Goal: Task Accomplishment & Management: Manage account settings

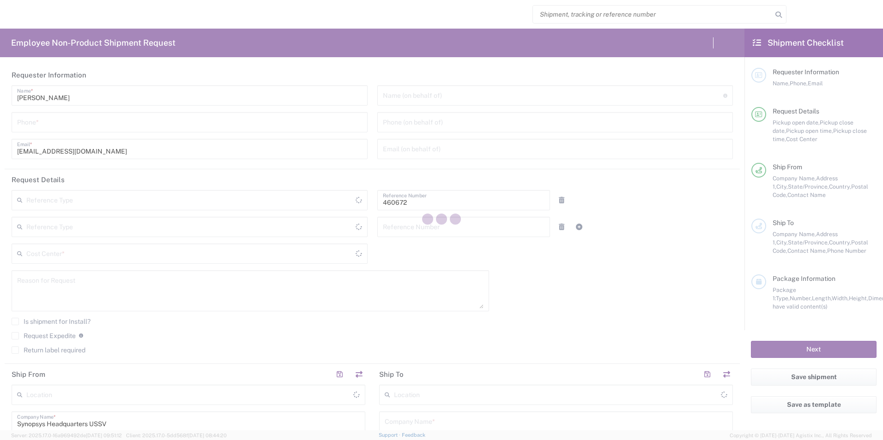
type input "Department"
type input "US01, FIN, Distri 460672"
type input "[GEOGRAPHIC_DATA]"
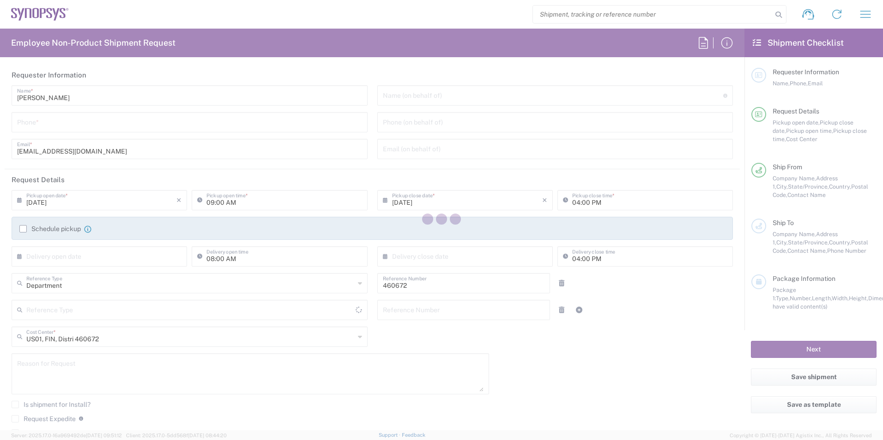
type input "California"
type input "United States"
type input "Delivered at Place"
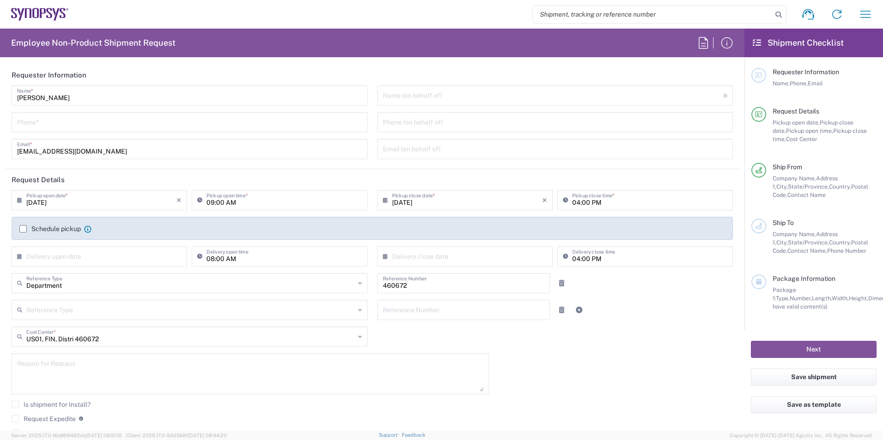
type input "Headquarters USSV"
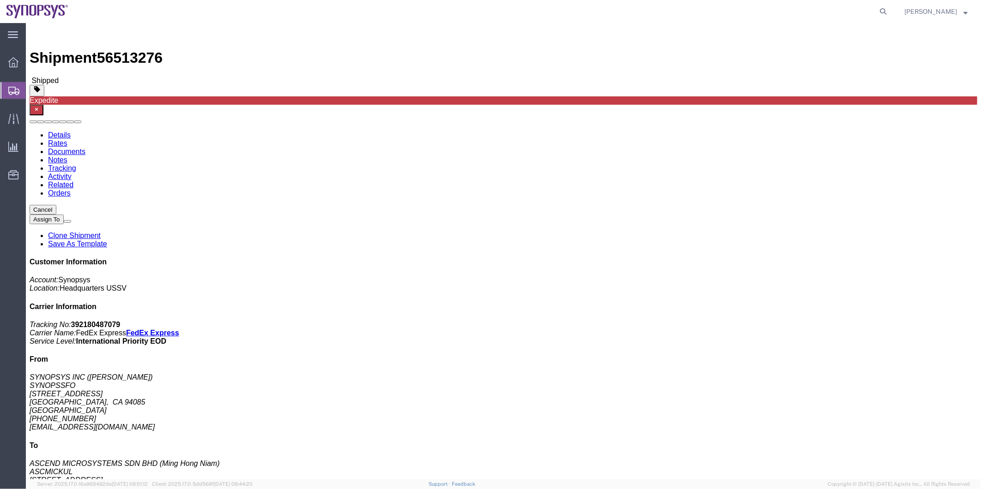
click at [0, 0] on span "Shipment Manager" at bounding box center [0, 0] width 0 height 0
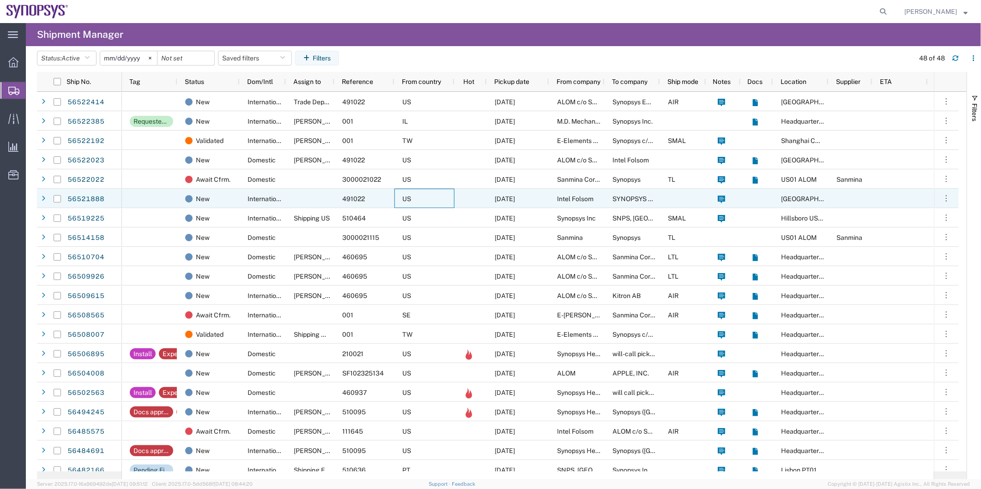
click at [440, 194] on div "US" at bounding box center [424, 198] width 60 height 19
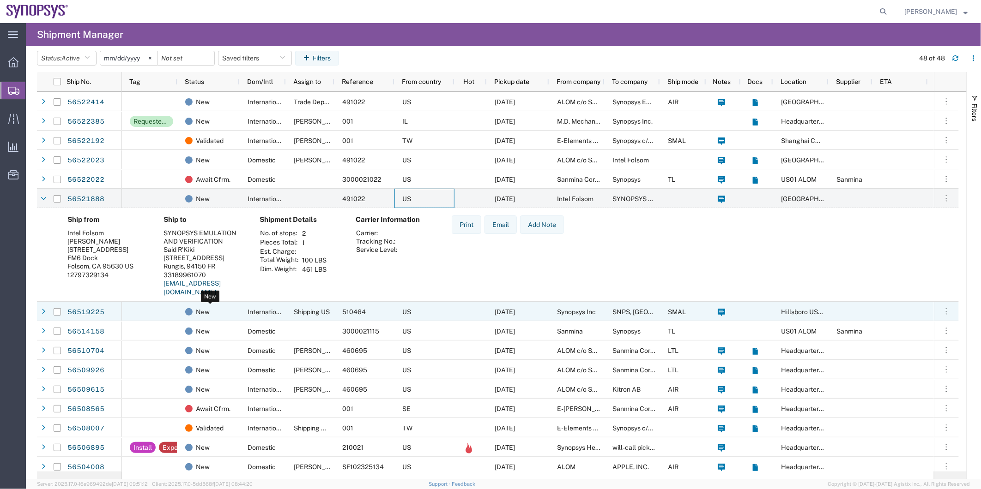
click at [234, 311] on div "New" at bounding box center [210, 311] width 50 height 19
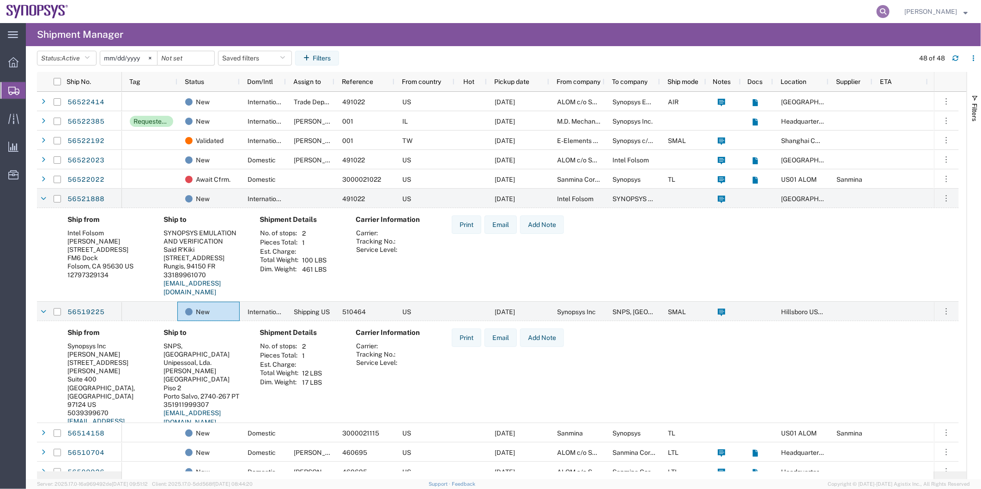
click at [884, 11] on icon at bounding box center [882, 11] width 13 height 13
click at [730, 10] on input "search" at bounding box center [736, 11] width 281 height 22
paste input "56487040"
type input "56487040"
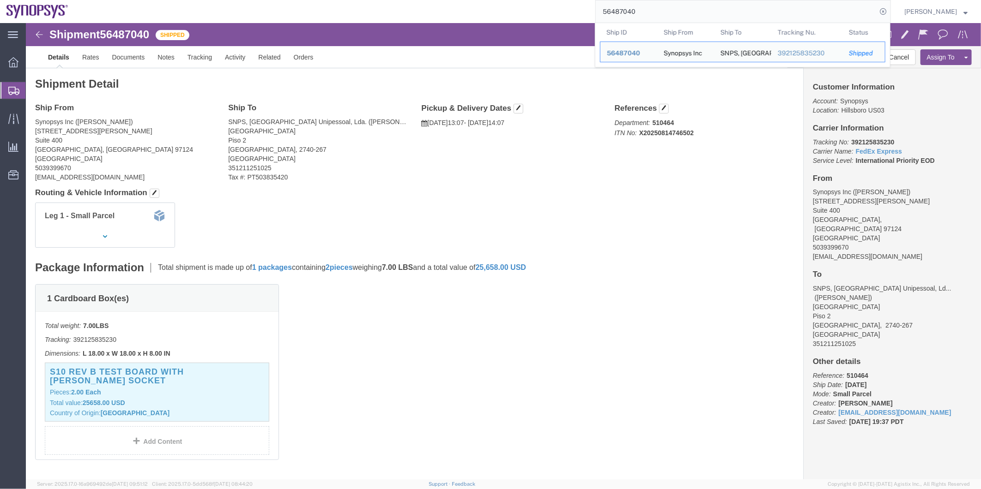
drag, startPoint x: 633, startPoint y: 17, endPoint x: 540, endPoint y: 11, distance: 93.0
click at [541, 11] on div "56487040 Ship ID Ship From Ship To Tracking Nu. Status Ship ID 56487040 Ship Fr…" at bounding box center [483, 11] width 816 height 23
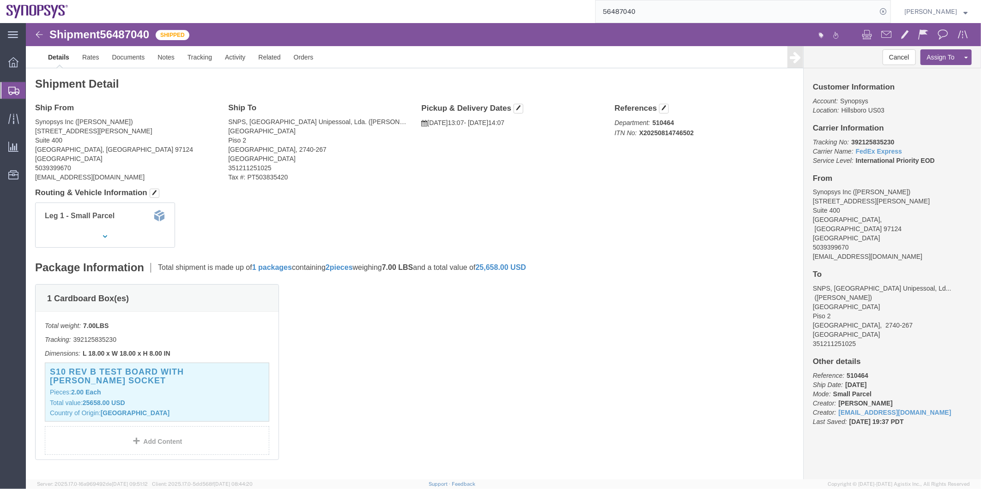
click at [640, 10] on input "56487040" at bounding box center [736, 11] width 281 height 22
drag, startPoint x: 653, startPoint y: 10, endPoint x: 532, endPoint y: 13, distance: 121.0
click at [532, 13] on div "56487040" at bounding box center [483, 11] width 816 height 23
paste input "391338863891"
type input "391338863891"
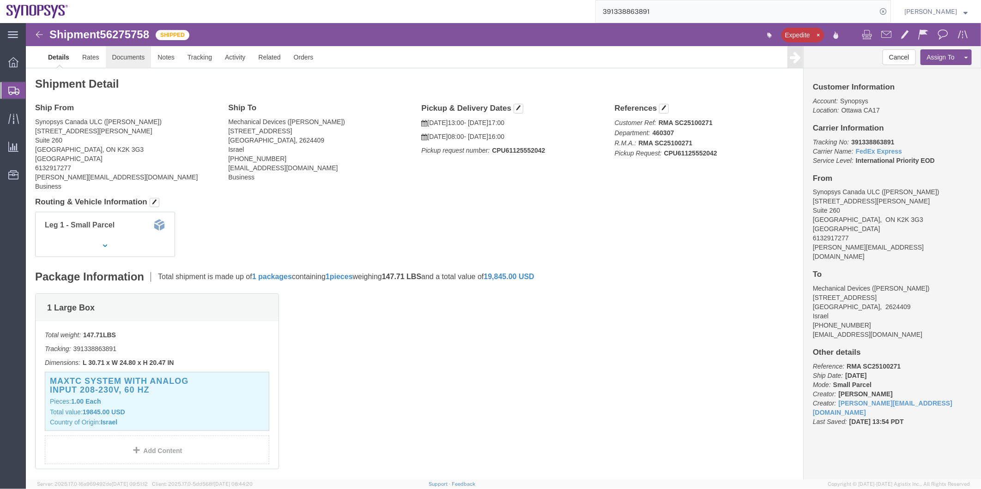
click link "Documents"
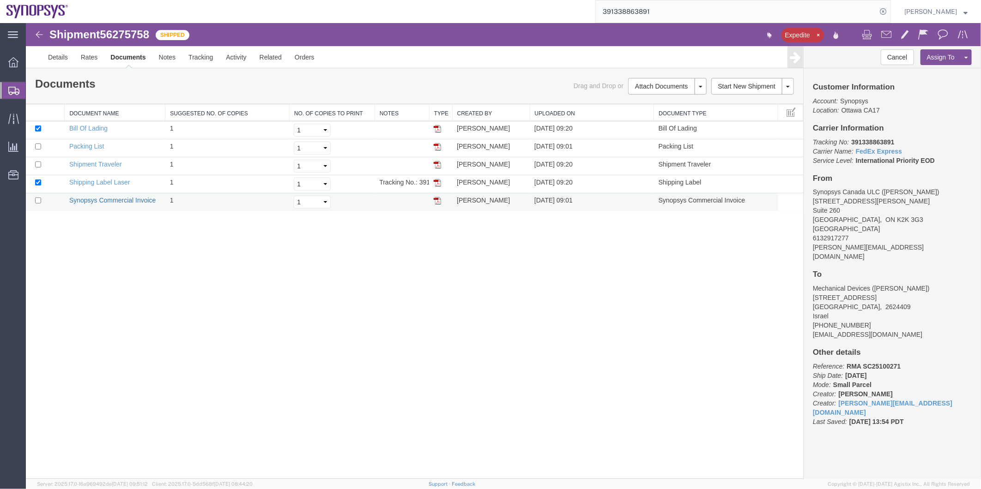
click at [116, 199] on link "Synopsys Commercial Invoice" at bounding box center [112, 199] width 87 height 7
click at [0, 0] on span "Shipment Manager" at bounding box center [0, 0] width 0 height 0
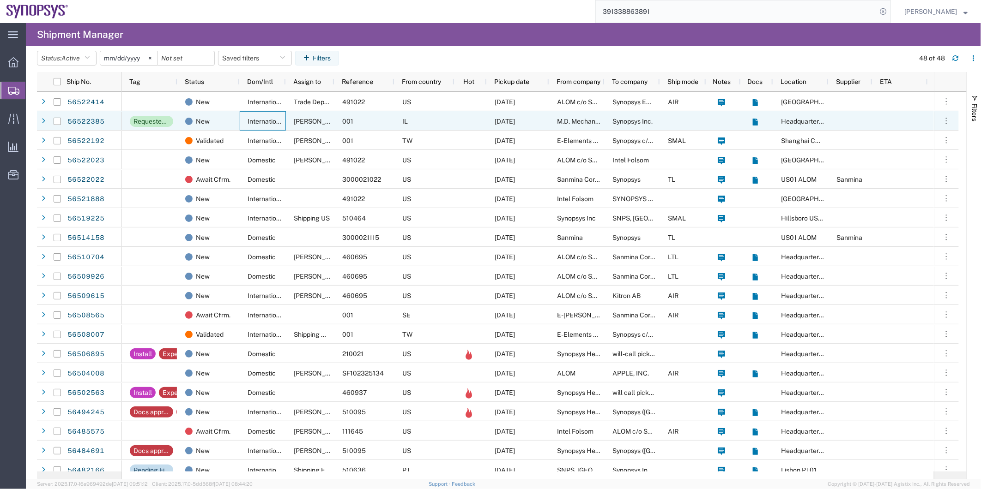
click at [282, 119] on span "International" at bounding box center [266, 121] width 38 height 7
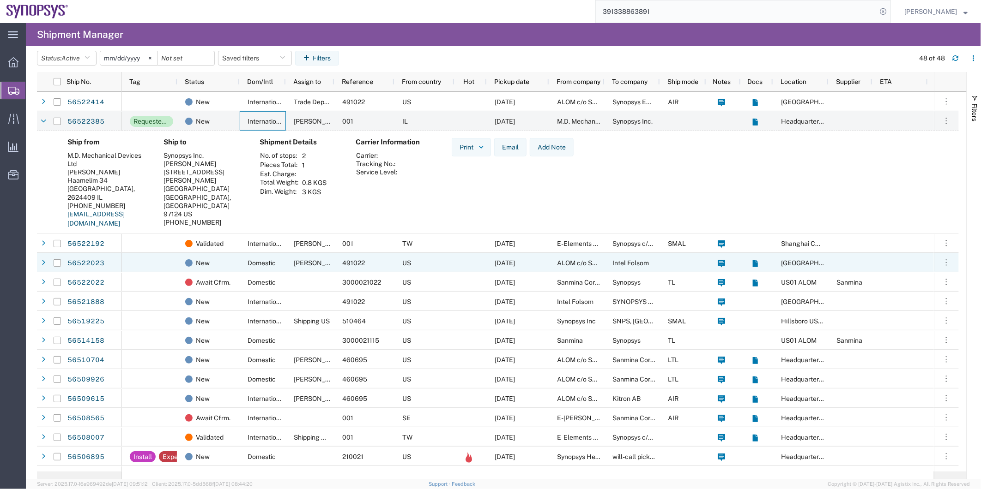
scroll to position [51, 0]
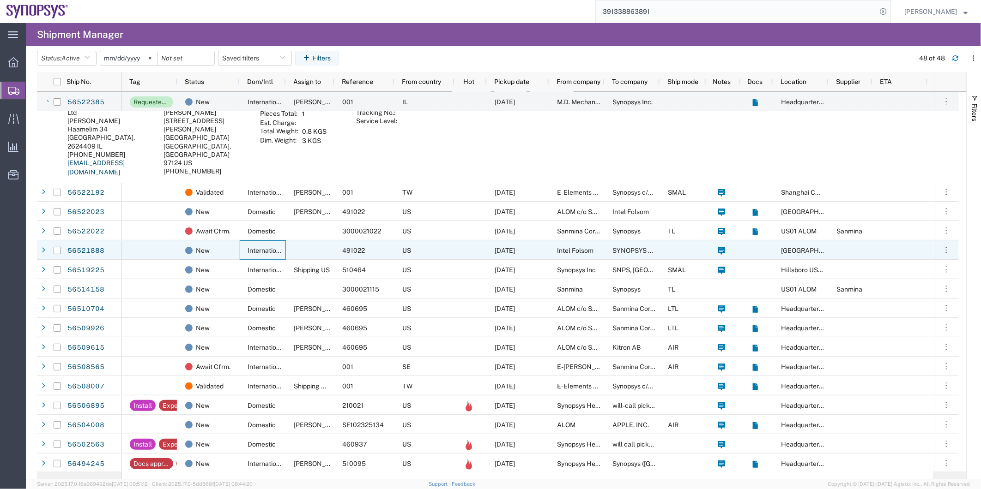
click at [249, 251] on span "International" at bounding box center [266, 250] width 38 height 7
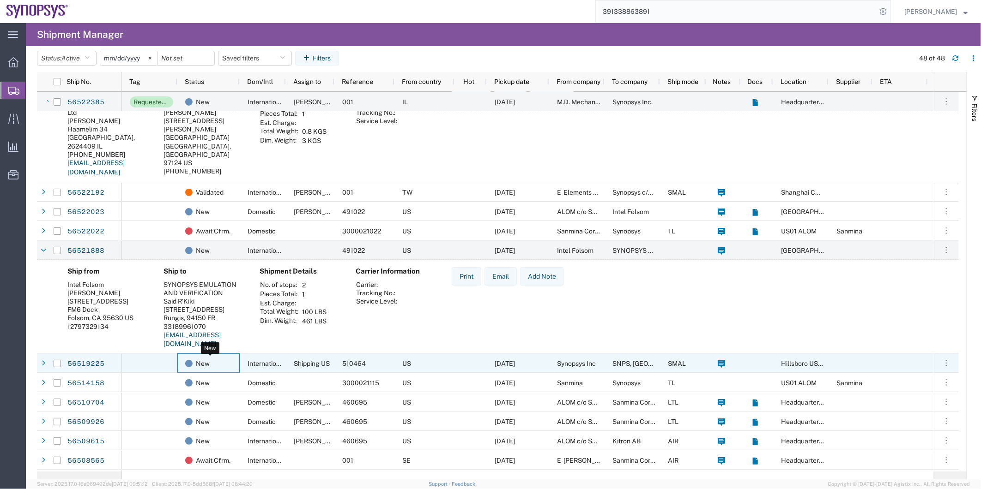
click at [230, 368] on div "New" at bounding box center [210, 363] width 50 height 19
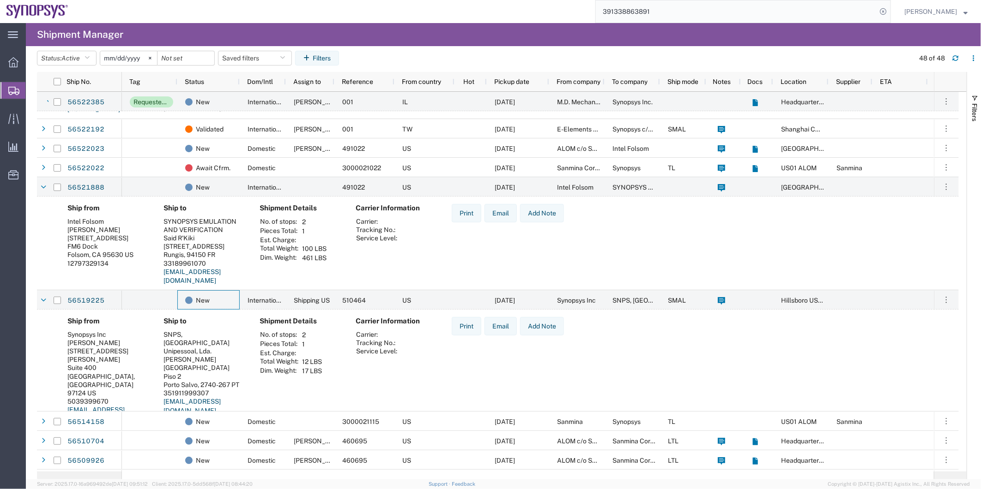
scroll to position [205, 0]
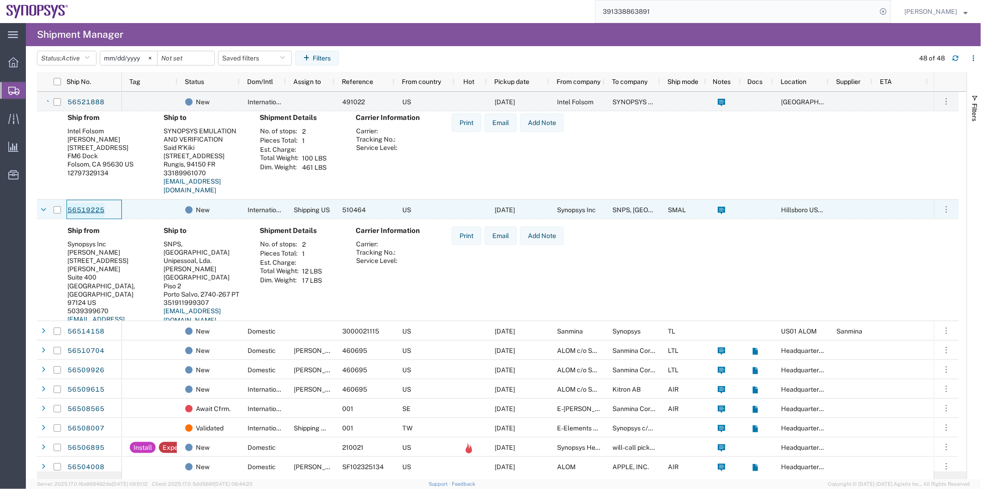
click at [89, 205] on link "56519225" at bounding box center [86, 210] width 38 height 15
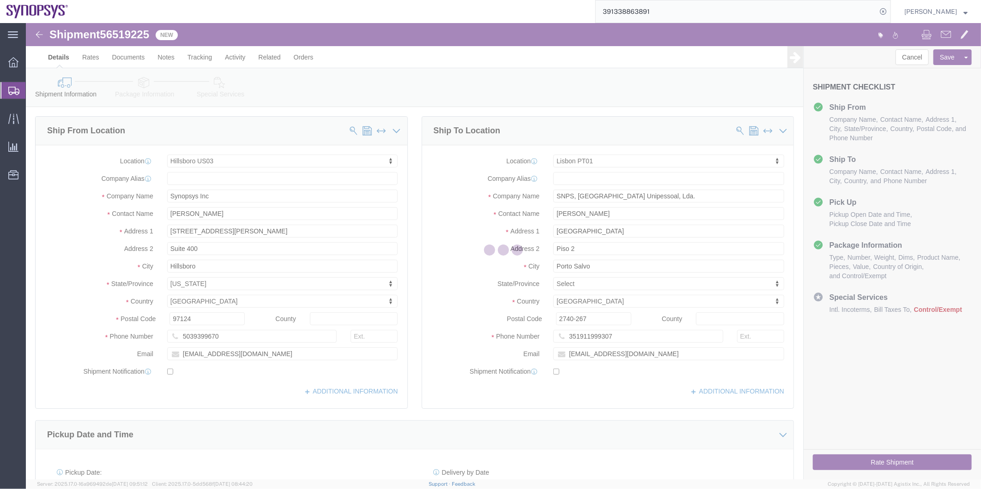
select select "63190"
select select "63152"
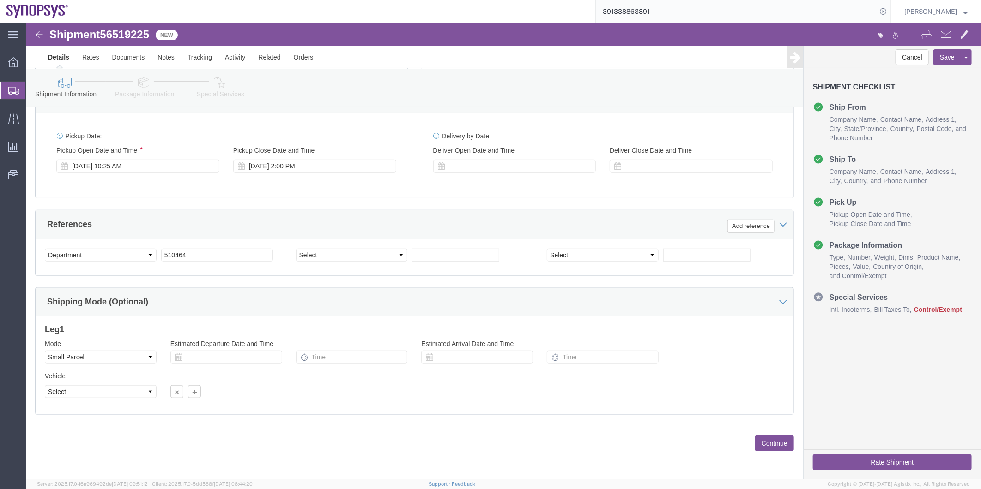
scroll to position [340, 0]
click select "Select Air Less than Truckload Multi-Leg Ocean Freight Rail Small Parcel Truckl…"
select select
click select "Select Air Less than Truckload Multi-Leg Ocean Freight Rail Small Parcel Truckl…"
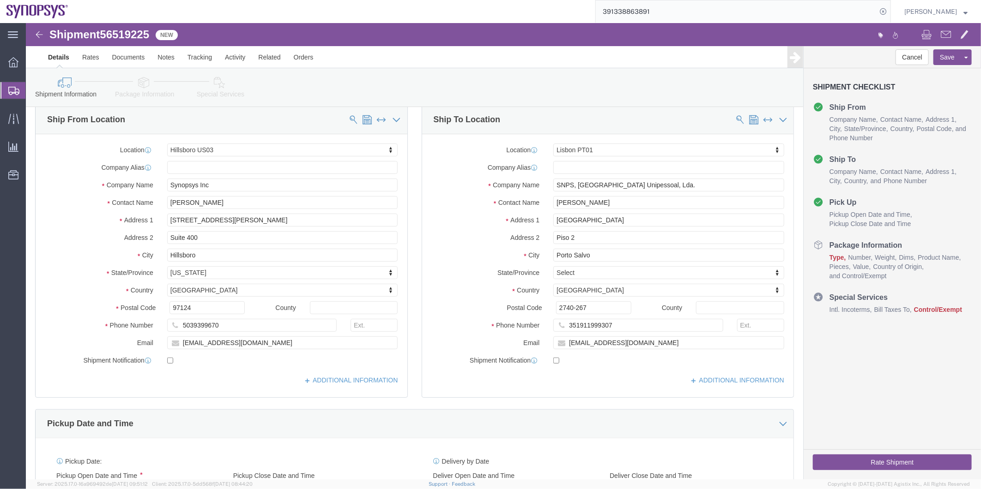
scroll to position [0, 0]
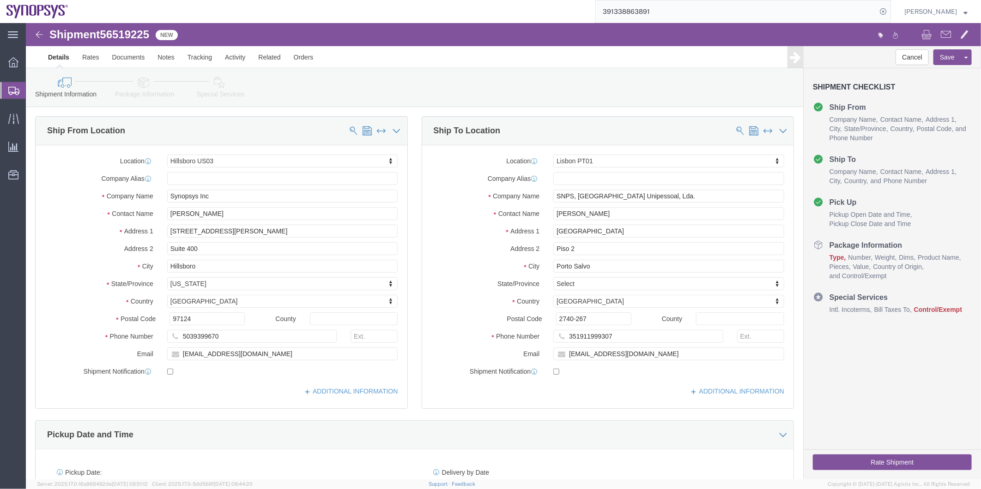
click icon
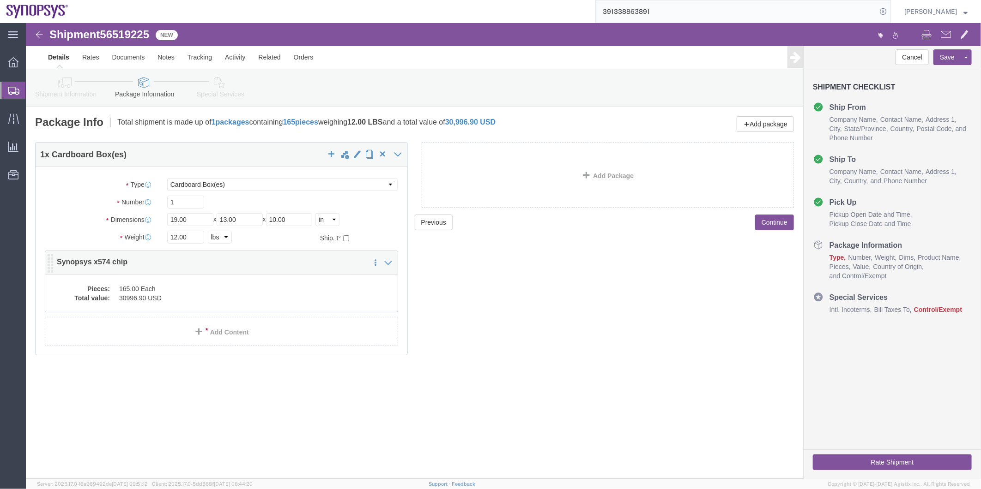
click div "Pieces: 165.00 Each Total value: 30996.90 USD"
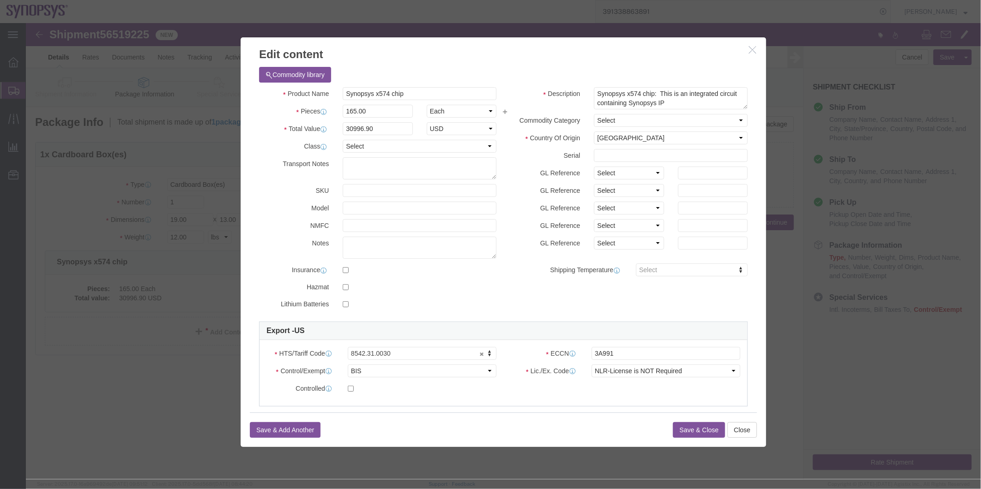
click button "Save & Close"
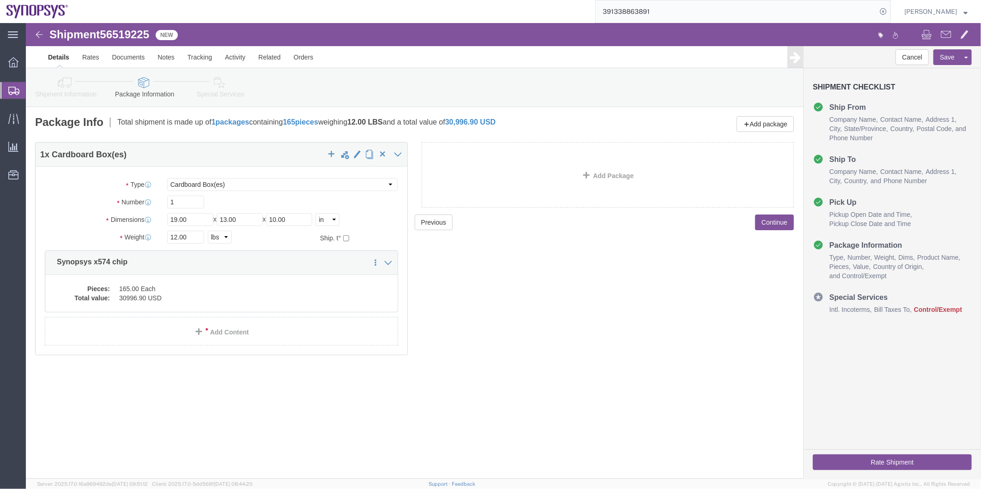
click icon
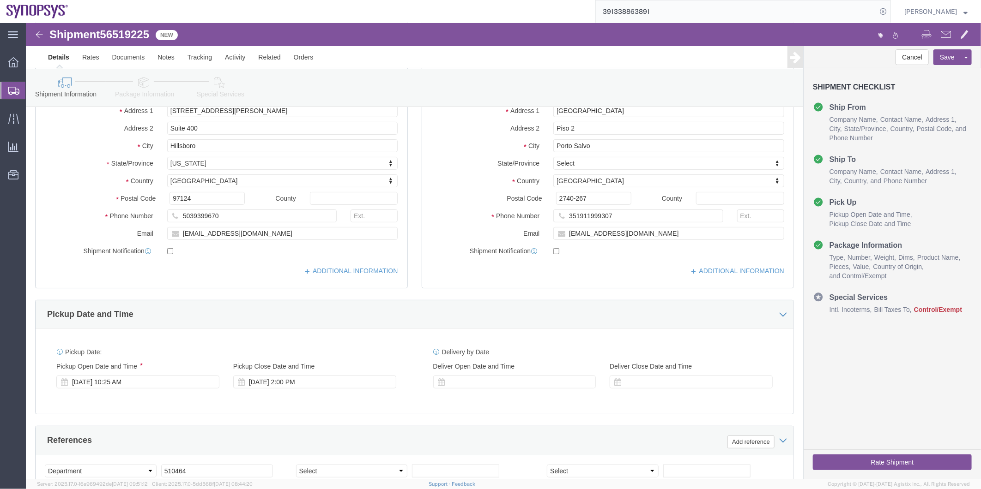
scroll to position [205, 0]
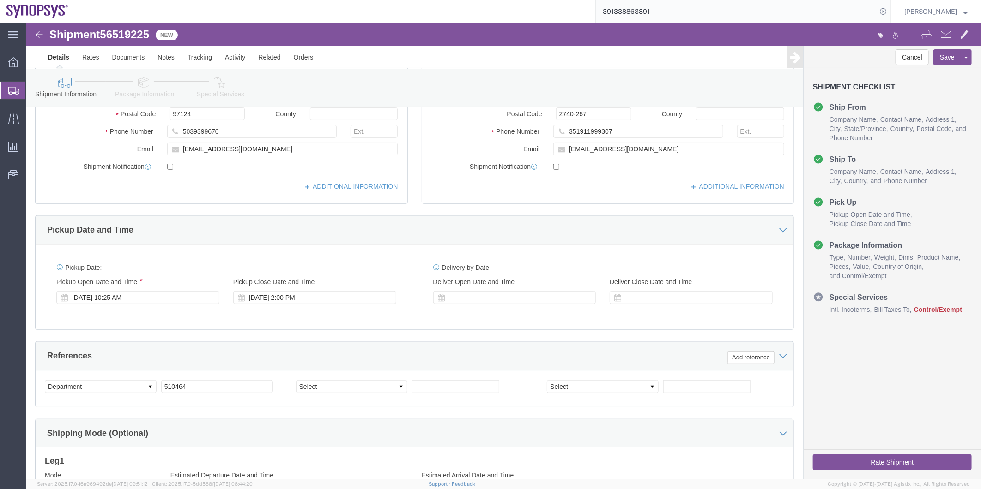
click link "Package Information"
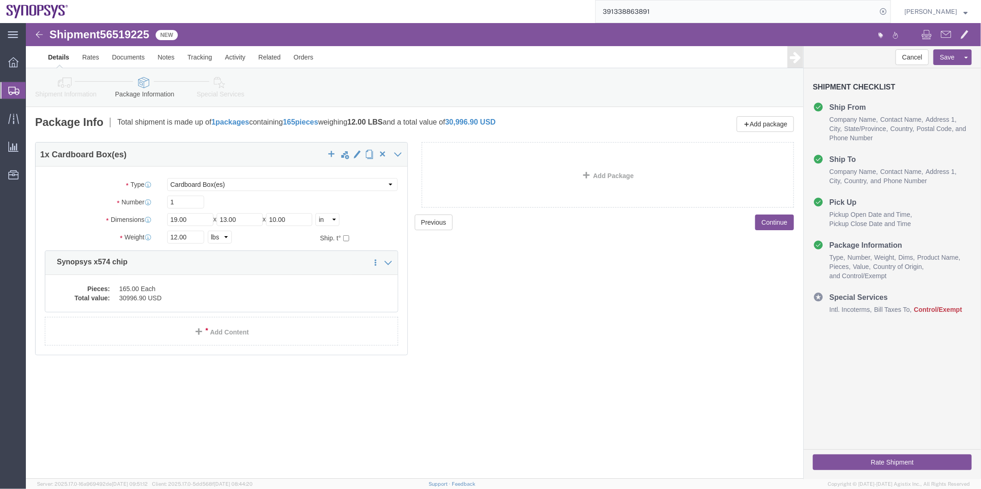
click icon
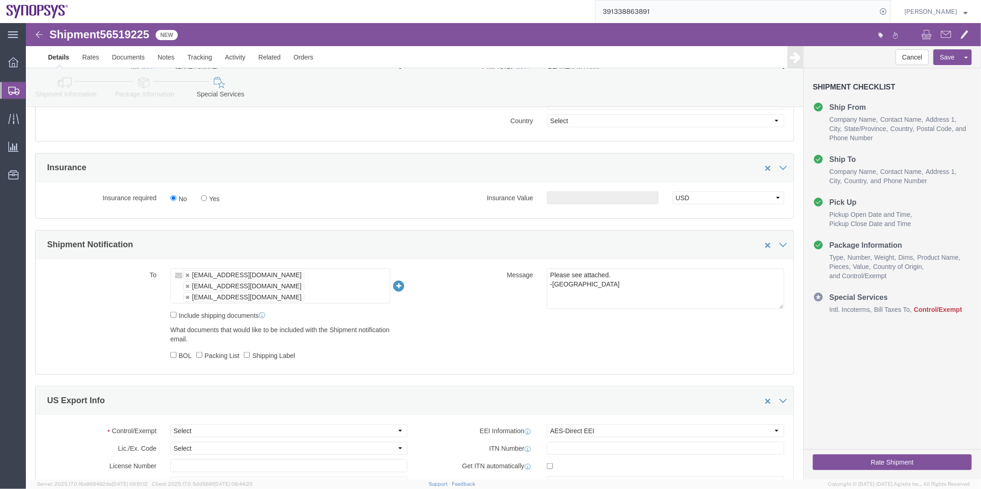
scroll to position [513, 0]
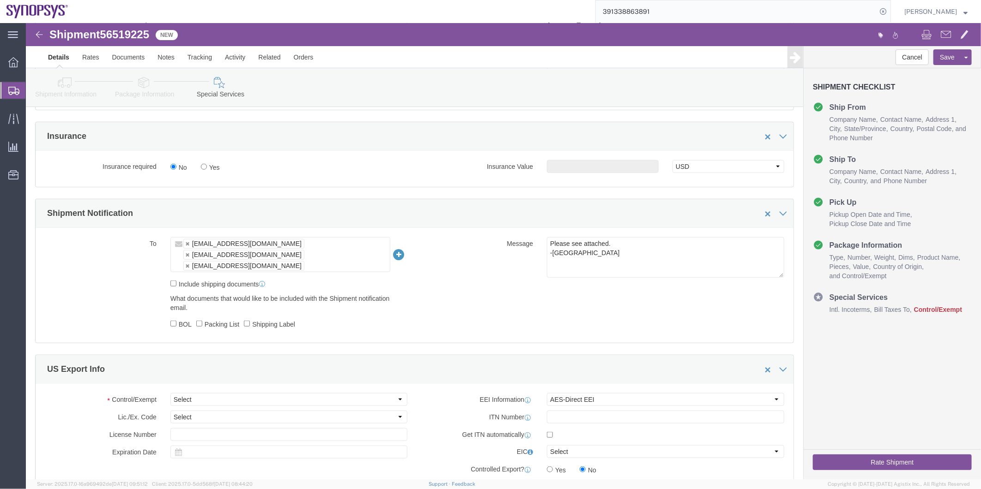
click ul "rvarela@synopsys.com kaelen@synopsys.com wing@synopsys.com"
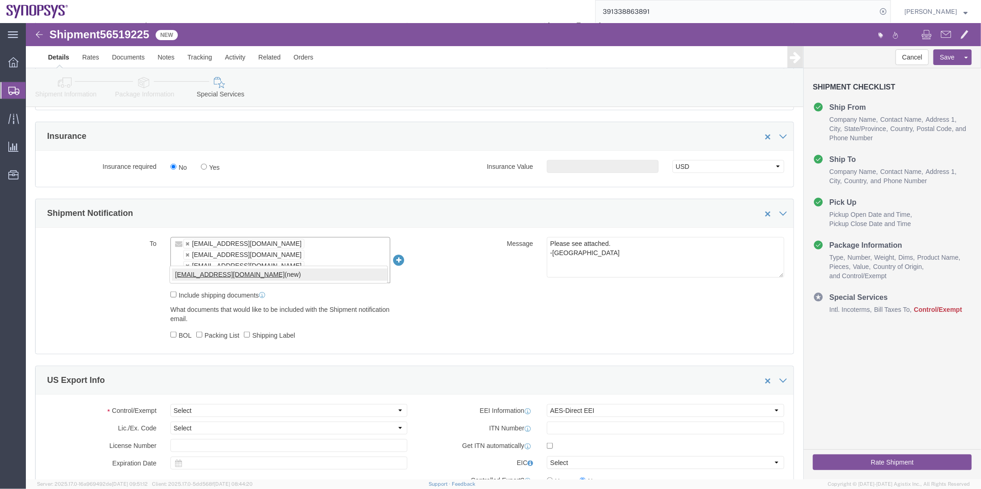
type input "shipping@synopsys.com"
click label "Include shipping documents"
click input "Include shipping documents"
checkbox input "true"
click label "BOL"
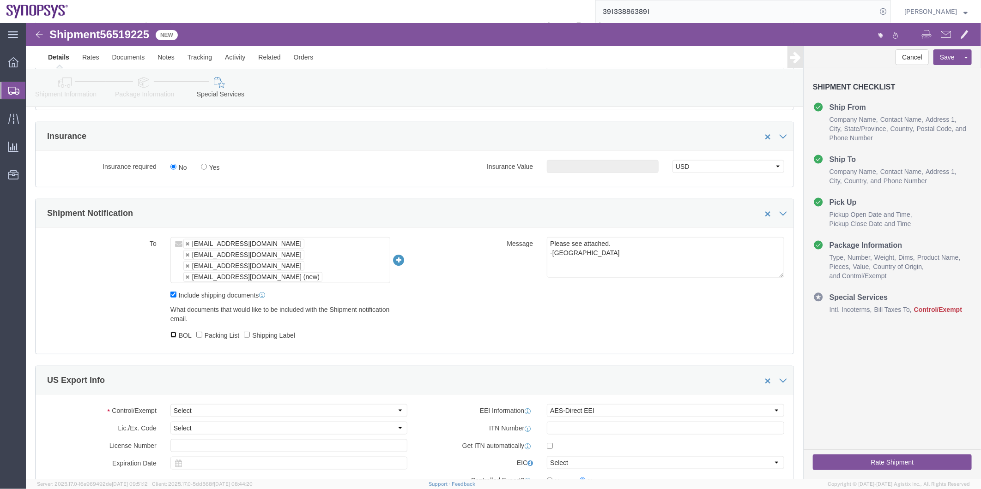
click input "BOL"
checkbox input "true"
click input "Packing List"
checkbox input "true"
click input "Shipping Label"
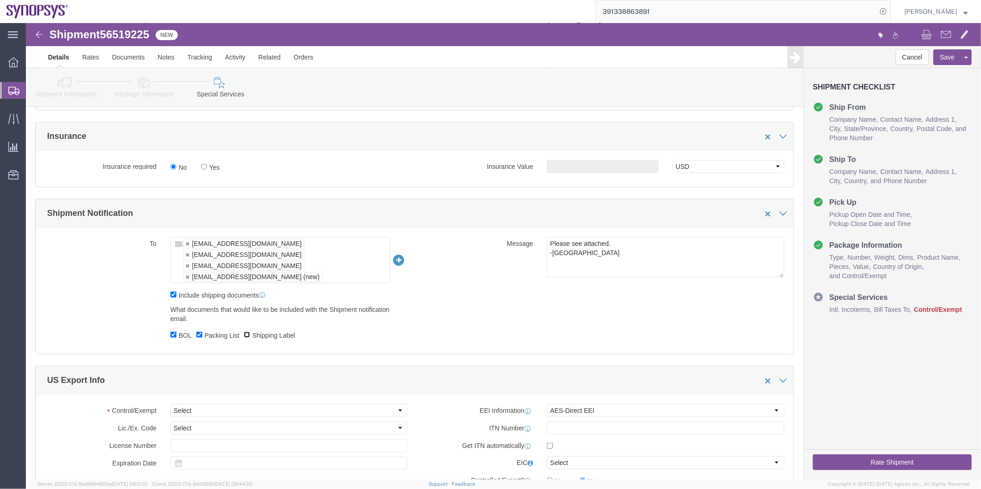
checkbox input "true"
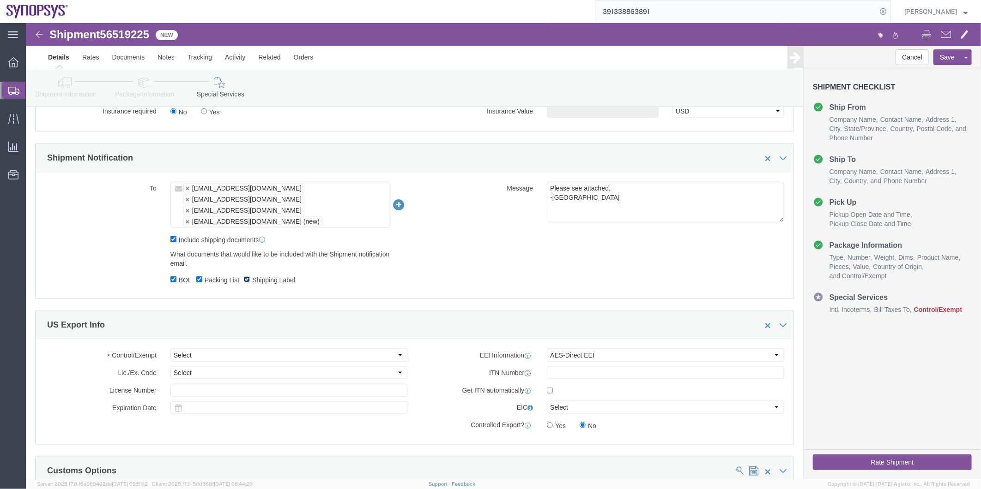
scroll to position [564, 0]
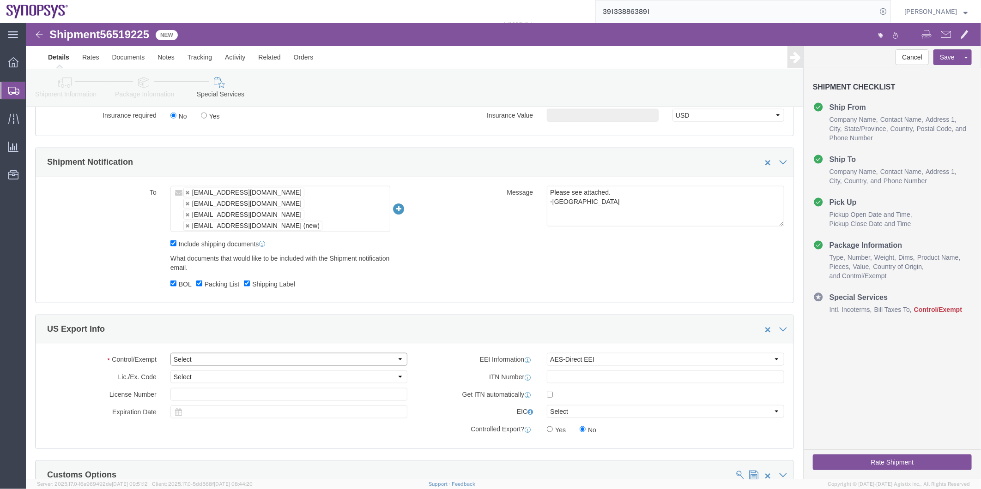
click select "Select ATF BIS DEA EPA FDA FTR ITAR OFAC Other (OPA)"
select select "BIS"
click select "Select ATF BIS DEA EPA FDA FTR ITAR OFAC Other (OPA)"
click select "Select AGR-Agricultural APP-Computers APR-Additional Permissive Exports AVS-Air…"
select select "NLR"
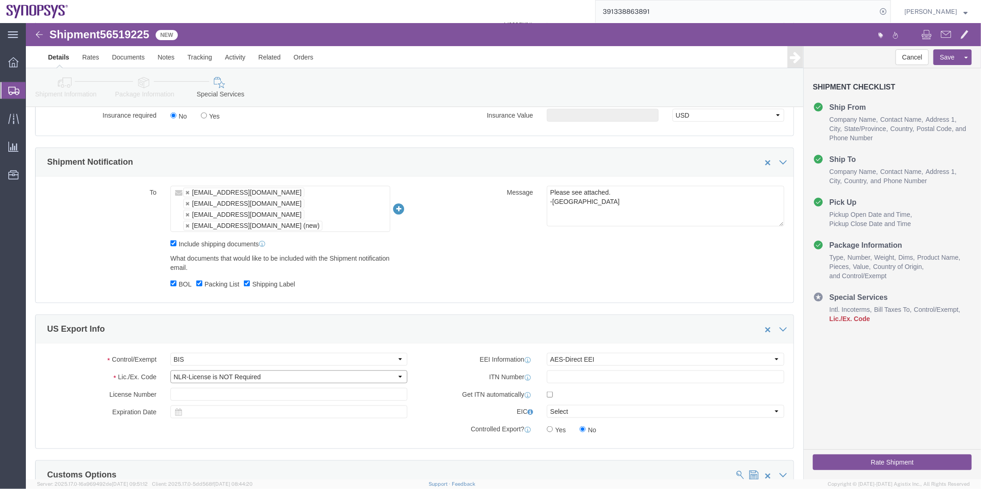
click select "Select AGR-Agricultural APP-Computers APR-Additional Permissive Exports AVS-Air…"
click input "checkbox"
checkbox input "true"
click button "Save"
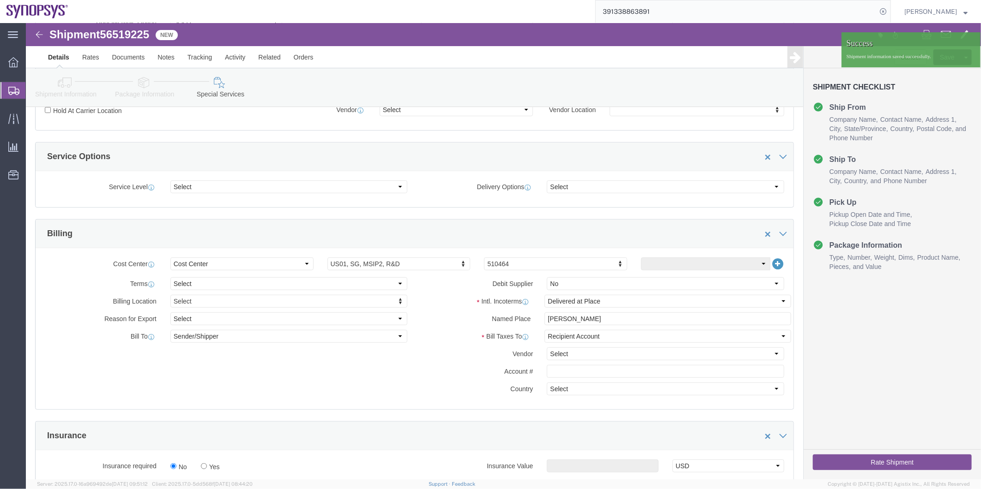
scroll to position [205, 0]
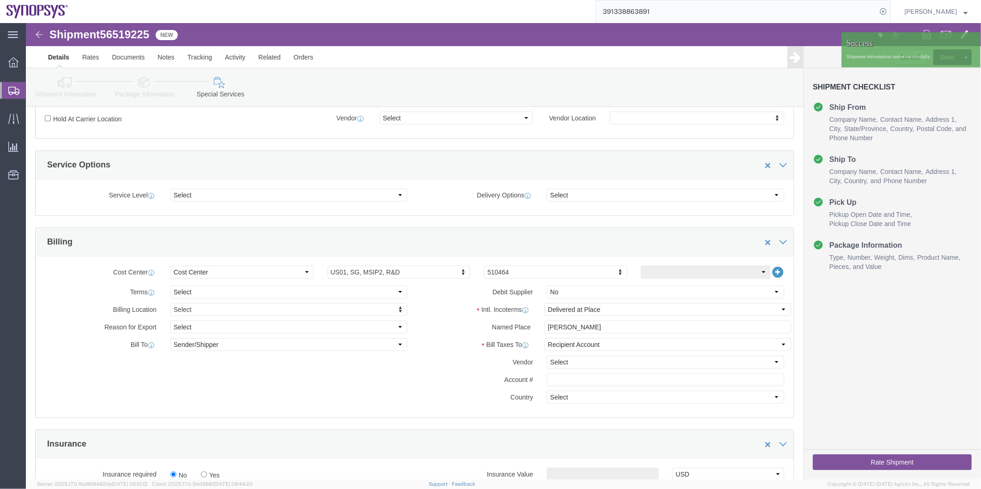
click icon
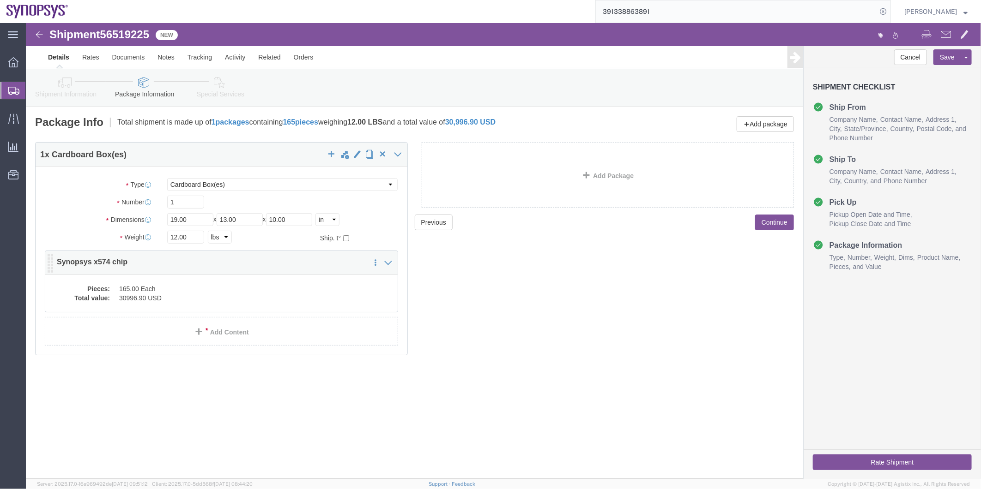
click div "Pieces: 165.00 Each Total value: 30996.90 USD"
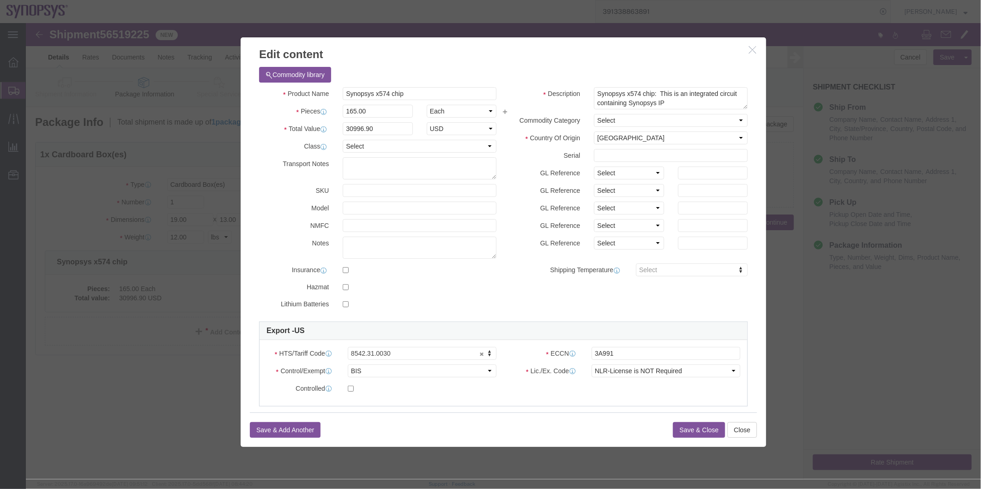
click button "Save & Close"
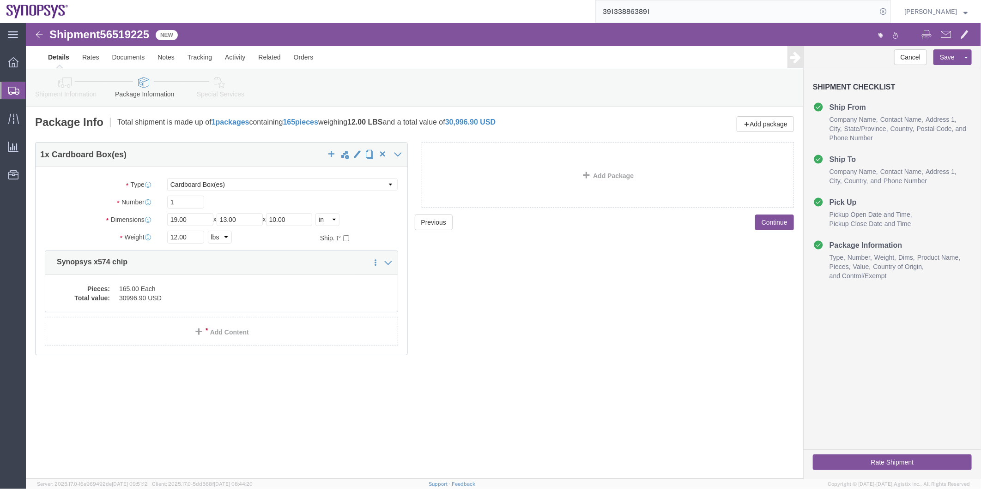
click icon
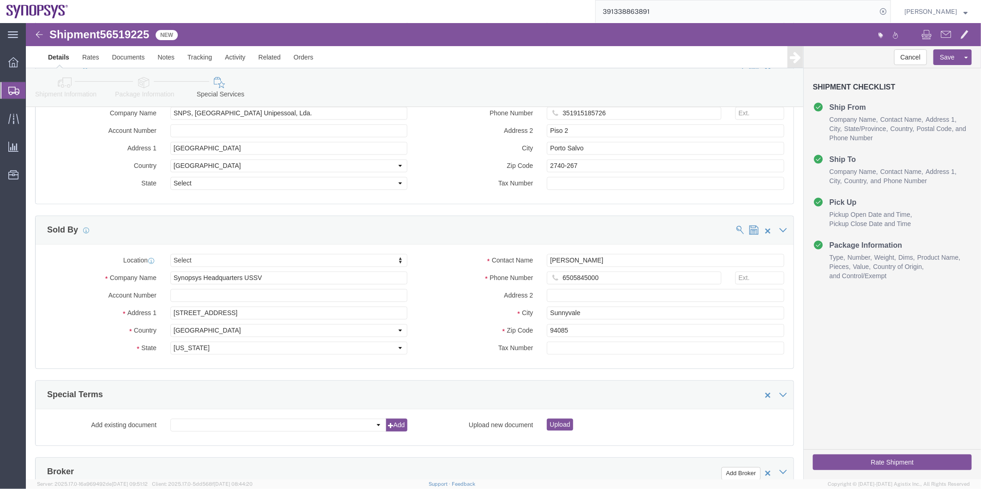
scroll to position [1077, 0]
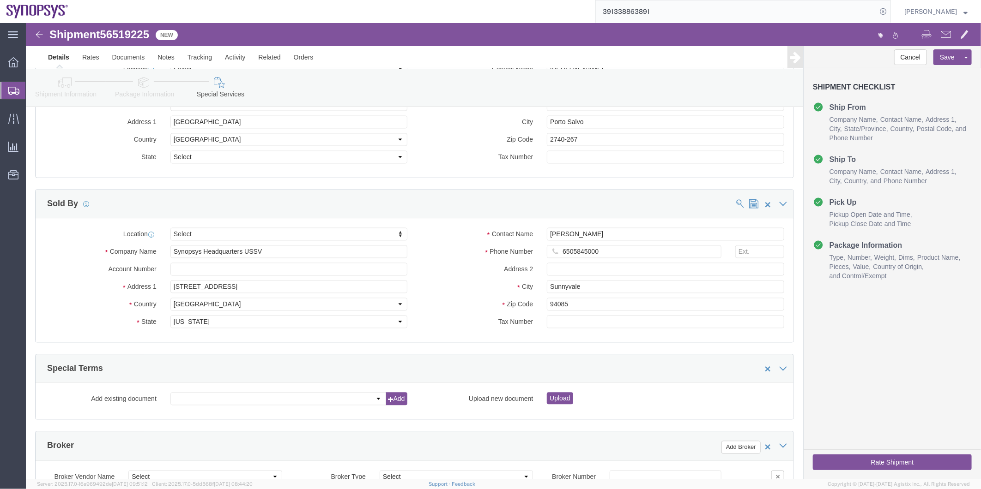
click button "Rate Shipment"
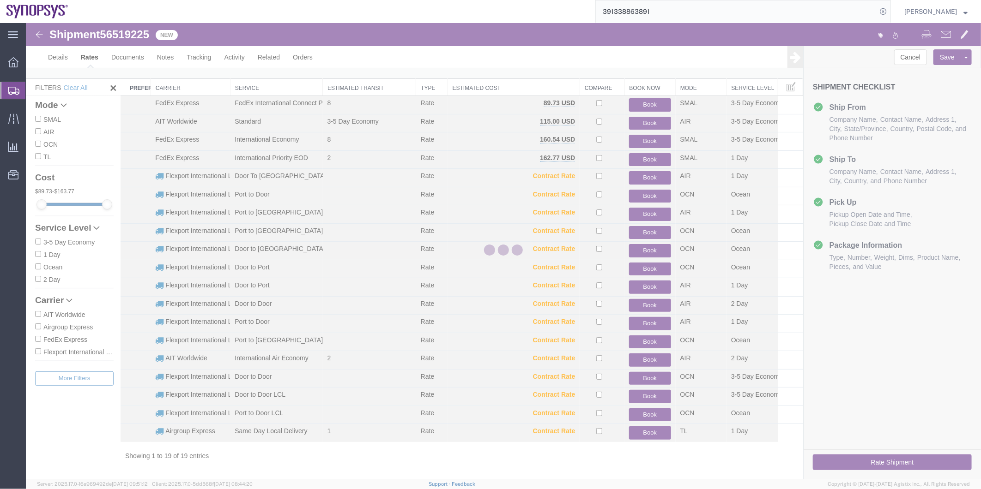
scroll to position [10, 0]
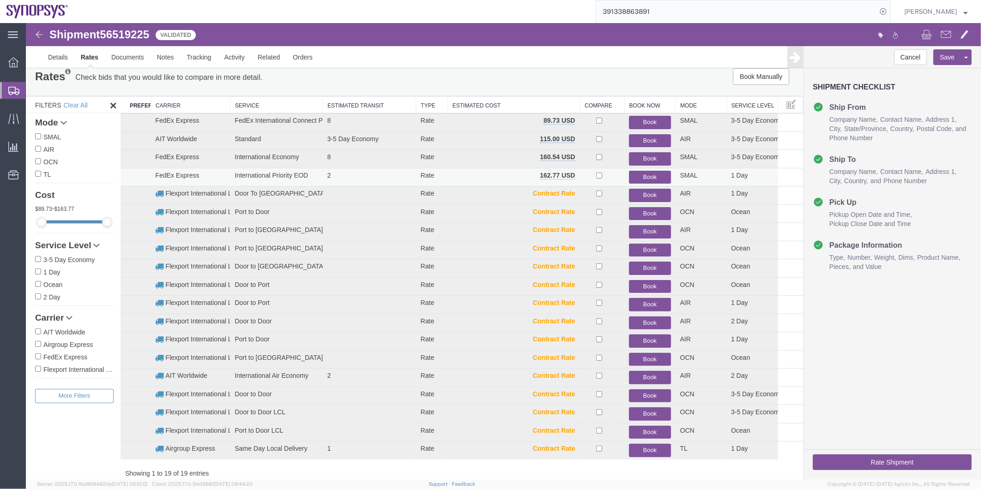
click at [645, 176] on button "Book" at bounding box center [649, 176] width 42 height 13
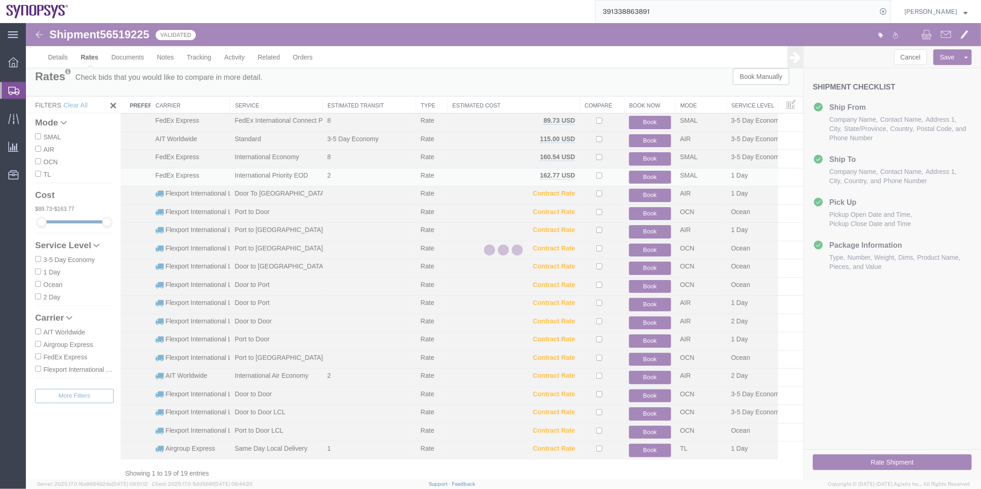
scroll to position [0, 0]
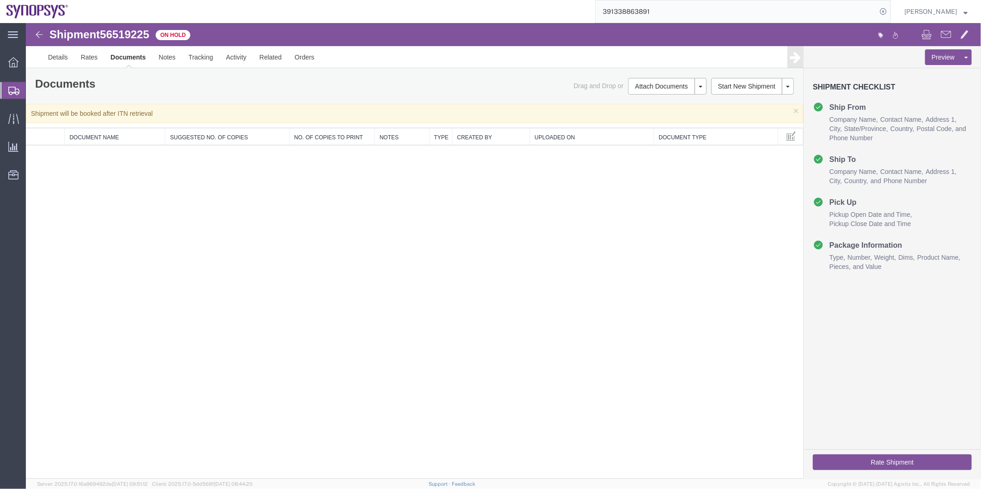
click at [0, 0] on span "Shipment Manager" at bounding box center [0, 0] width 0 height 0
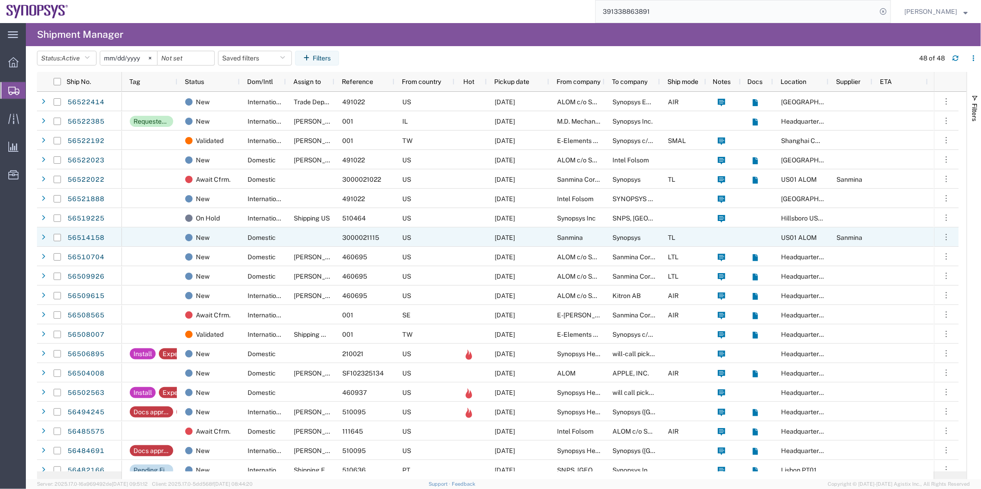
click at [307, 237] on div at bounding box center [310, 237] width 48 height 19
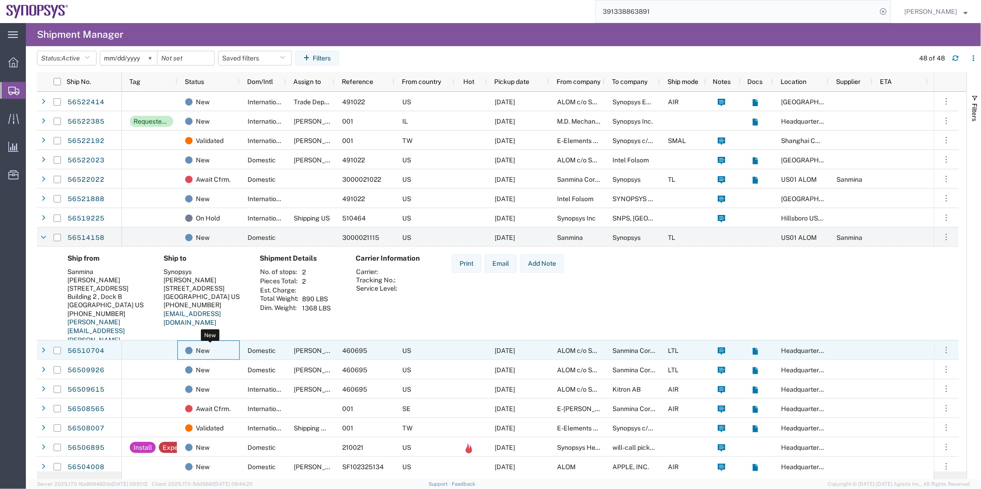
click at [229, 350] on div "New" at bounding box center [210, 350] width 50 height 19
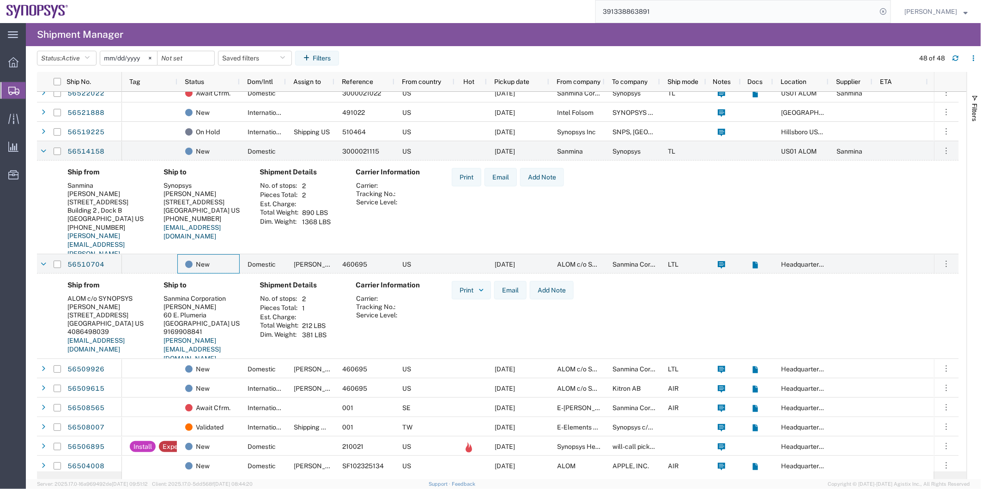
scroll to position [103, 0]
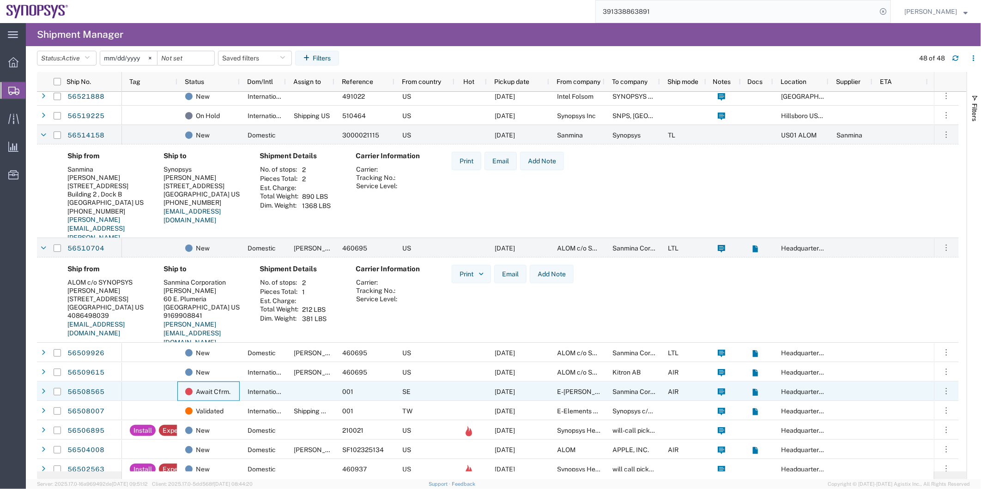
click at [239, 384] on div "Await Cfrm." at bounding box center [208, 391] width 62 height 19
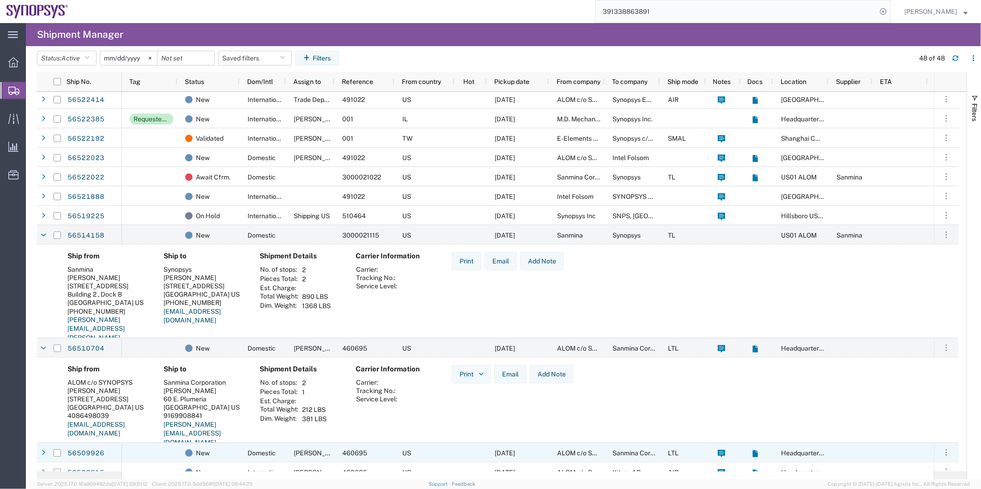
scroll to position [0, 0]
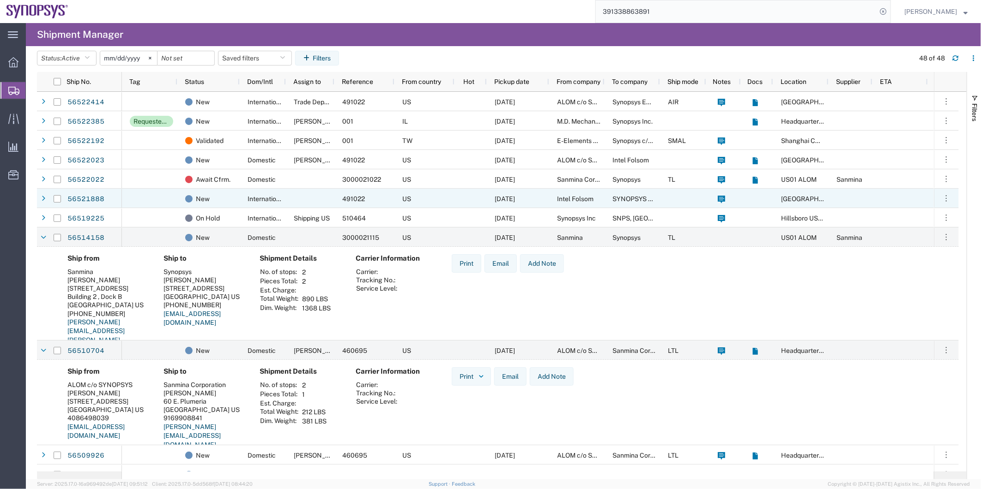
click at [239, 202] on div "New" at bounding box center [208, 198] width 62 height 19
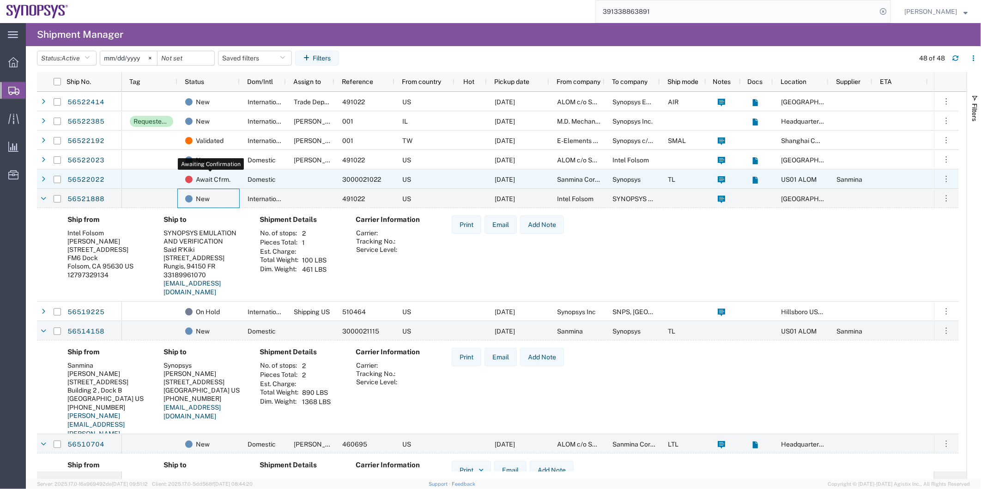
click at [234, 172] on div "Await Cfrm." at bounding box center [210, 179] width 50 height 19
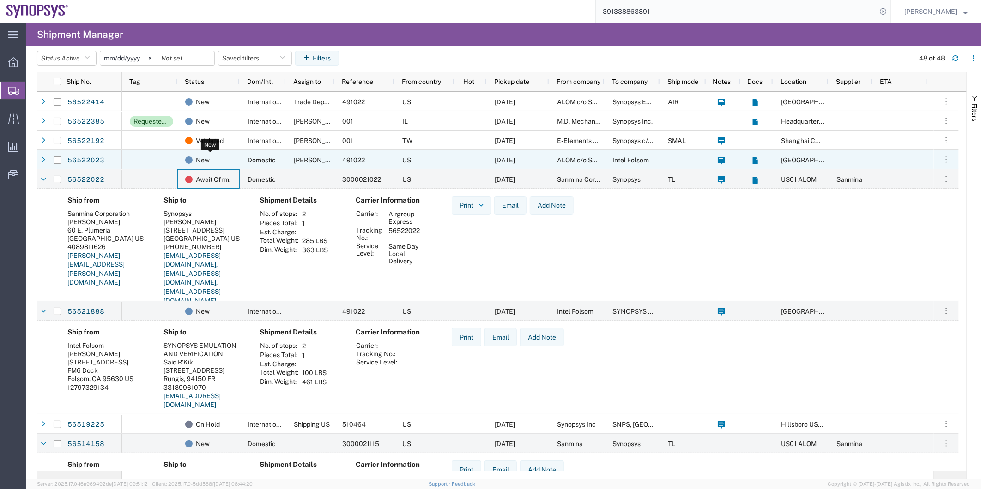
click at [229, 156] on div "New" at bounding box center [210, 160] width 50 height 19
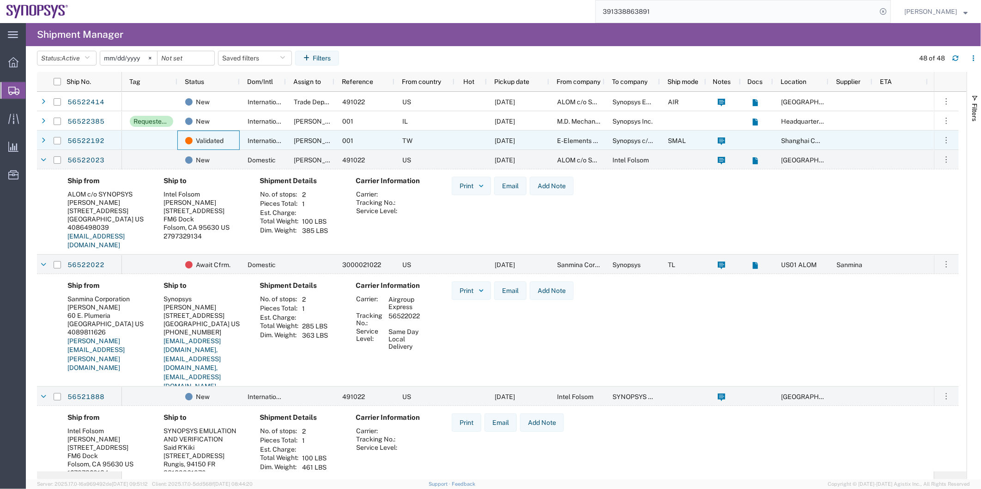
click at [238, 143] on div "Validated" at bounding box center [208, 140] width 62 height 19
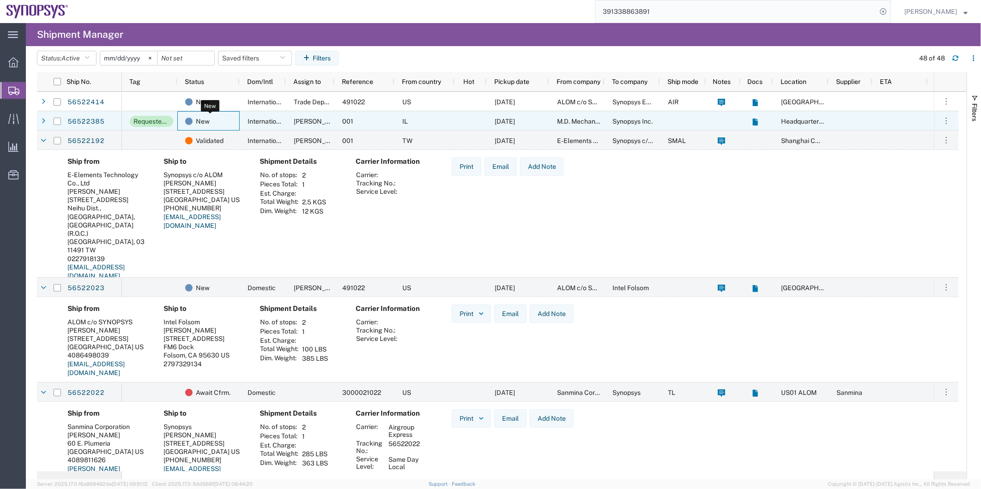
click at [214, 122] on div "New" at bounding box center [210, 121] width 50 height 19
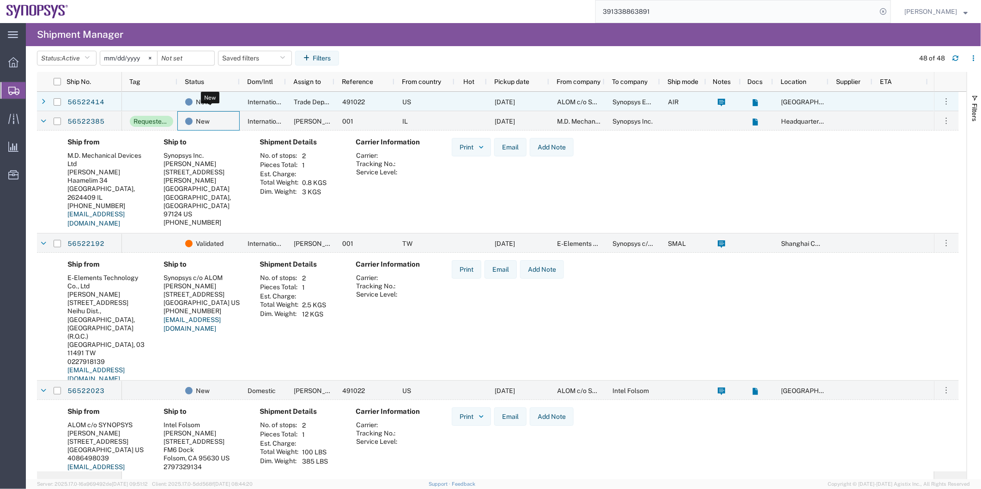
click at [222, 101] on div "New" at bounding box center [210, 101] width 50 height 19
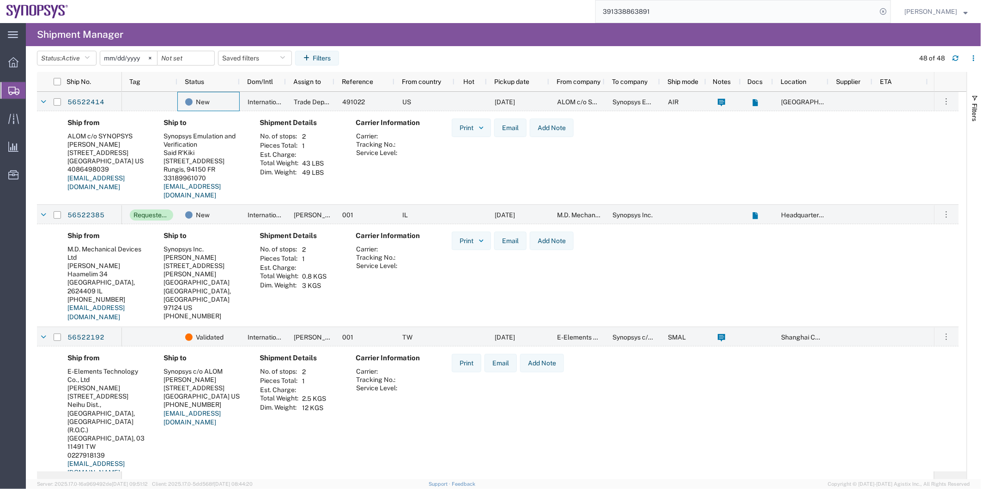
click at [680, 14] on input "391338863891" at bounding box center [736, 11] width 281 height 22
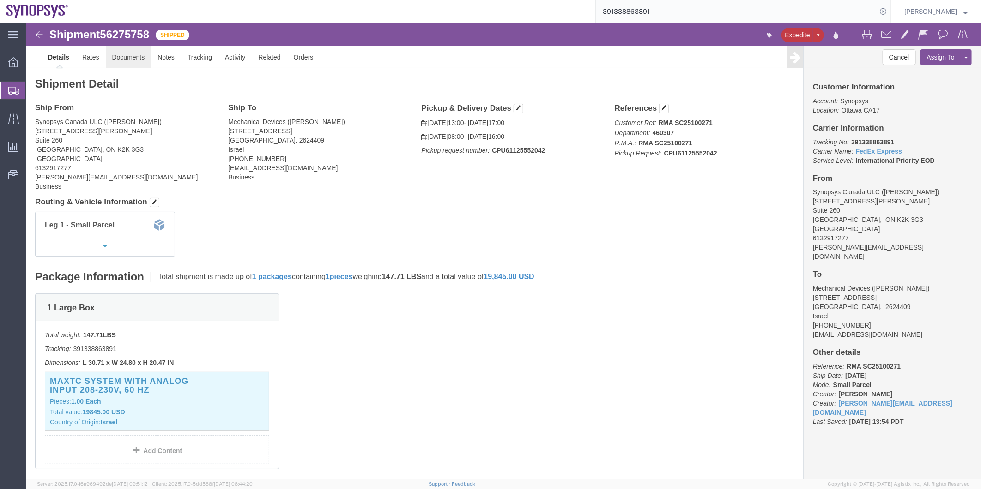
click link "Documents"
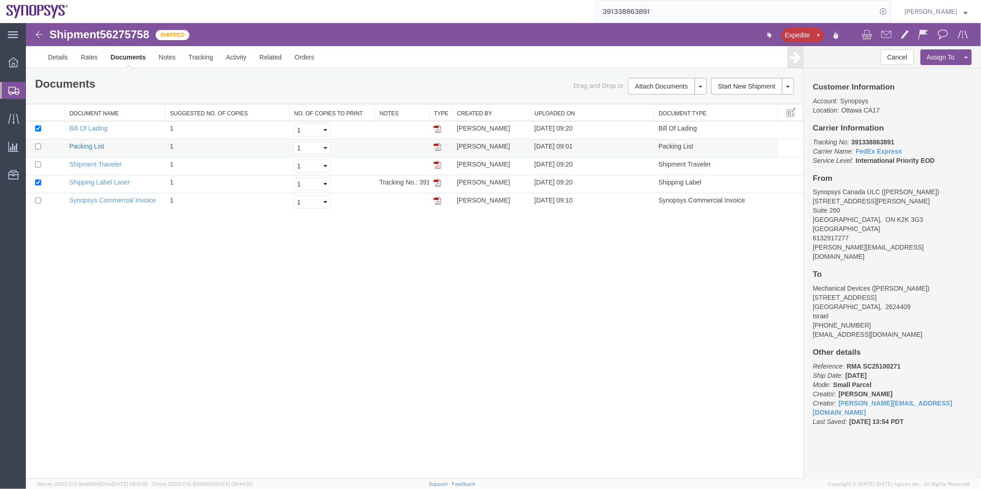
click at [83, 144] on link "Packing List" at bounding box center [86, 145] width 35 height 7
click at [0, 0] on span "Shipment Manager" at bounding box center [0, 0] width 0 height 0
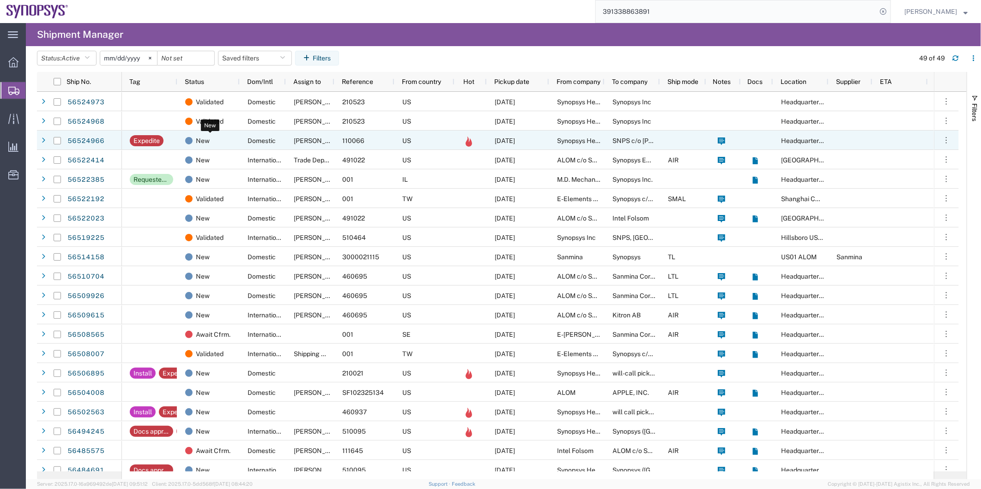
click at [228, 144] on div "New" at bounding box center [210, 140] width 50 height 19
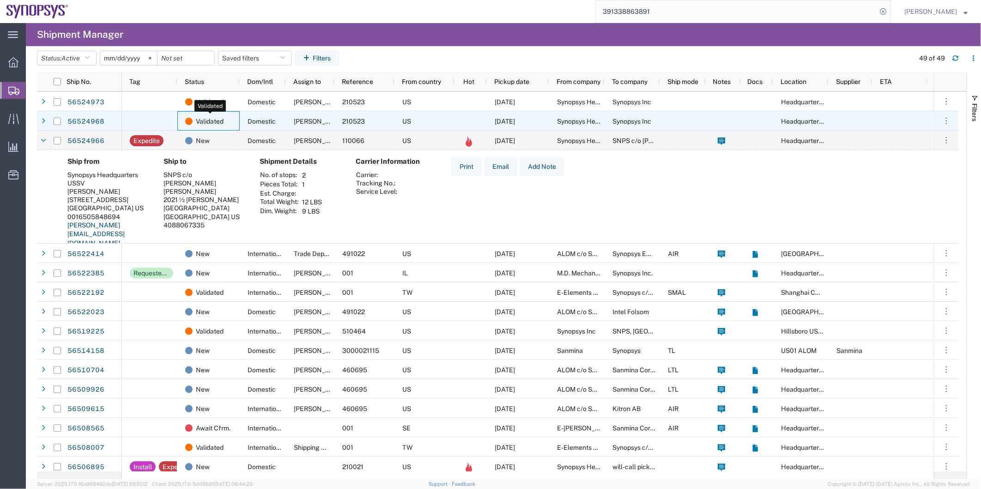
click at [218, 113] on span "Validated" at bounding box center [210, 121] width 28 height 19
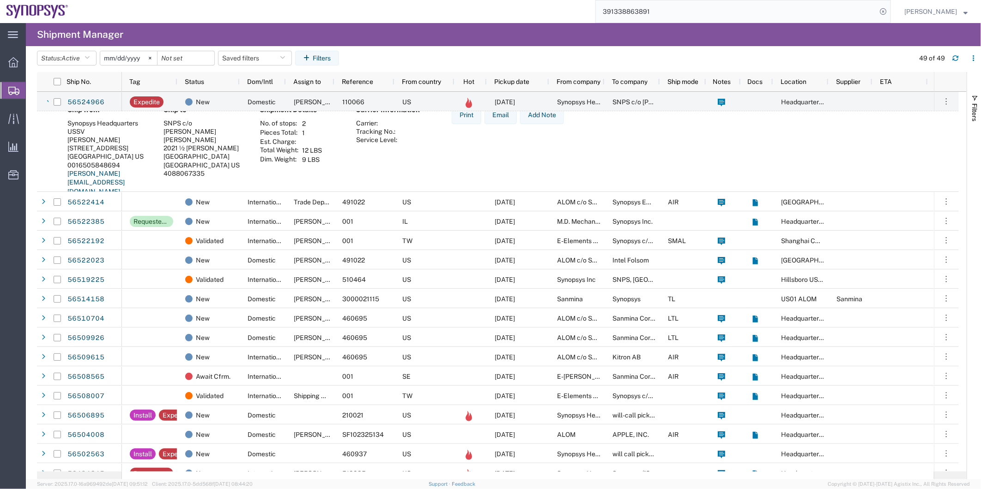
scroll to position [154, 0]
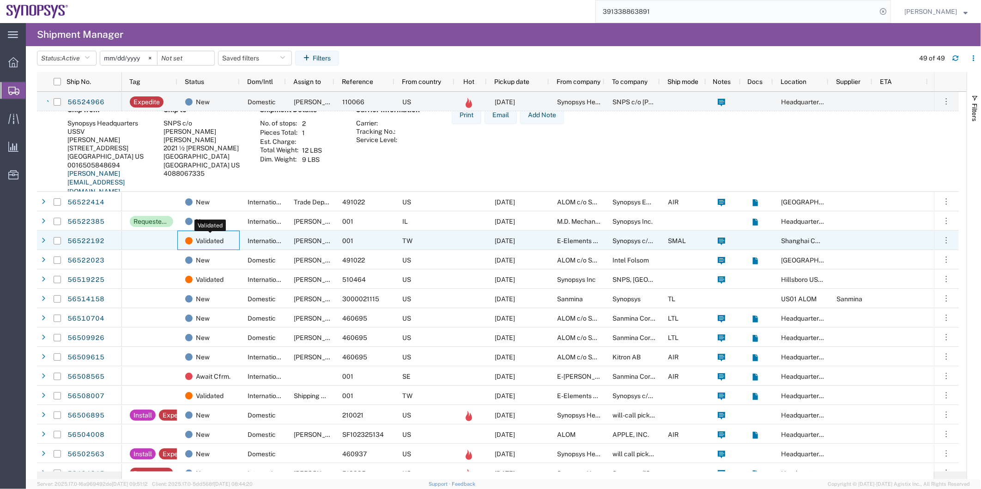
click at [233, 243] on div "Validated" at bounding box center [210, 240] width 50 height 19
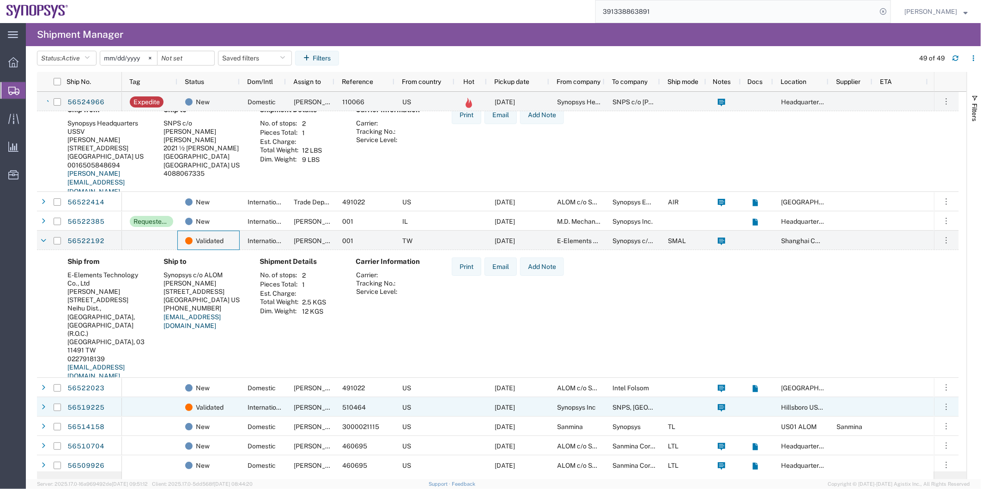
click at [236, 410] on div "Validated" at bounding box center [208, 407] width 62 height 19
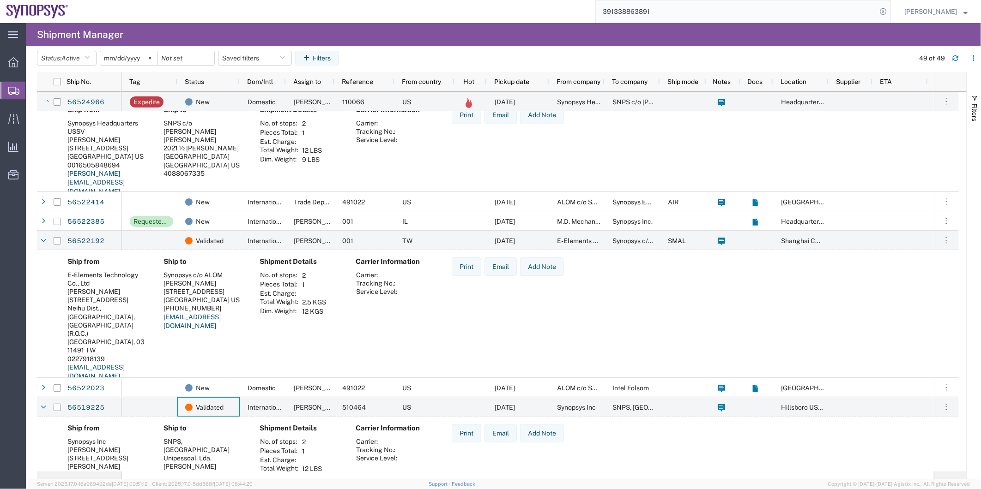
scroll to position [256, 0]
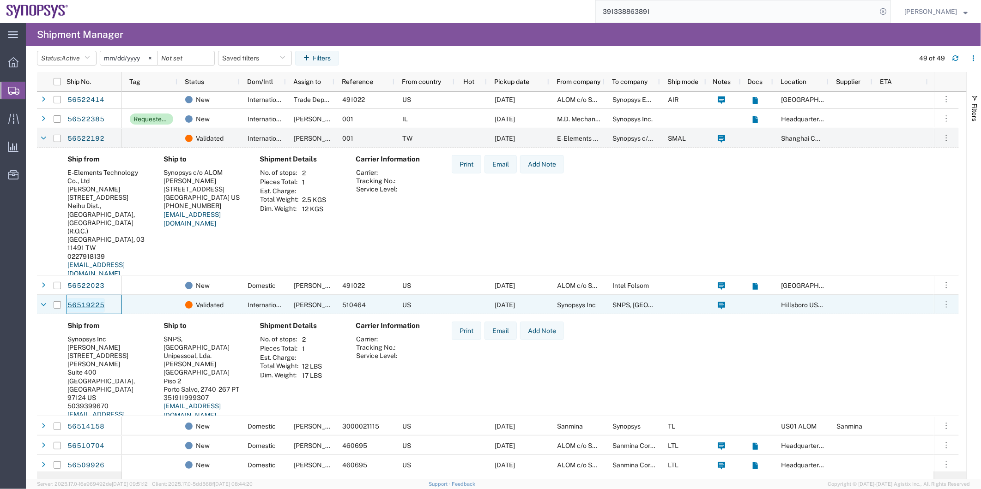
click at [84, 305] on link "56519225" at bounding box center [86, 305] width 38 height 15
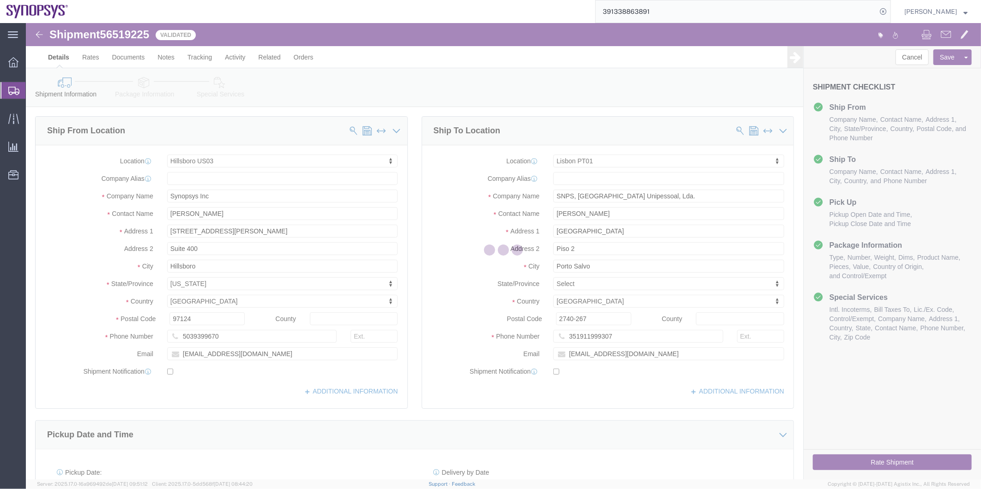
click at [223, 85] on div at bounding box center [503, 251] width 955 height 457
click at [218, 88] on div at bounding box center [503, 251] width 955 height 457
select select "63190"
select select "63152"
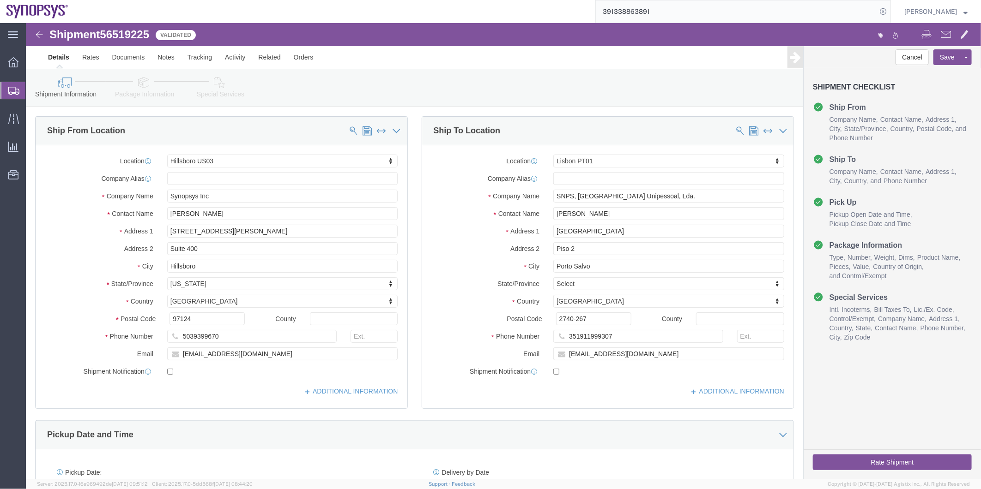
click icon
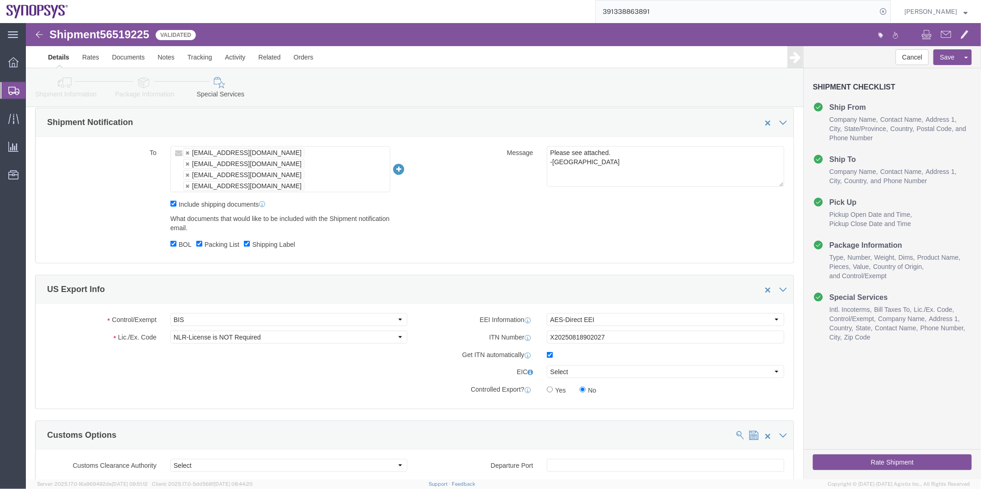
scroll to position [718, 0]
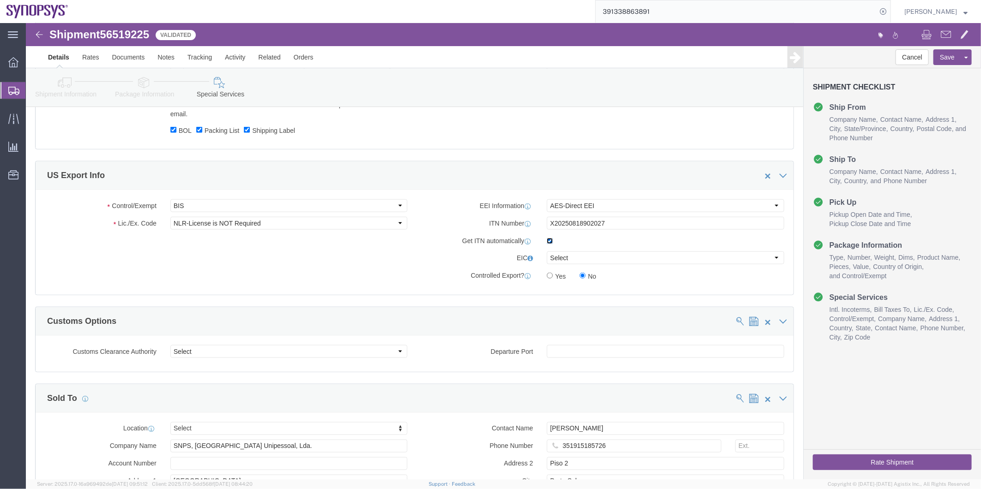
click input "checkbox"
checkbox input "false"
click button "Rate Shipment"
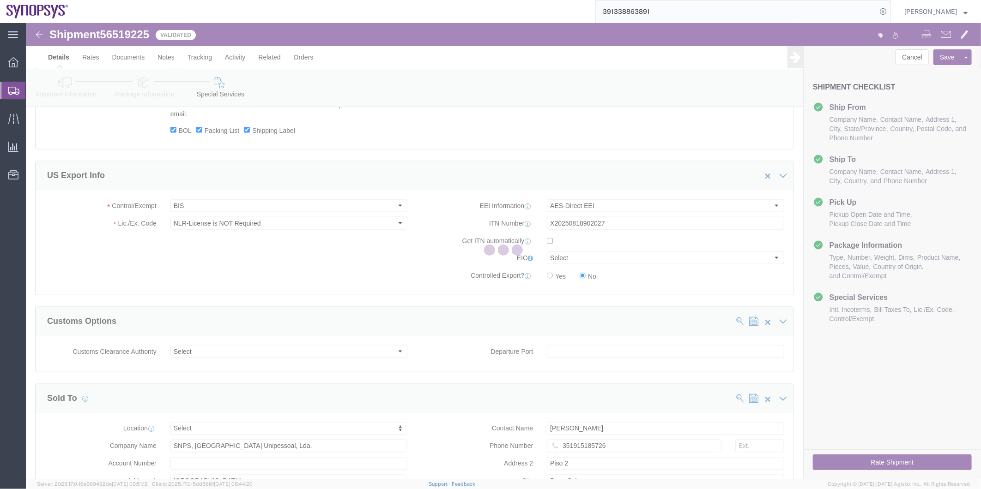
scroll to position [10, 0]
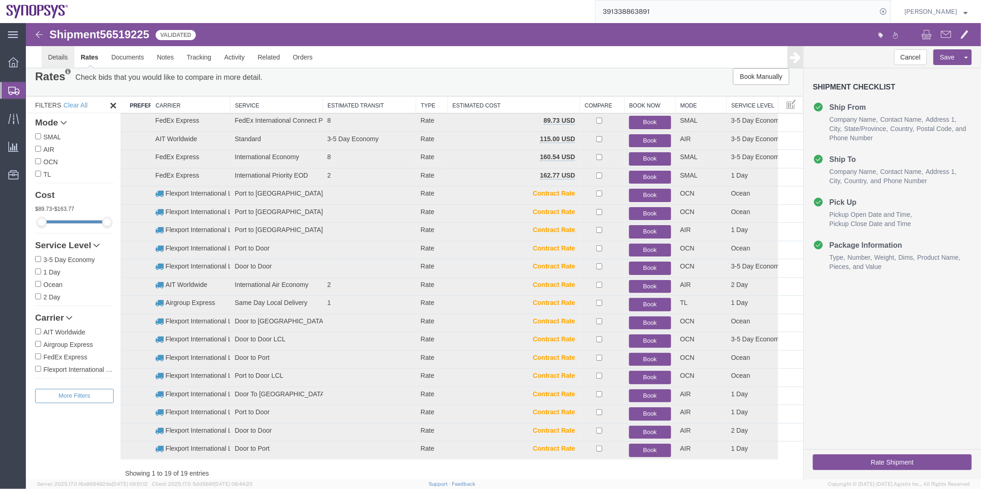
click at [52, 57] on link "Details" at bounding box center [57, 57] width 33 height 22
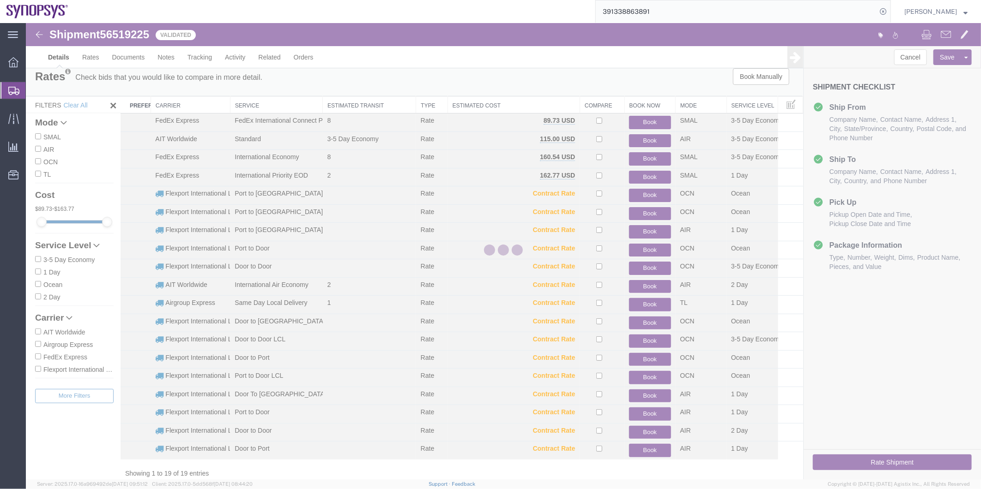
select select "63190"
select select "63152"
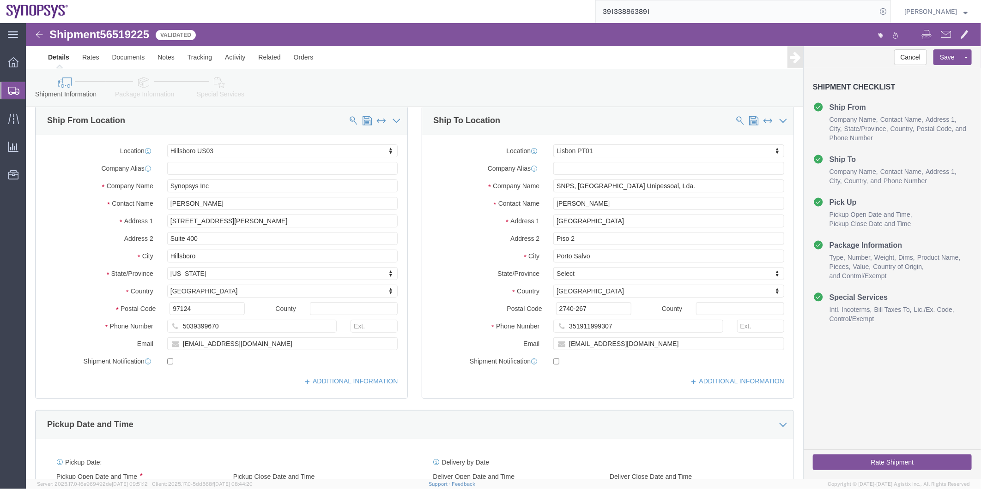
scroll to position [10, 0]
click icon
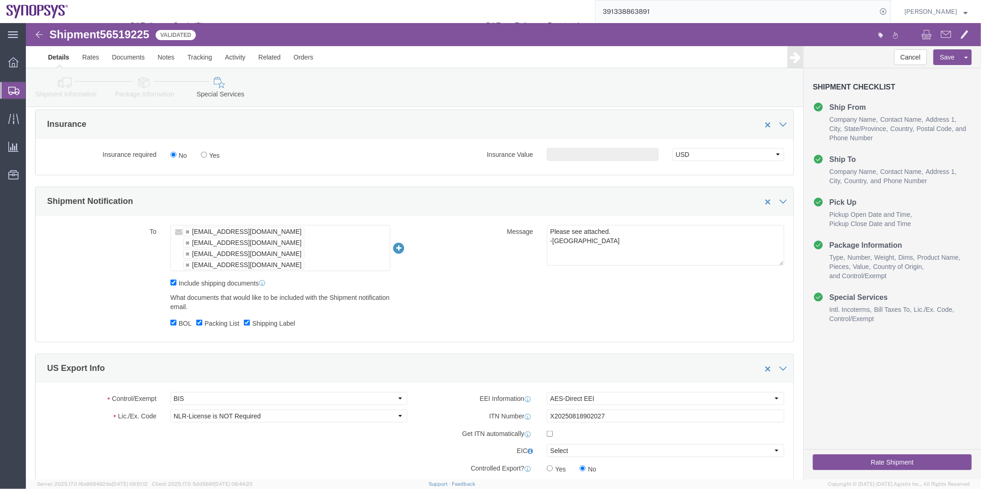
scroll to position [625, 0]
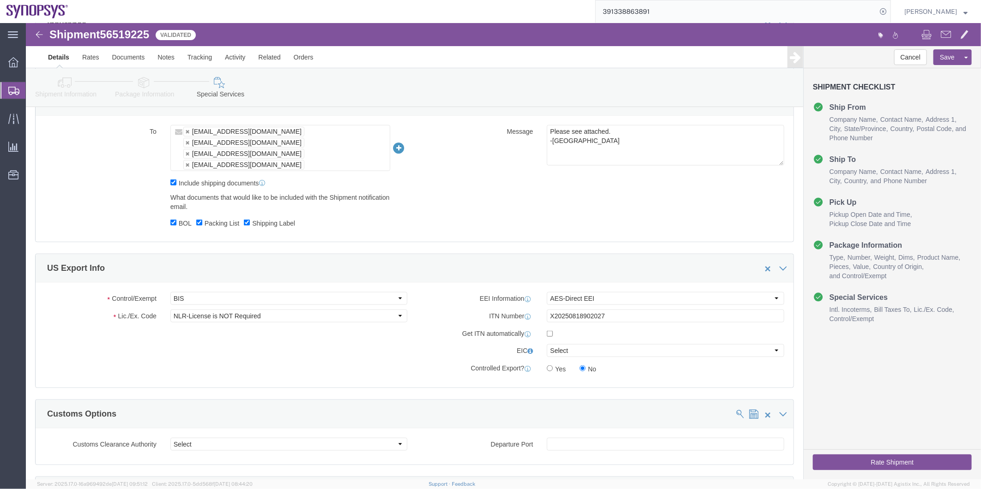
click button "Rate Shipment"
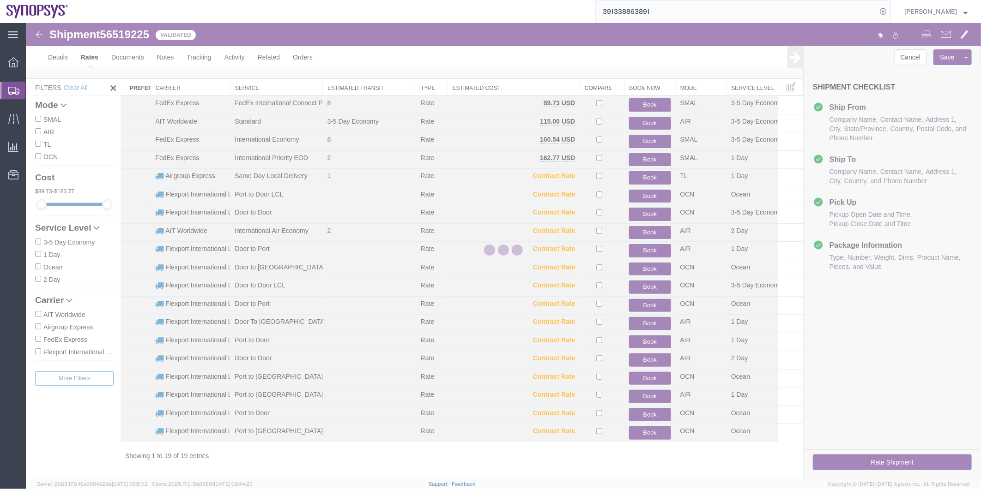
scroll to position [10, 0]
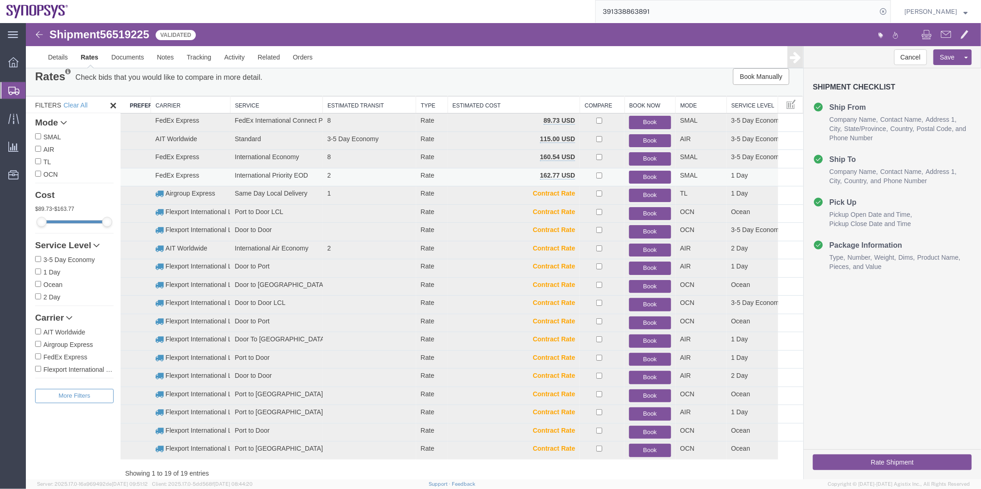
click at [648, 173] on button "Book" at bounding box center [649, 176] width 42 height 13
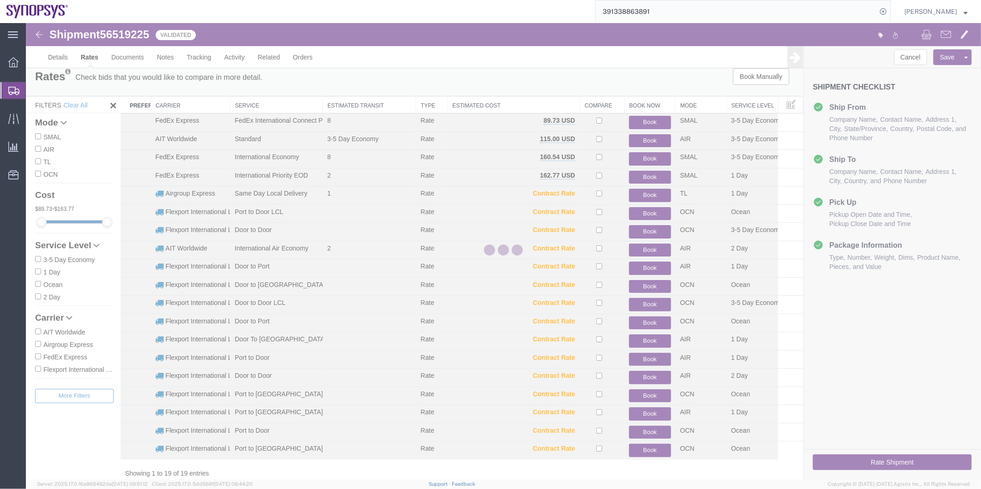
scroll to position [0, 0]
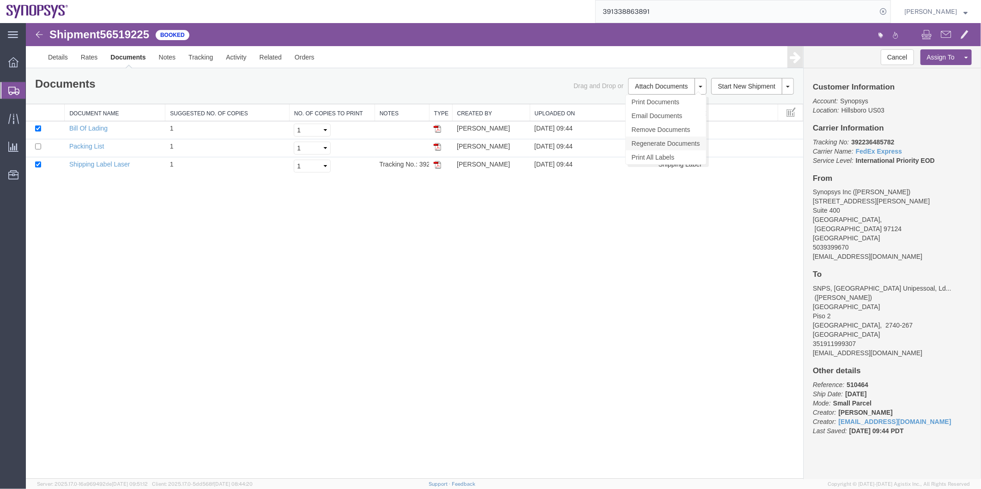
click at [673, 146] on link "Regenerate Documents" at bounding box center [665, 143] width 80 height 14
click at [61, 54] on link "Details" at bounding box center [57, 57] width 33 height 22
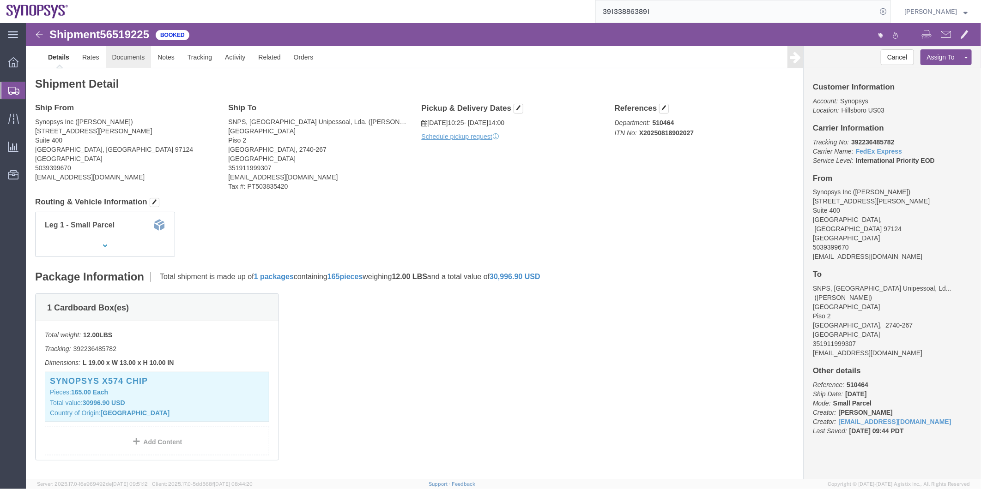
click link "Documents"
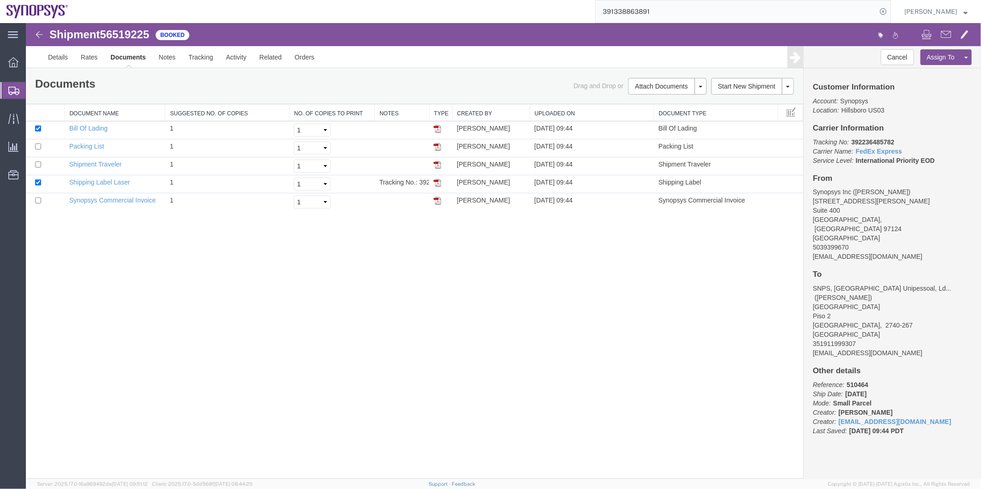
click at [126, 35] on span "56519225" at bounding box center [123, 34] width 49 height 12
copy span "56519225"
click at [118, 181] on link "Shipping Label Laser" at bounding box center [99, 181] width 61 height 7
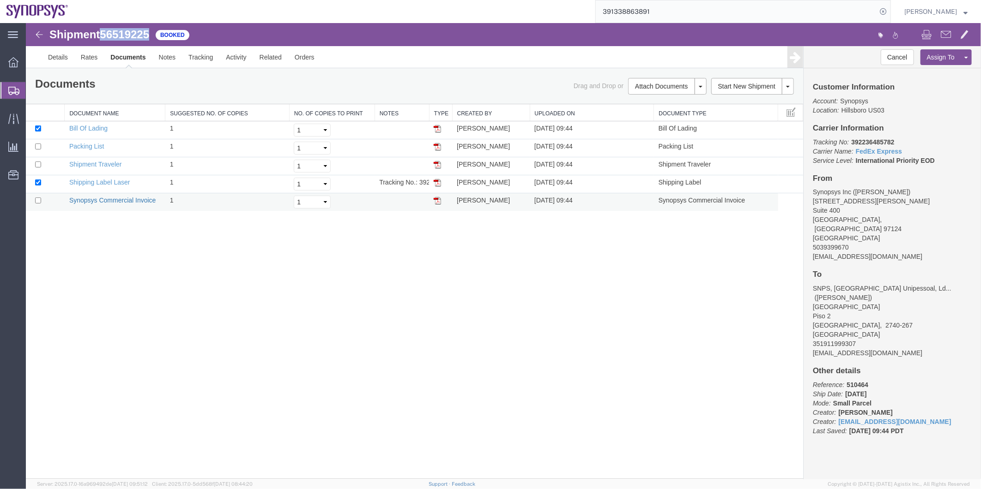
click at [121, 199] on link "Synopsys Commercial Invoice" at bounding box center [112, 199] width 87 height 7
drag, startPoint x: 89, startPoint y: 142, endPoint x: 231, endPoint y: 141, distance: 142.2
click at [89, 142] on link "Packing List" at bounding box center [86, 145] width 35 height 7
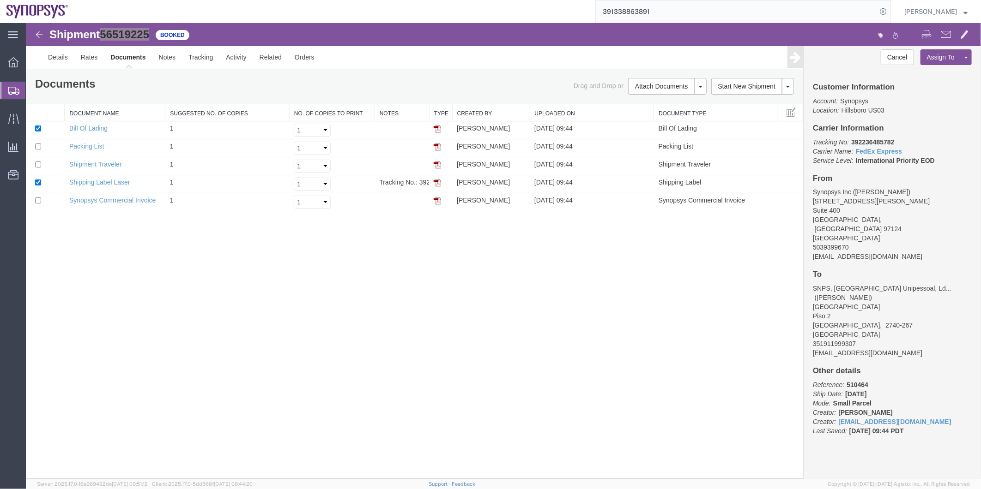
click at [0, 0] on span "Shipment Manager" at bounding box center [0, 0] width 0 height 0
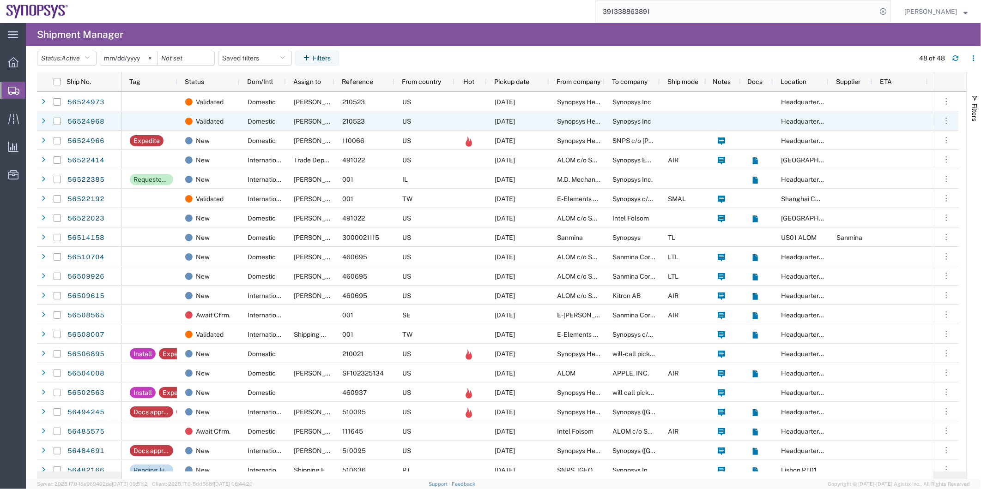
click at [244, 118] on div "Domestic" at bounding box center [263, 120] width 46 height 19
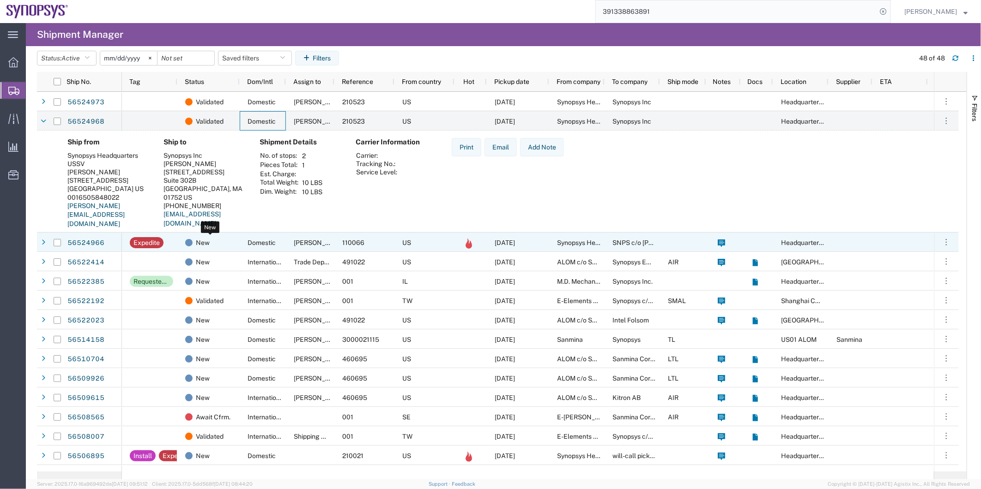
click at [234, 244] on div "New" at bounding box center [210, 242] width 50 height 19
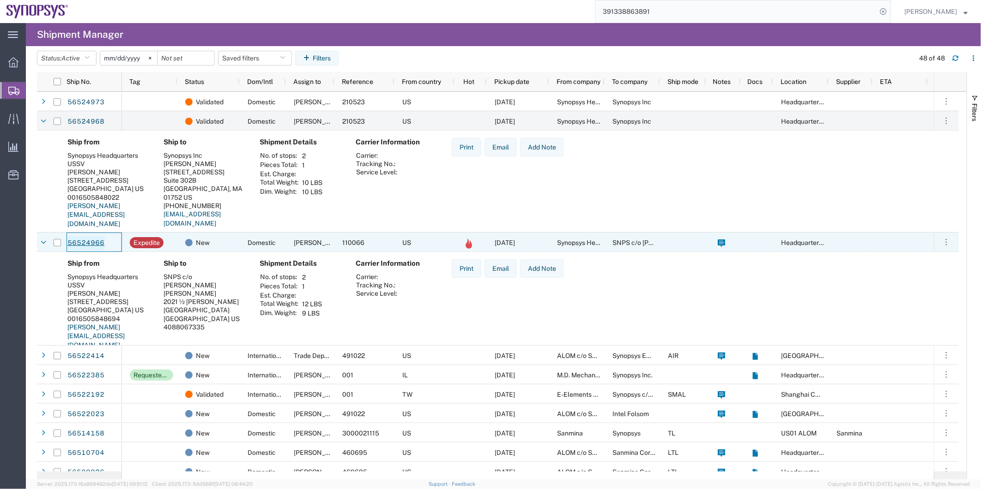
click at [72, 245] on link "56524966" at bounding box center [86, 243] width 38 height 15
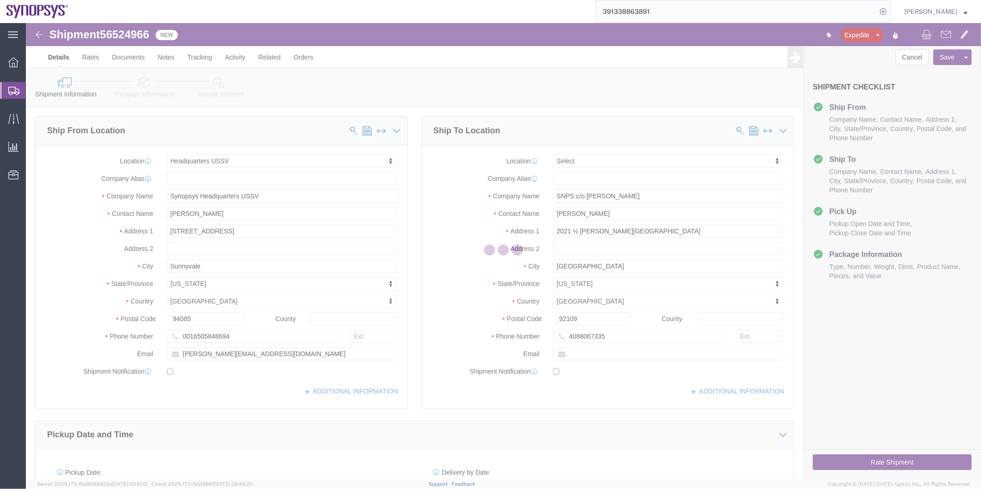
select select "63204"
select select
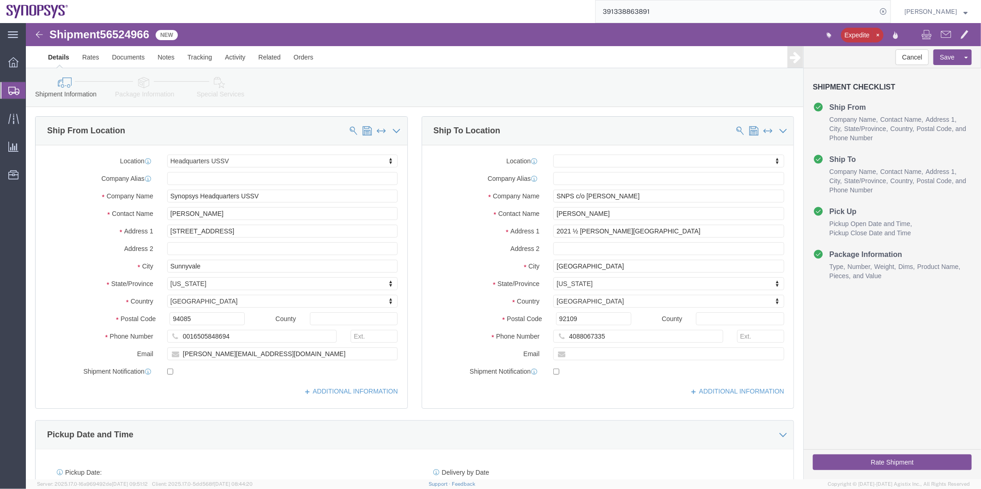
click icon
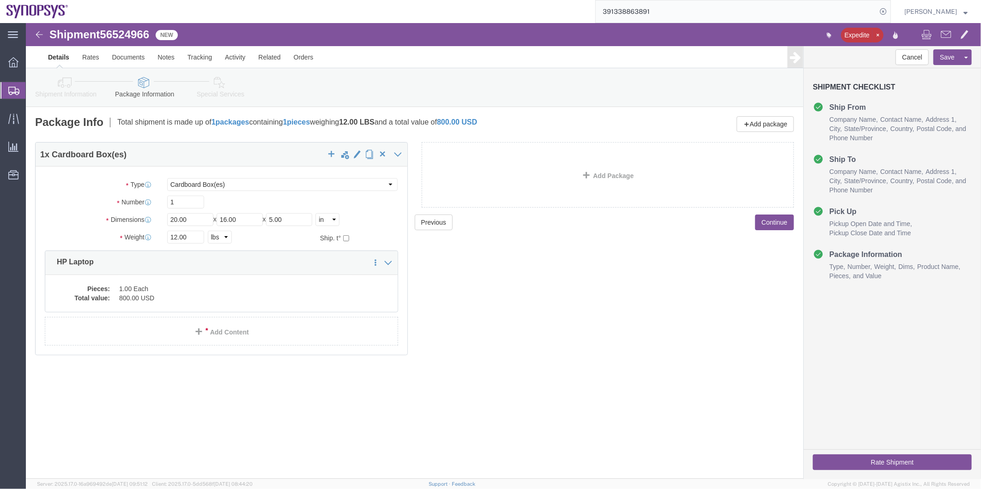
click link "Special Services"
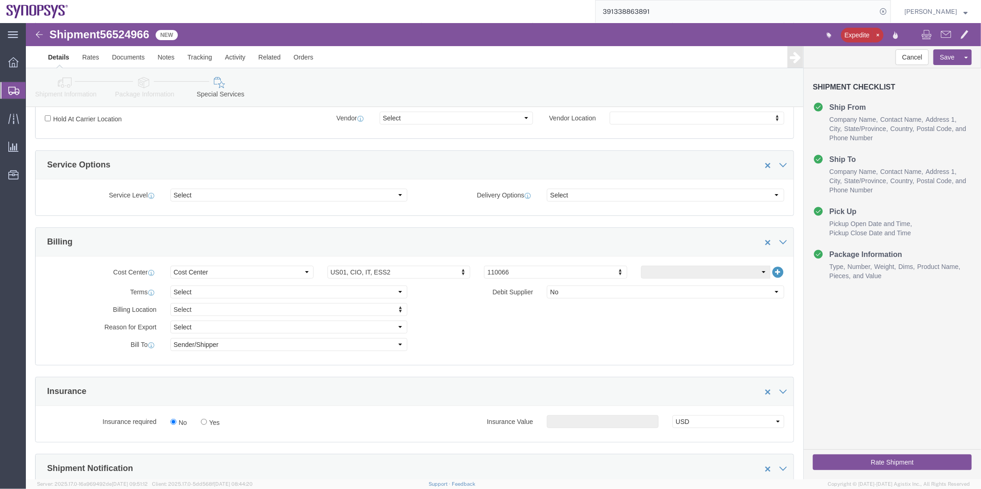
scroll to position [410, 0]
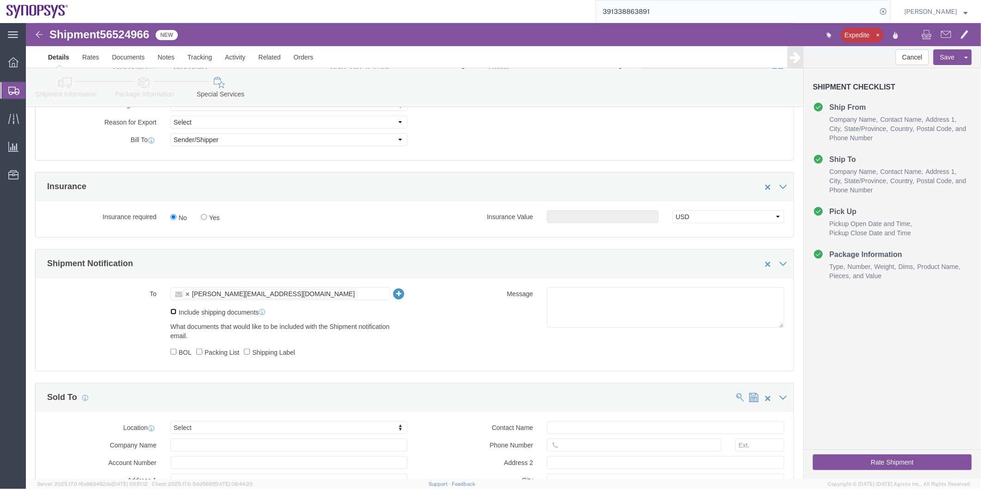
click input "Include shipping documents"
checkbox input "true"
click input "BOL"
checkbox input "true"
click label "Packing List"
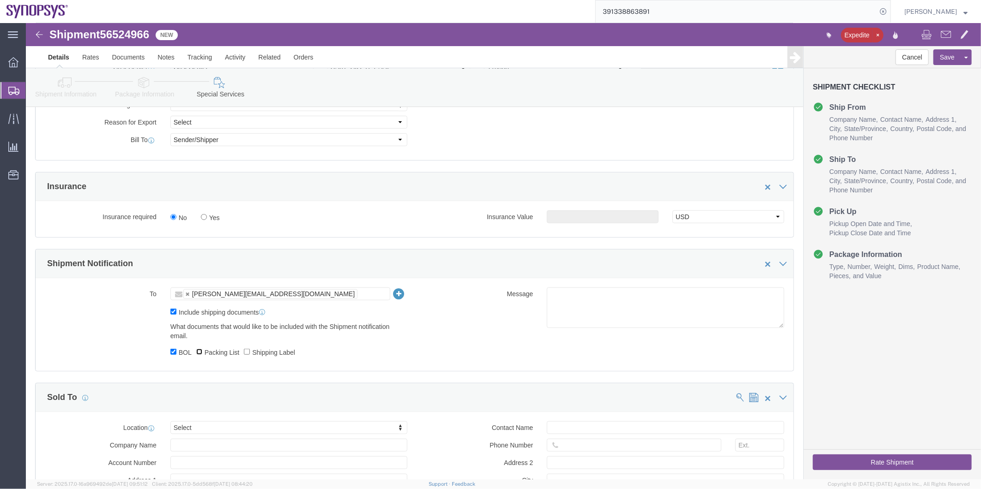
click input "Packing List"
checkbox input "true"
click input "Shipping Label"
checkbox input "true"
click textarea
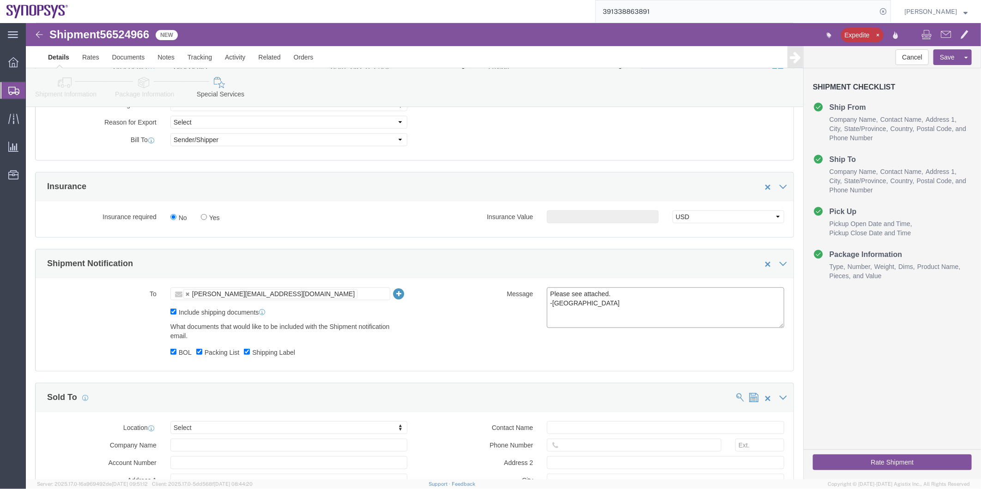
type textarea "Please see attached. -Kaelen"
click button "Rate Shipment"
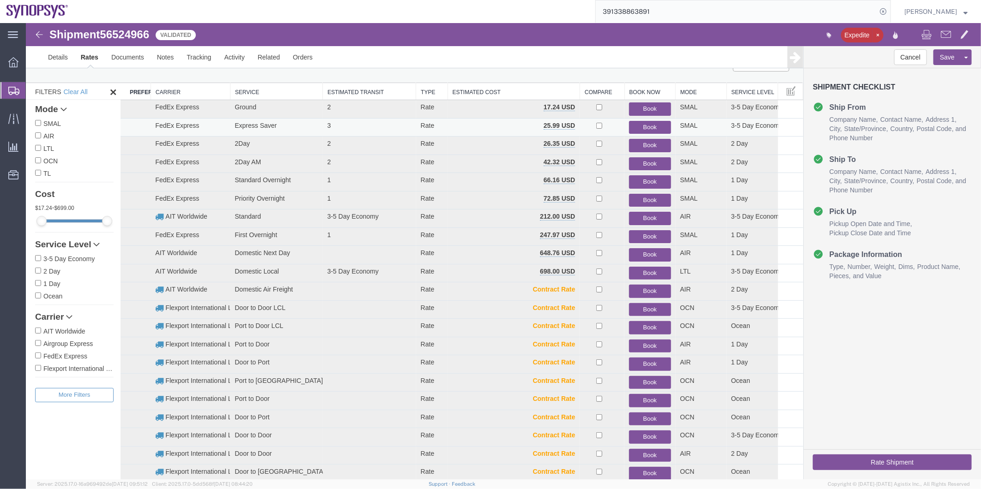
scroll to position [16, 0]
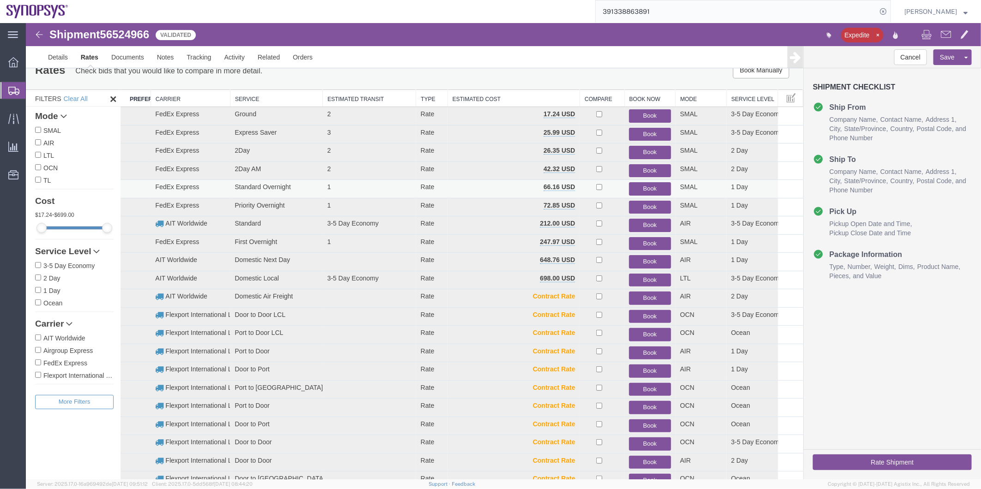
click at [637, 184] on button "Book" at bounding box center [649, 188] width 42 height 13
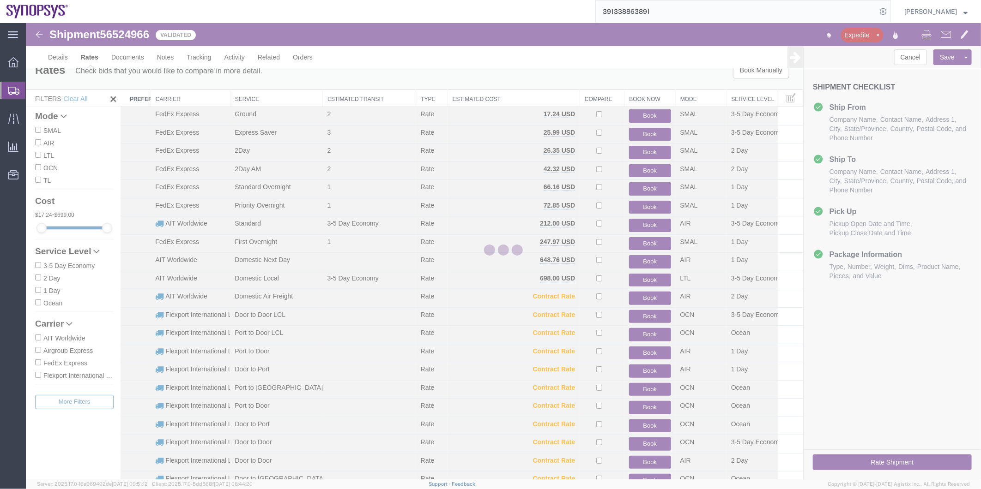
scroll to position [0, 0]
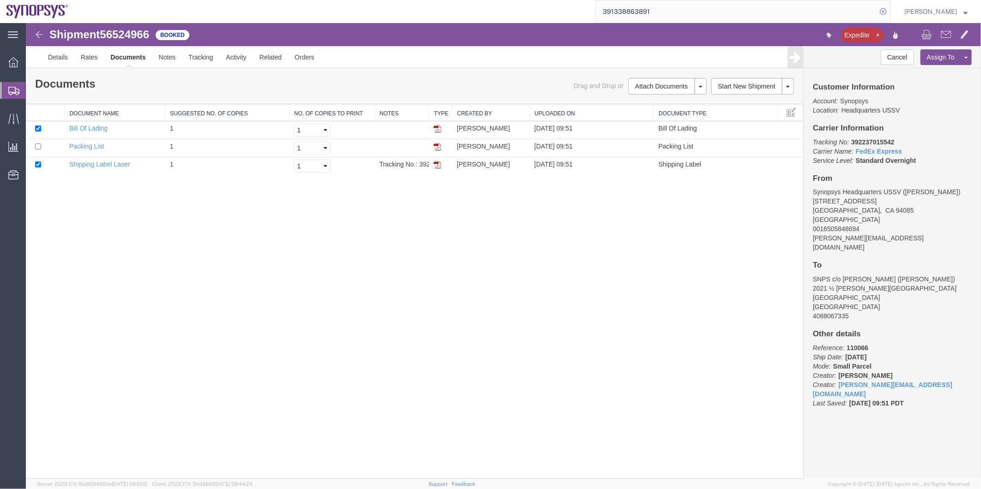
click at [0, 0] on span "Shipment Manager" at bounding box center [0, 0] width 0 height 0
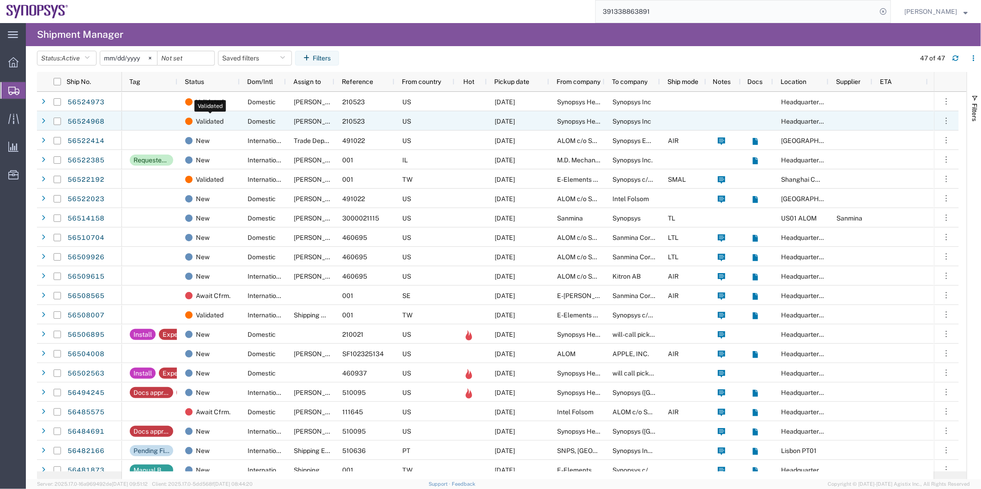
click at [223, 126] on span "Validated" at bounding box center [210, 121] width 28 height 19
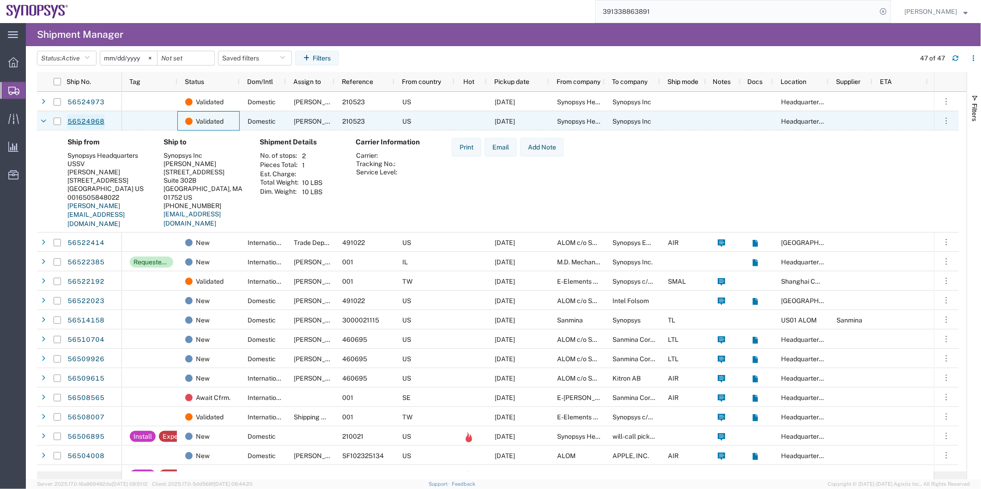
click at [81, 126] on link "56524968" at bounding box center [86, 122] width 38 height 15
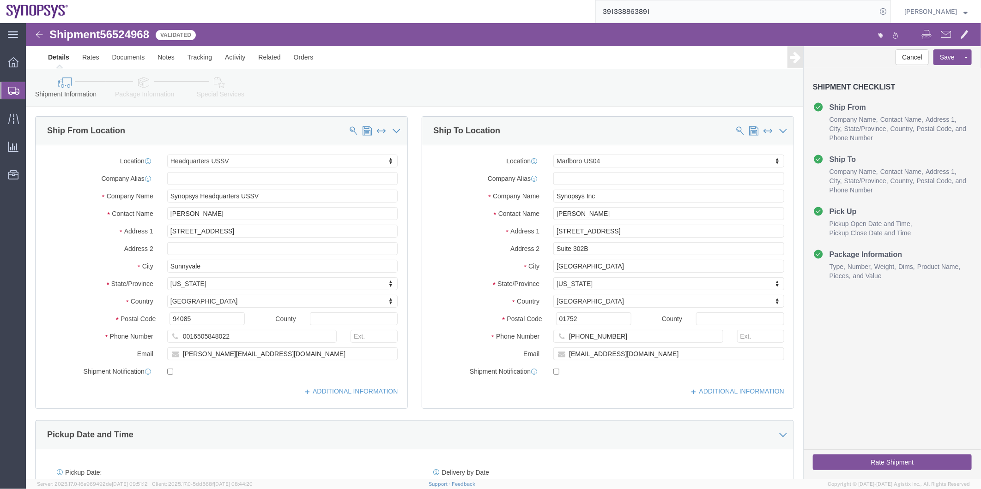
select select "63204"
select select "63193"
click icon
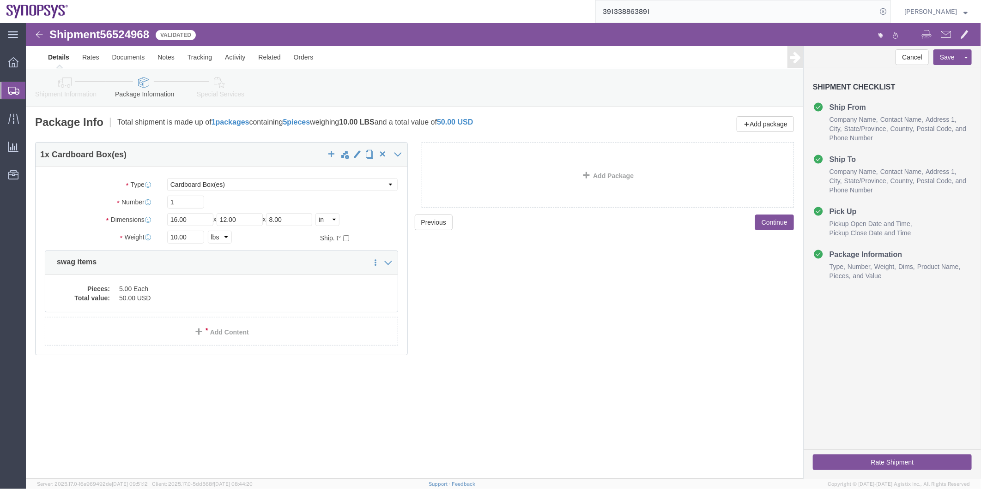
click icon
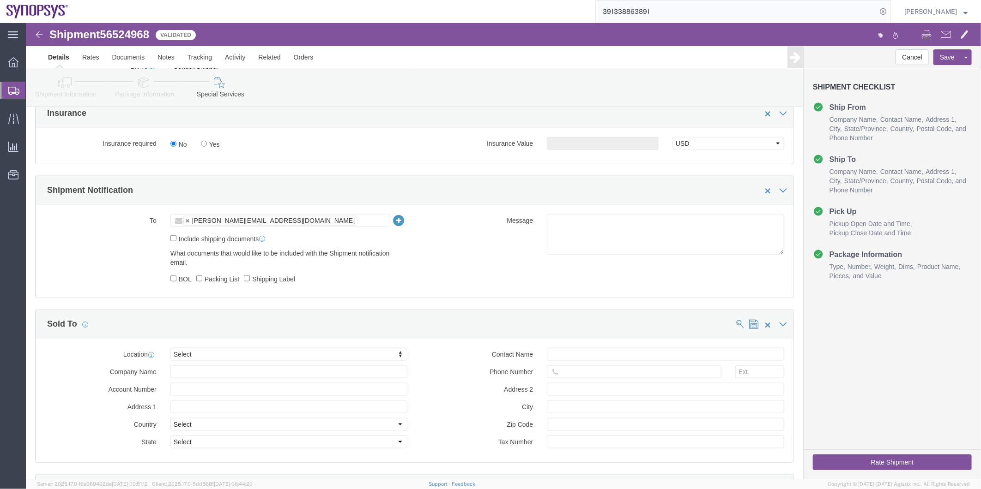
scroll to position [564, 0]
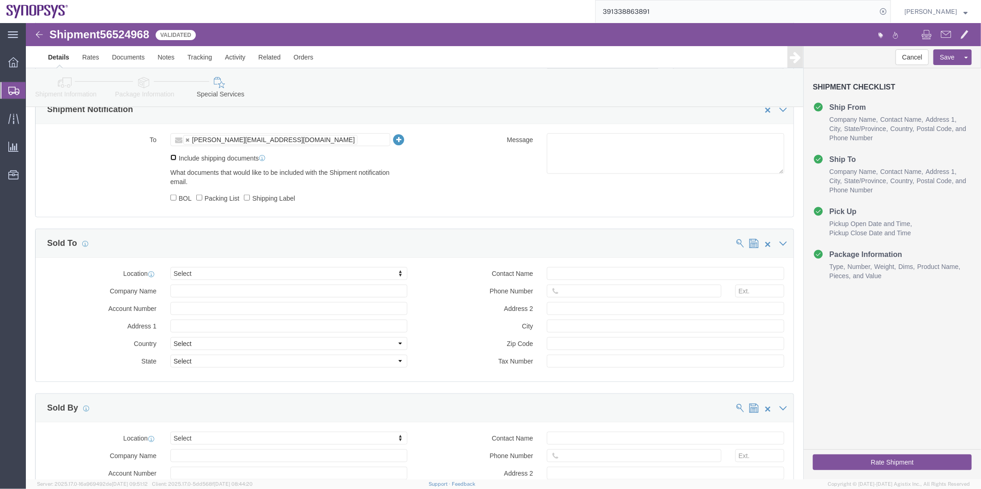
click input "Include shipping documents"
checkbox input "true"
click label "BOL"
click input "BOL"
checkbox input "true"
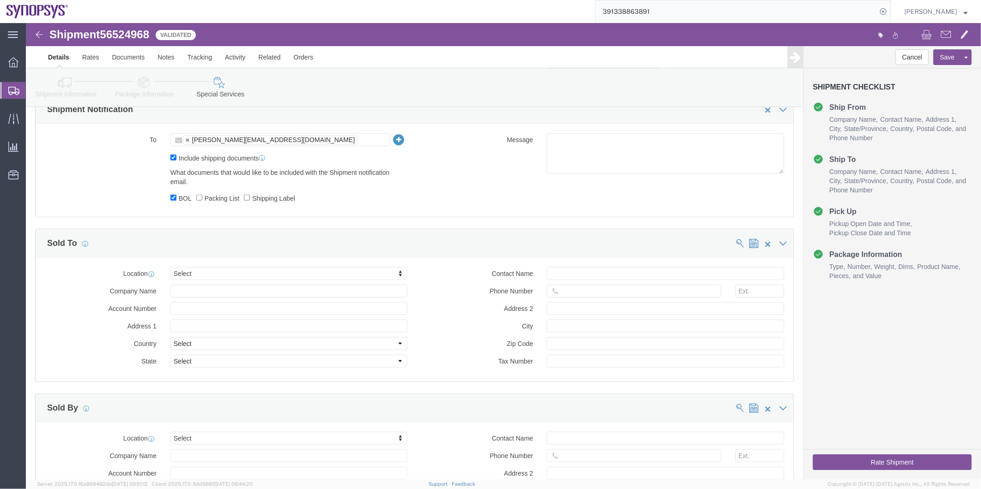
click label "Packing List"
click input "Packing List"
checkbox input "true"
click label "Shipping Label"
click input "Shipping Label"
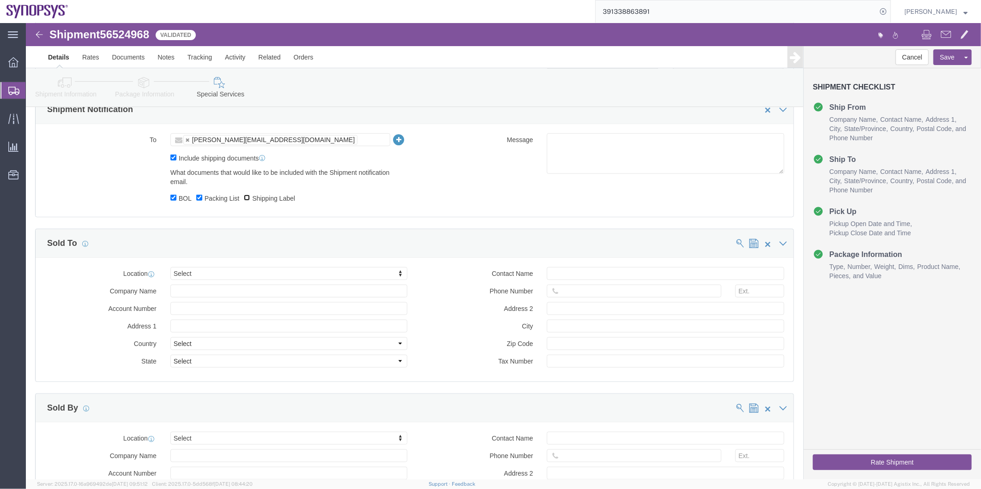
checkbox input "true"
click textarea
type textarea "Please see attached. -Kaelen"
click button "Rate Shipment"
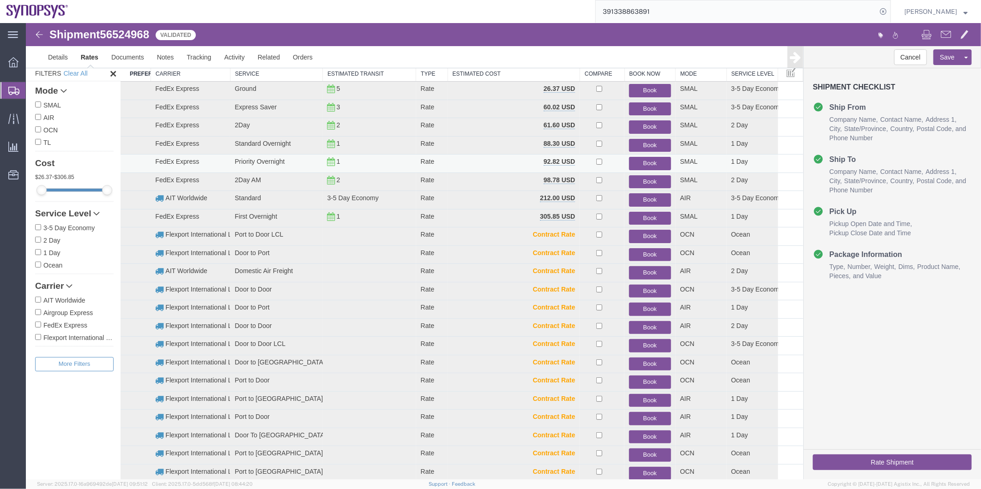
scroll to position [0, 0]
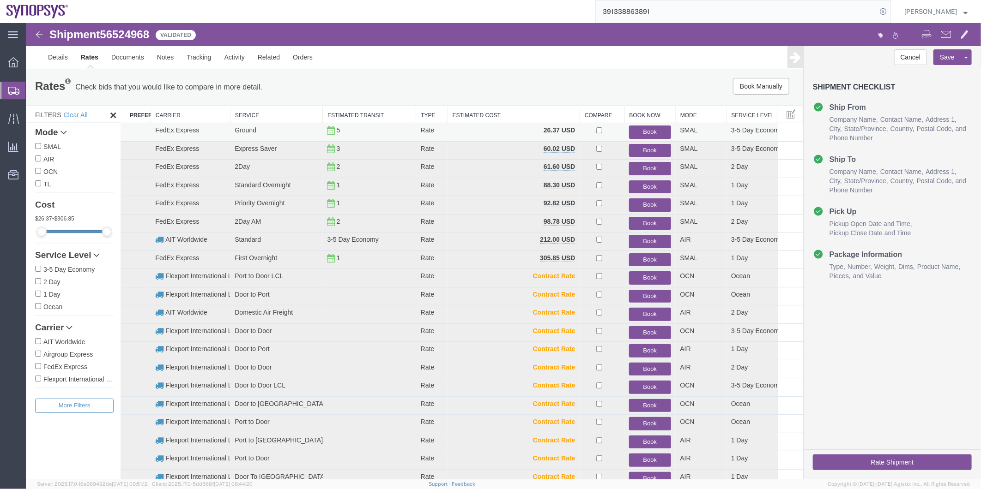
click at [644, 128] on button "Book" at bounding box center [649, 131] width 42 height 13
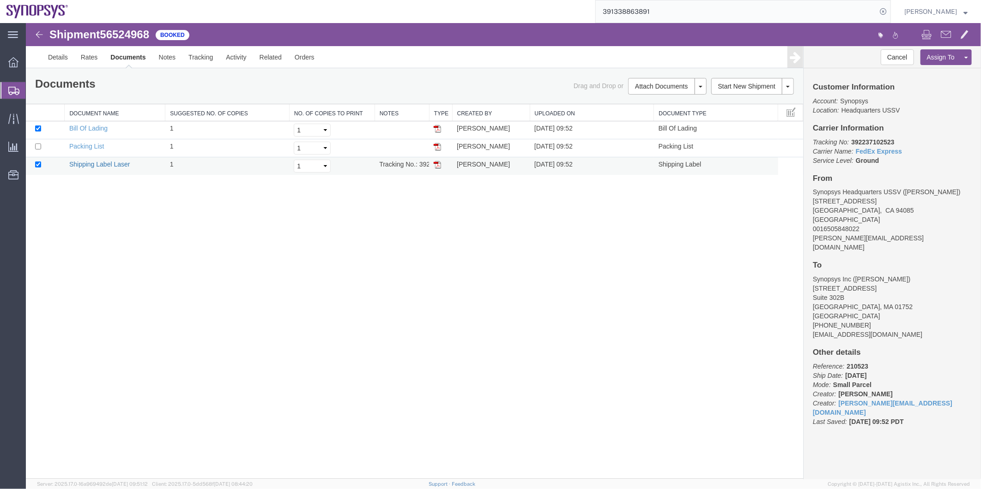
click at [116, 160] on link "Shipping Label Laser" at bounding box center [99, 163] width 61 height 7
click at [0, 0] on span "Shipment Manager" at bounding box center [0, 0] width 0 height 0
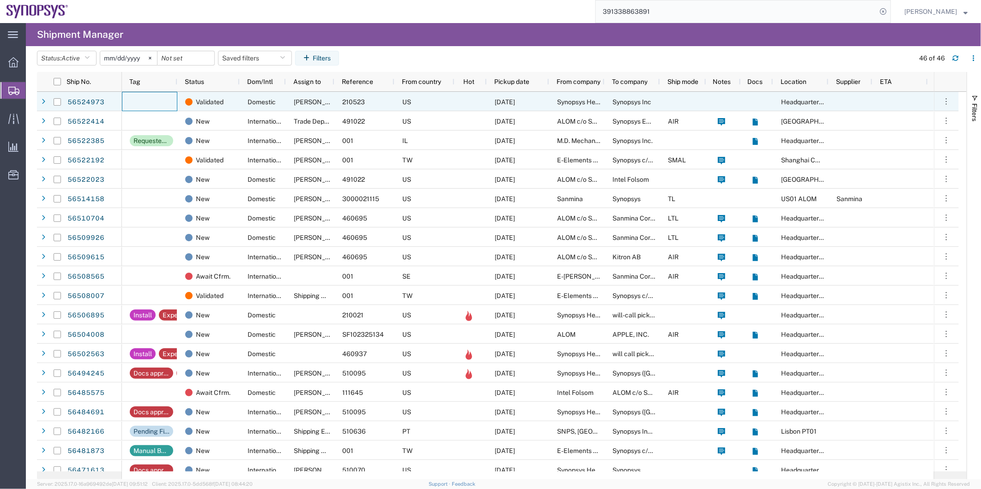
click at [166, 105] on div at bounding box center [149, 101] width 55 height 19
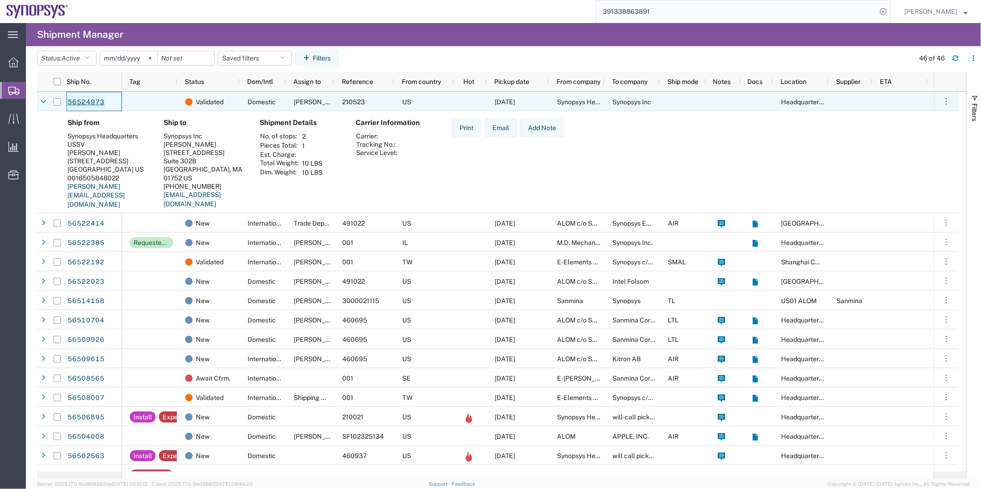
click at [84, 104] on link "56524973" at bounding box center [86, 102] width 38 height 15
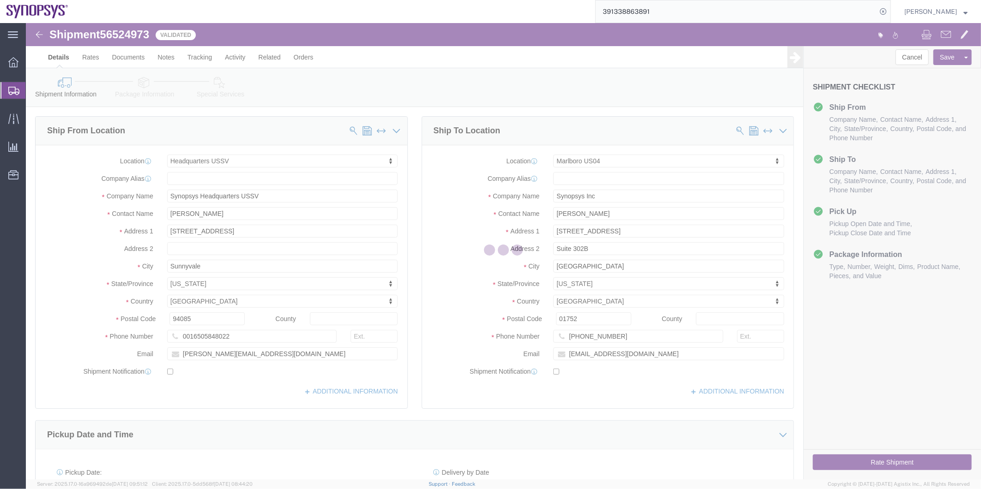
select select "63204"
select select "63193"
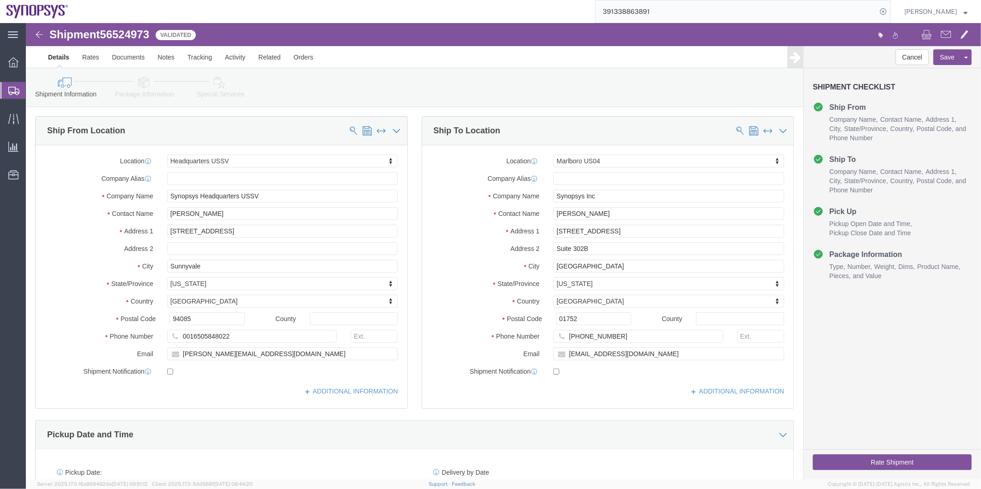
click icon
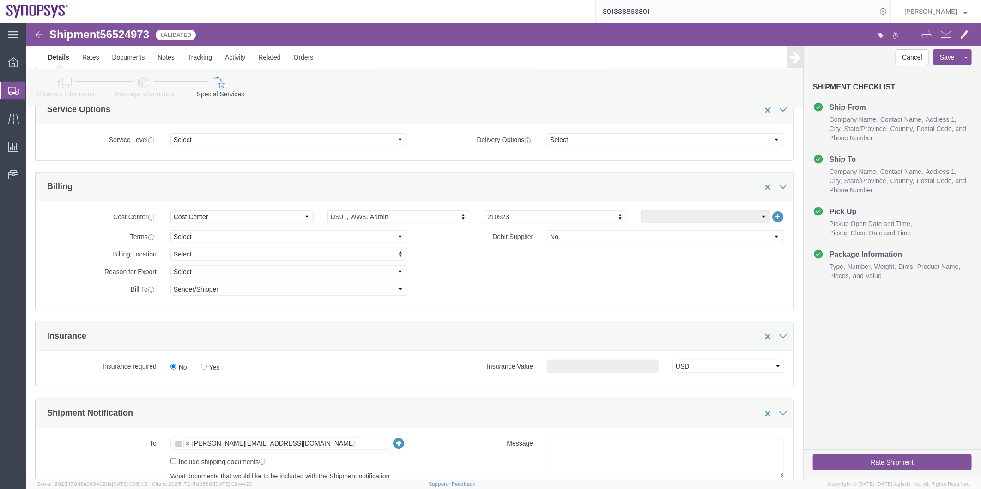
scroll to position [359, 0]
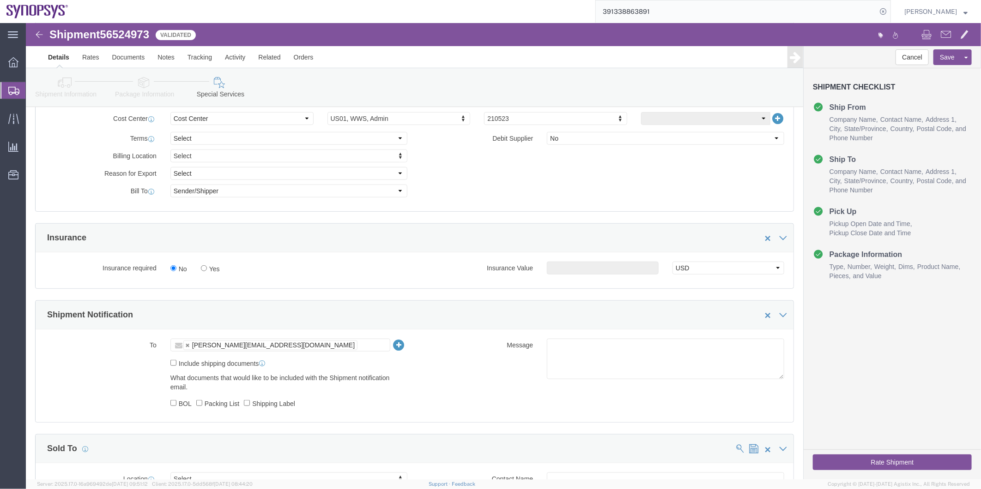
click label "Include shipping documents"
click input "Include shipping documents"
checkbox input "true"
click input "BOL"
checkbox input "true"
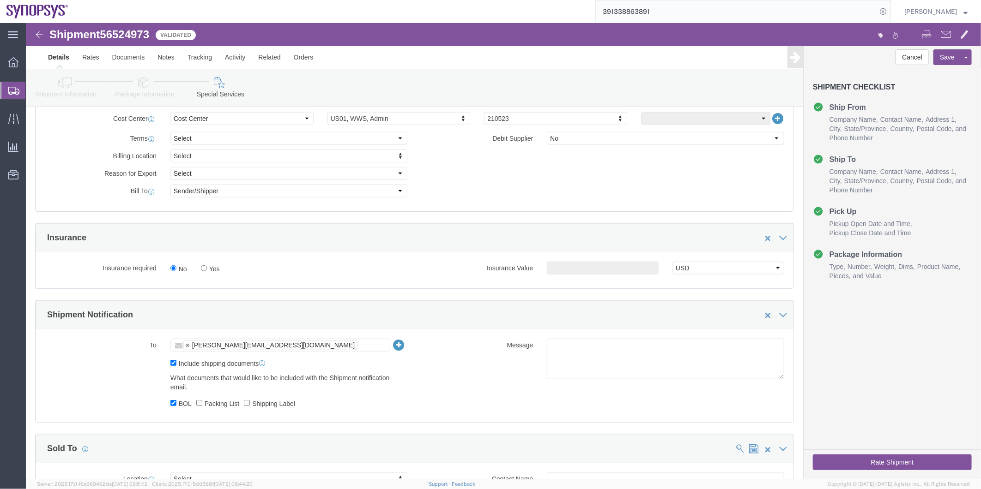
click label "Packing List"
click input "Packing List"
checkbox input "true"
click label "Shipping Label"
click input "Shipping Label"
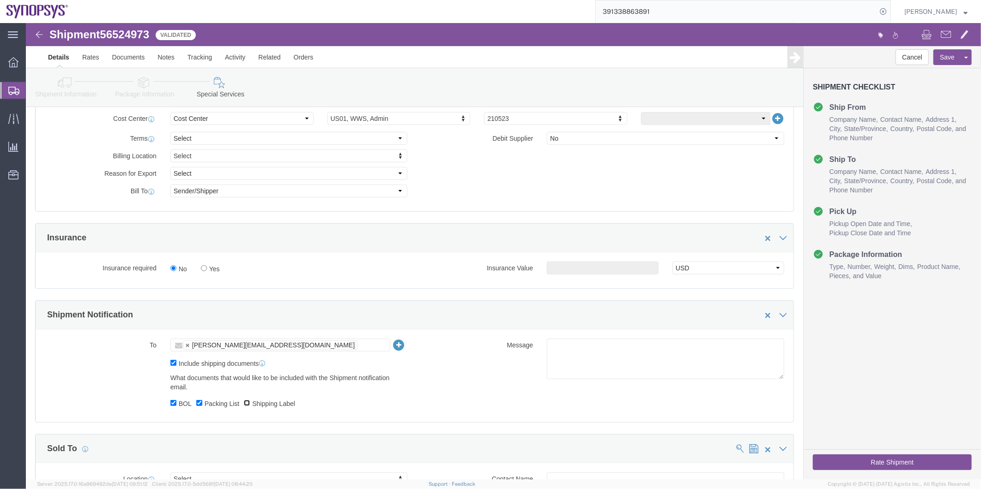
checkbox input "true"
click textarea
type textarea "Please see attached. -Kaelen"
click button "Rate Shipment"
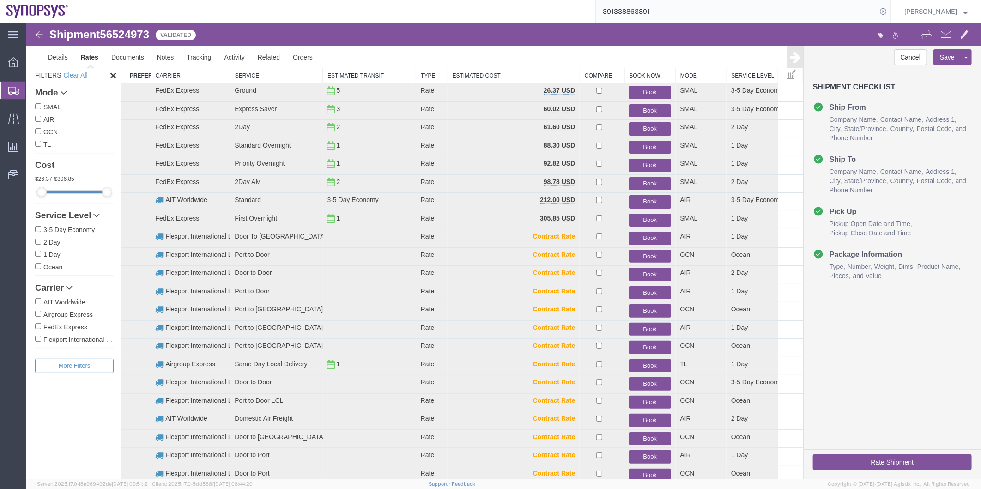
scroll to position [0, 0]
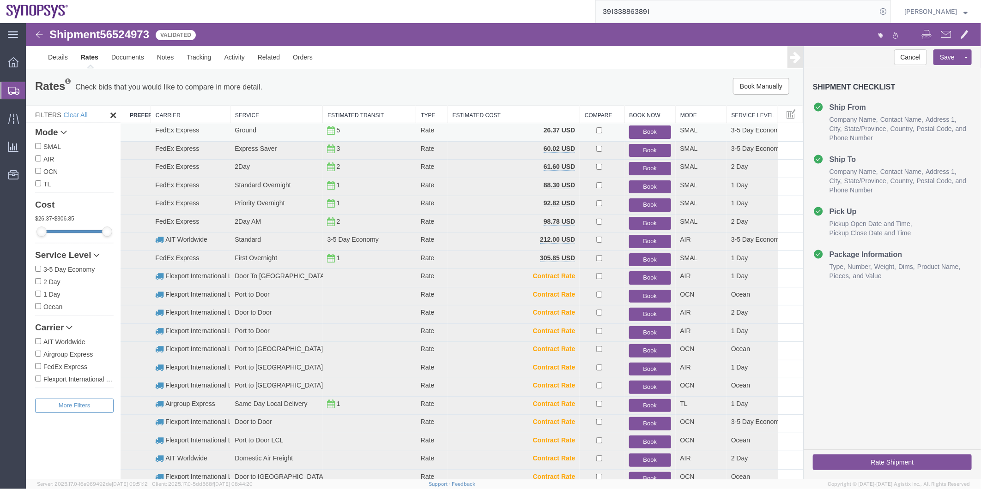
click at [639, 132] on button "Book" at bounding box center [649, 131] width 42 height 13
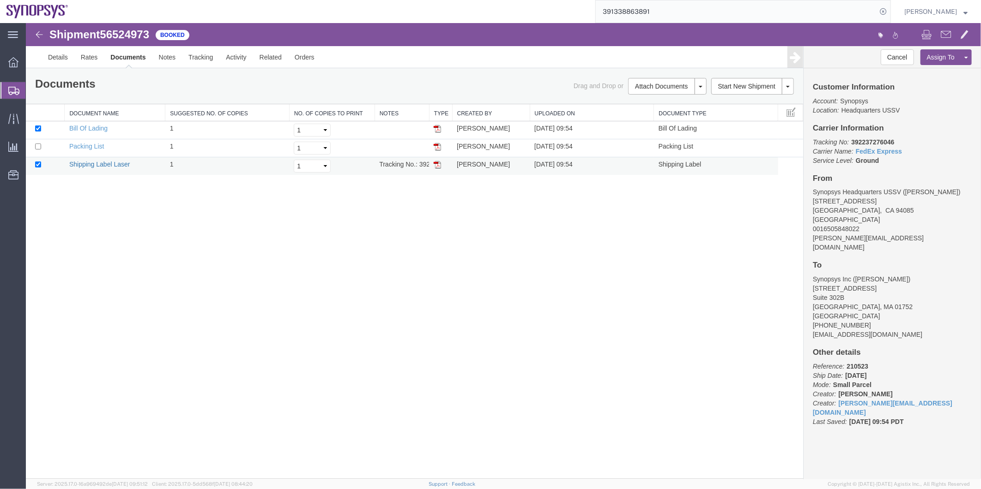
click at [89, 165] on link "Shipping Label Laser" at bounding box center [99, 163] width 61 height 7
click at [0, 0] on span "Shipment Manager" at bounding box center [0, 0] width 0 height 0
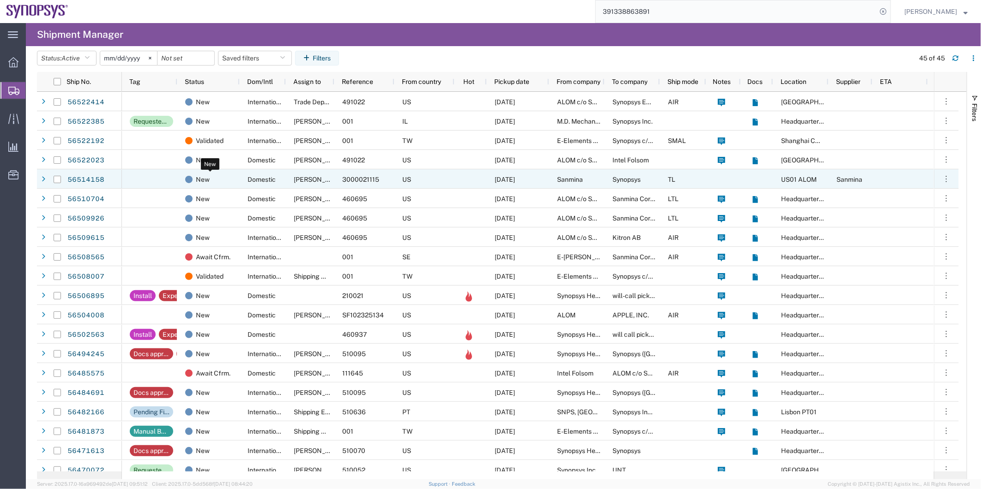
click at [229, 185] on div "New" at bounding box center [210, 179] width 50 height 19
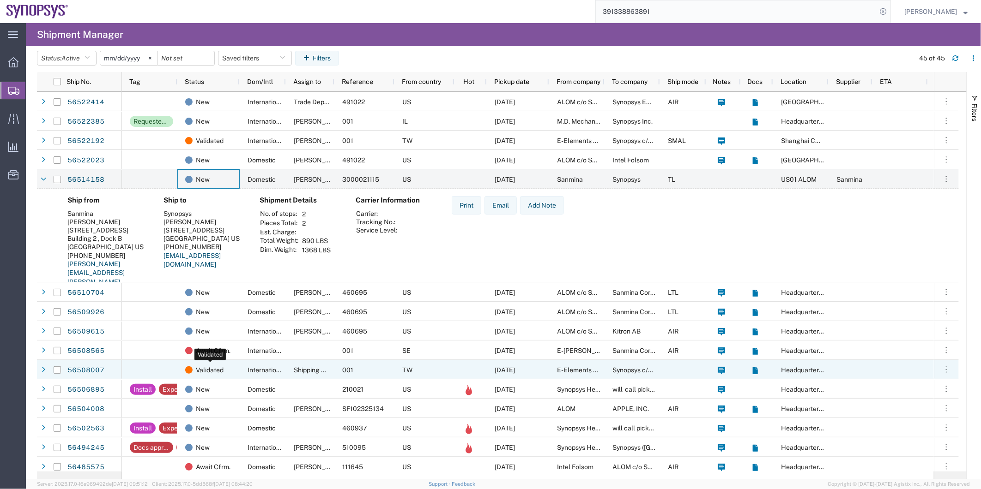
click at [221, 370] on span "Validated" at bounding box center [210, 370] width 28 height 19
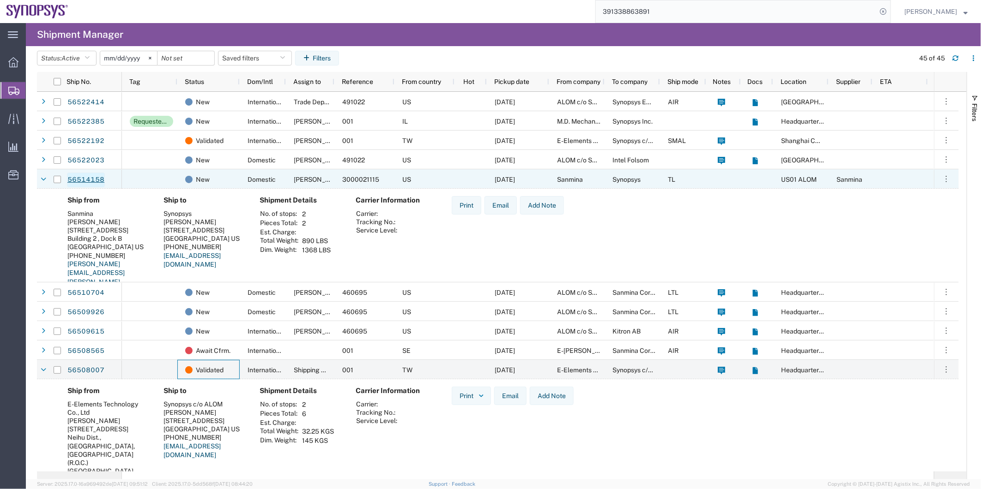
click at [85, 182] on link "56514158" at bounding box center [86, 180] width 38 height 15
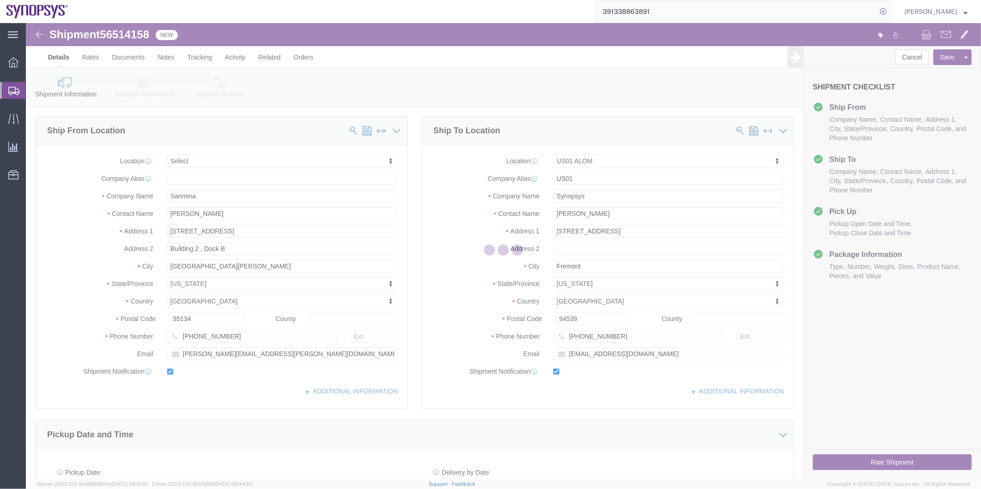
select select
select select "65511"
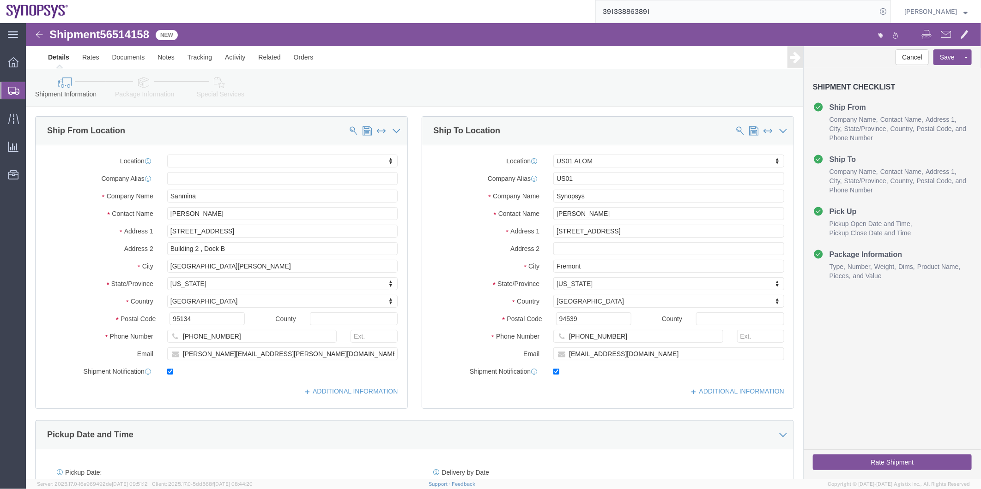
click icon
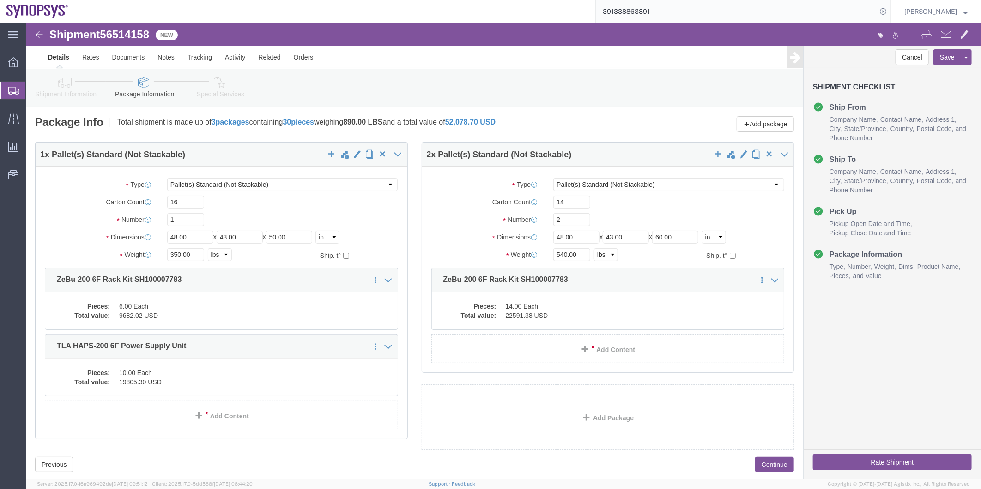
click icon
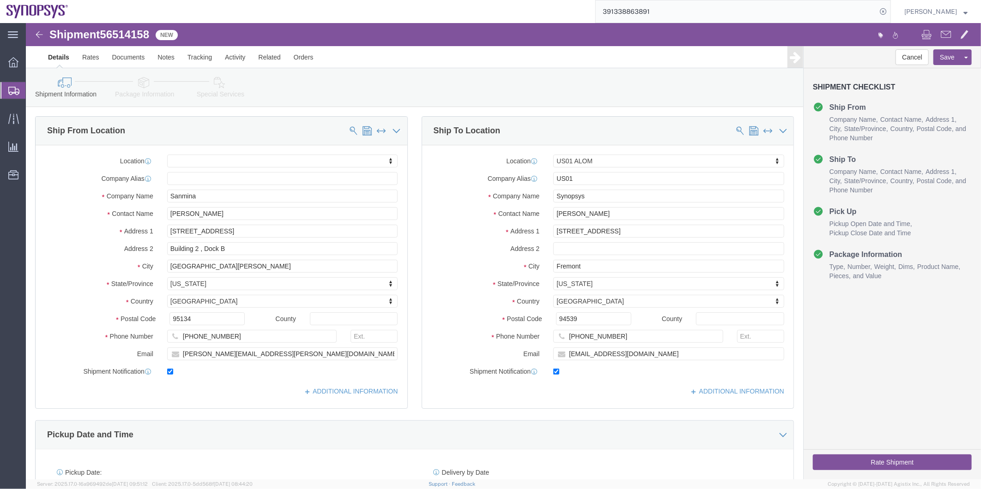
click link "Special Services"
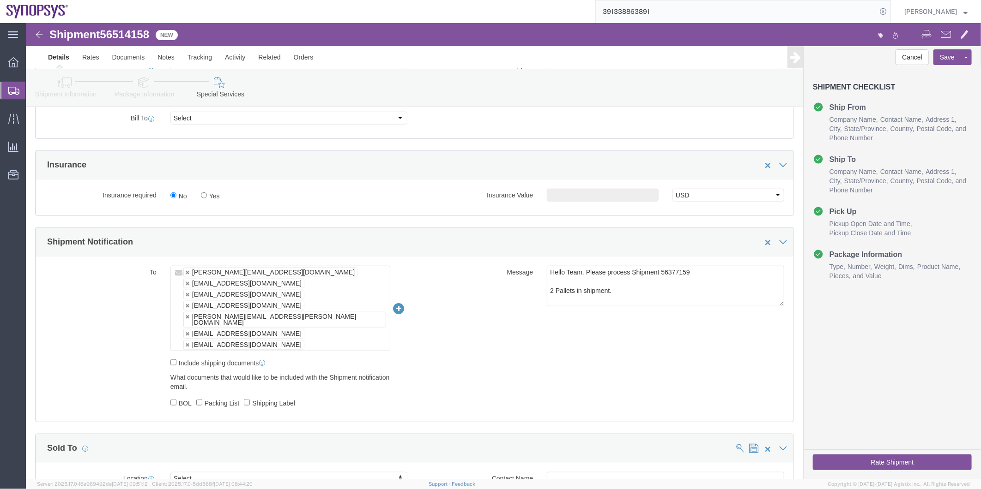
scroll to position [513, 0]
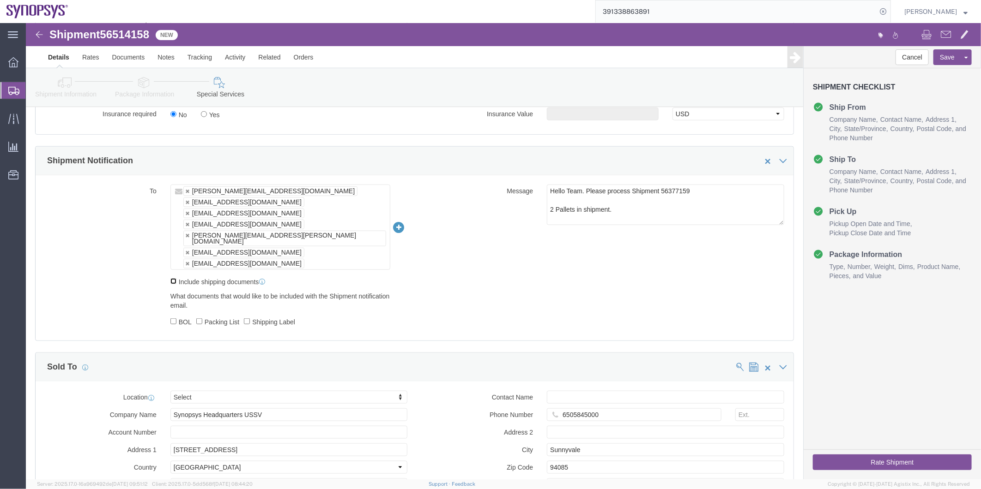
click input "Include shipping documents"
checkbox input "true"
click input "BOL"
checkbox input "true"
click input "Packing List"
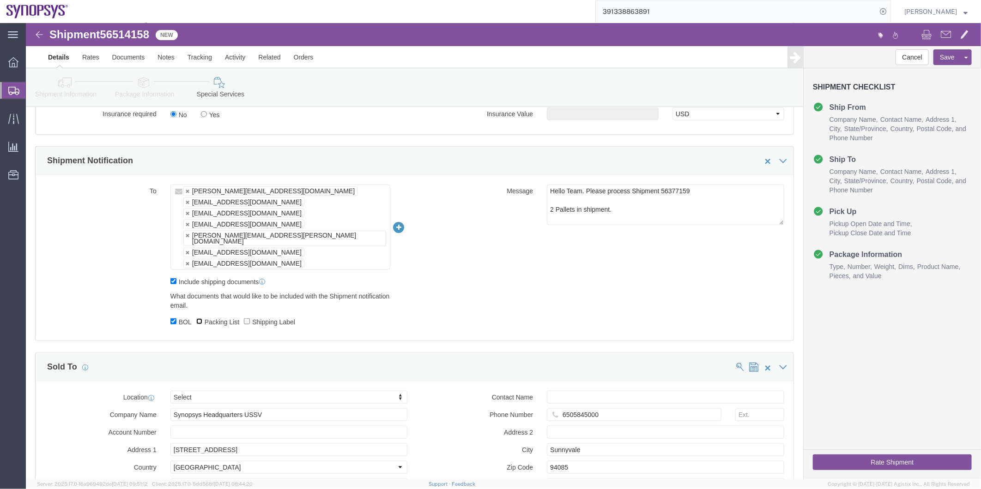
checkbox input "true"
click label "Shipping Label"
click input "Shipping Label"
checkbox input "true"
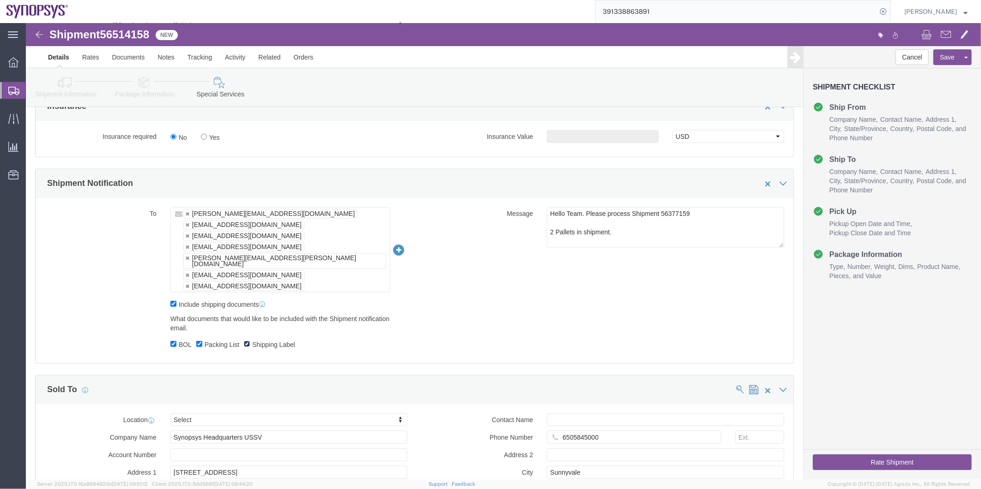
scroll to position [483, 0]
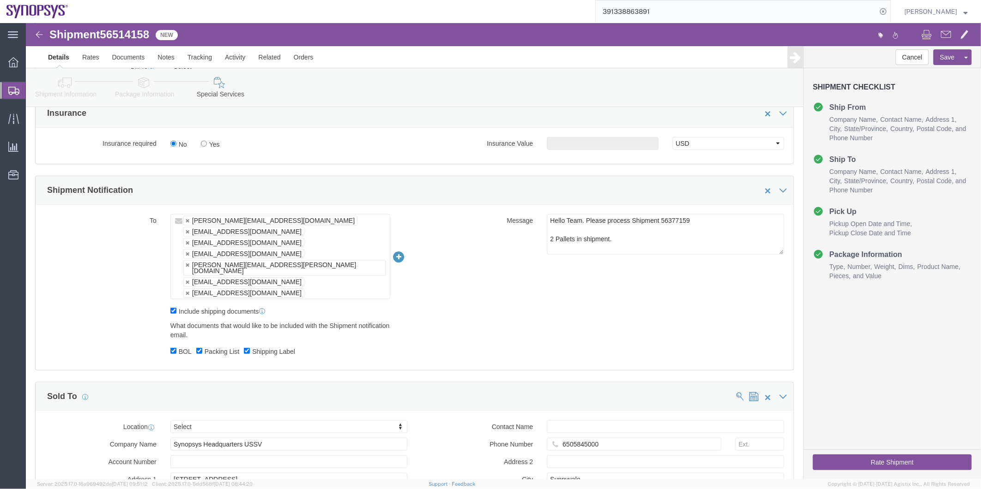
click ul "rafael@synopsys.com mcamacho.sjc@airgroup.com inventory-team@synopsys.com NTriv…"
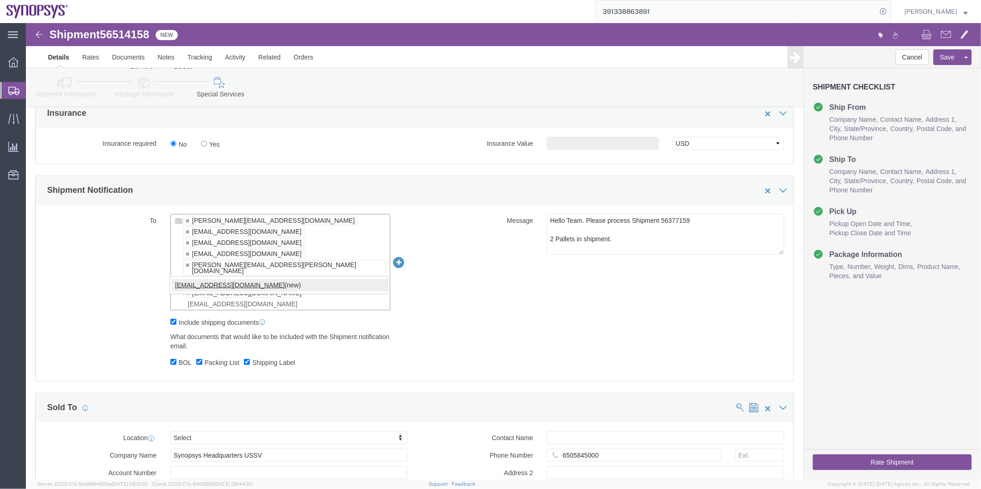
type input "shipping@synopsys.com"
click textarea "Hello Team. Please process Shipment 56377159 2 Pallets in shipment."
drag, startPoint x: 537, startPoint y: 201, endPoint x: 715, endPoint y: 217, distance: 178.5
click textarea "Hello Team. Please process Shipment 56377159 2 Pallets in shipment."
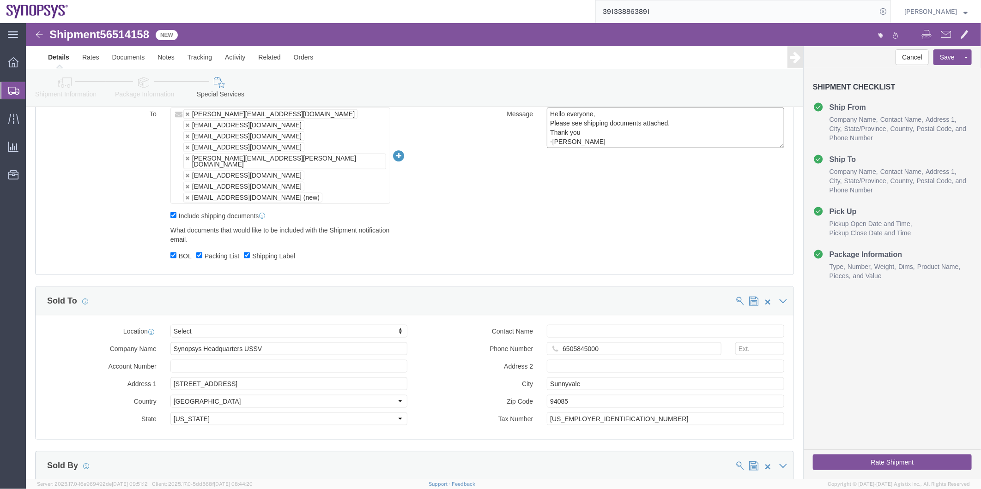
scroll to position [586, 0]
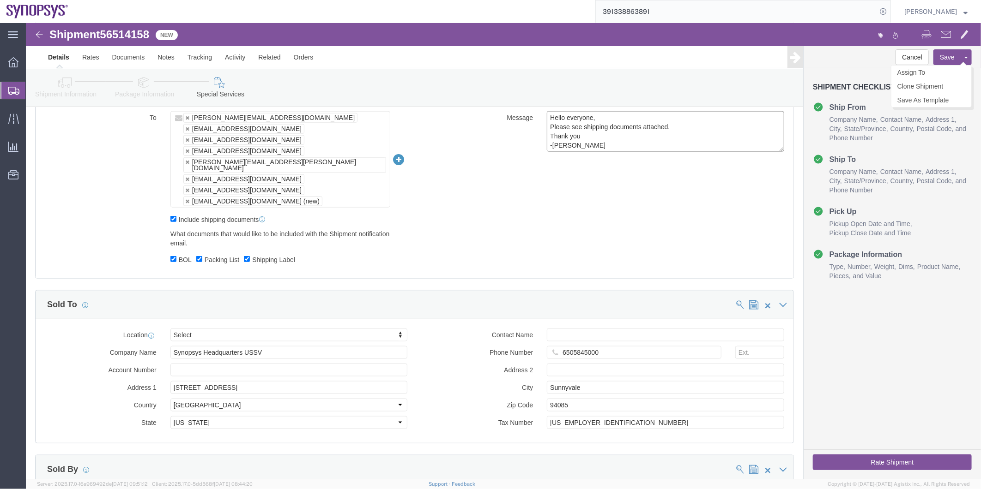
type textarea "Hello everyone, Please see shipping documents attached. Thank you -Kaelen"
click button "Save"
click icon
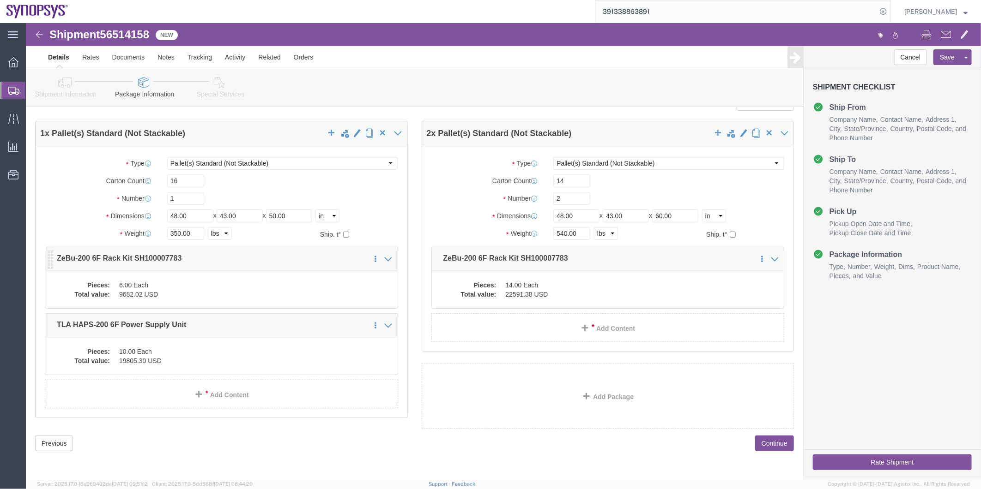
click dd "6.00 Each"
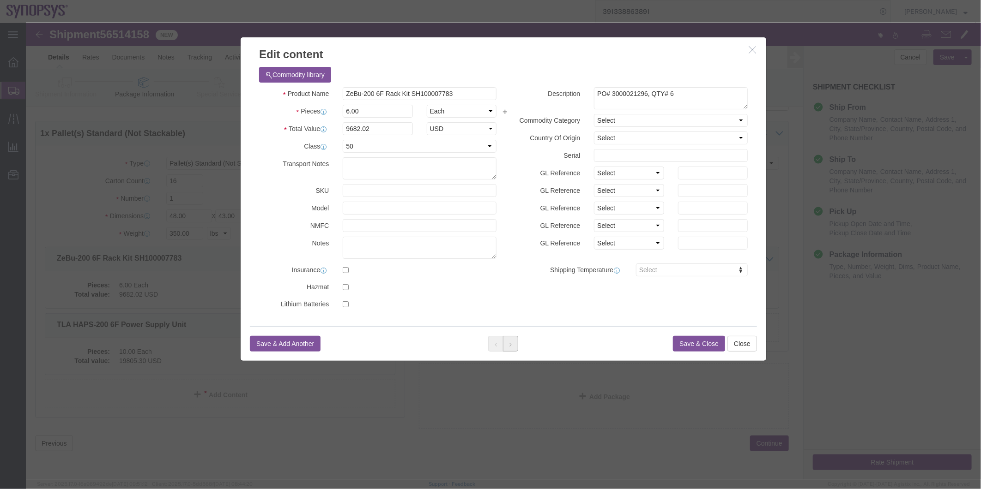
click button
click div "Save & Add Another Save & Close Close"
click button "Save & Close"
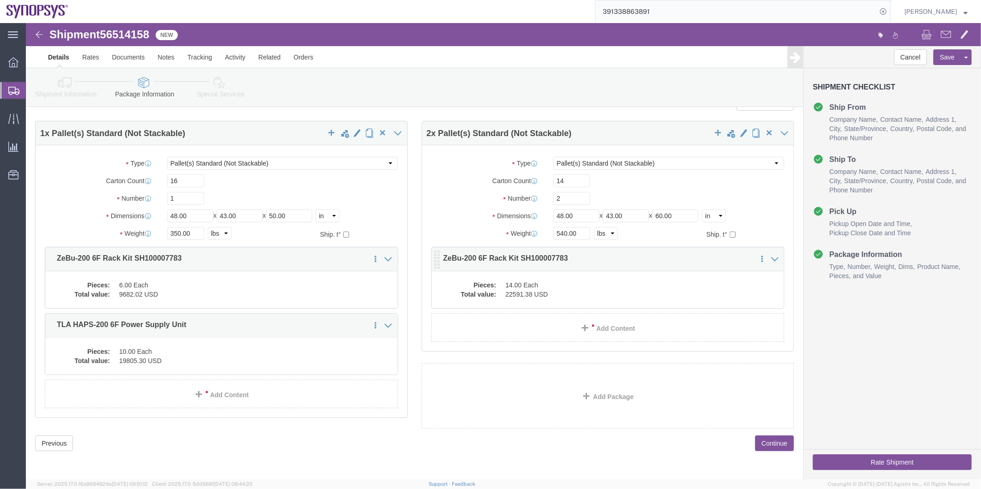
click dd "22591.38 USD"
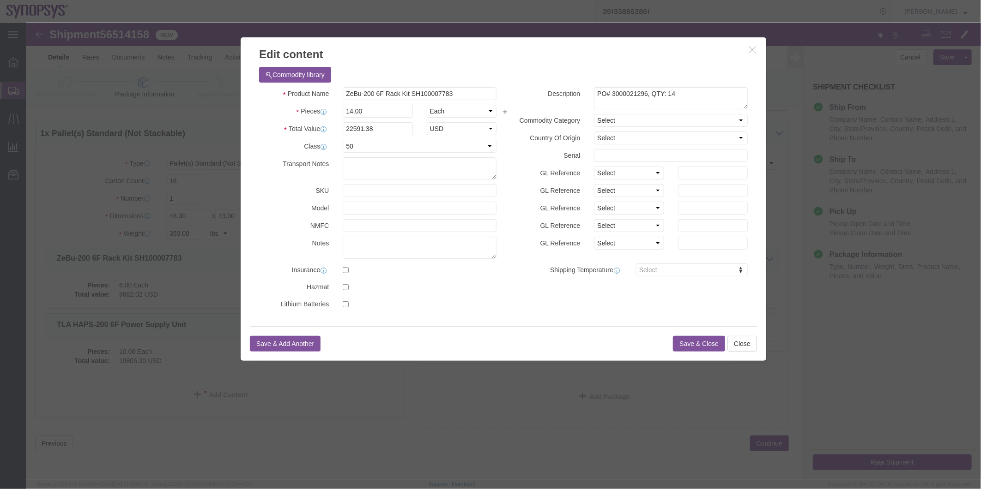
click button "Save & Close"
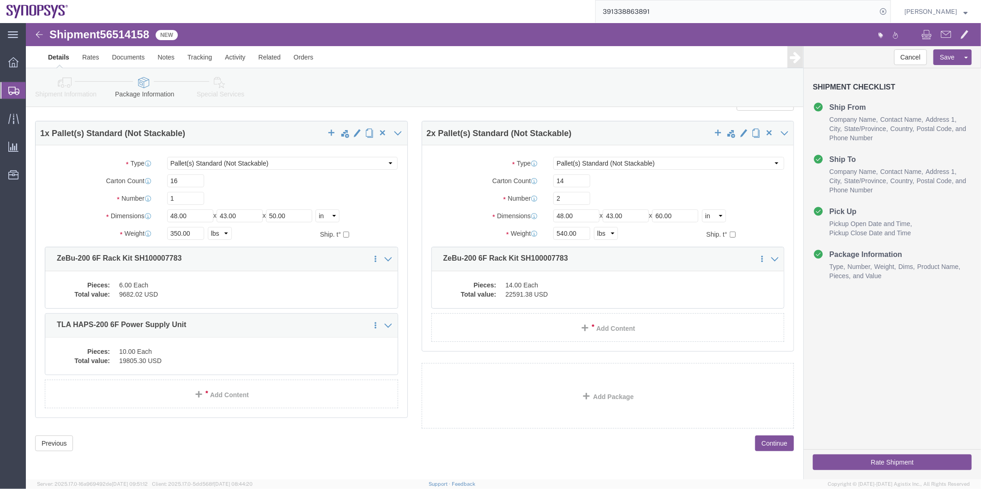
click icon
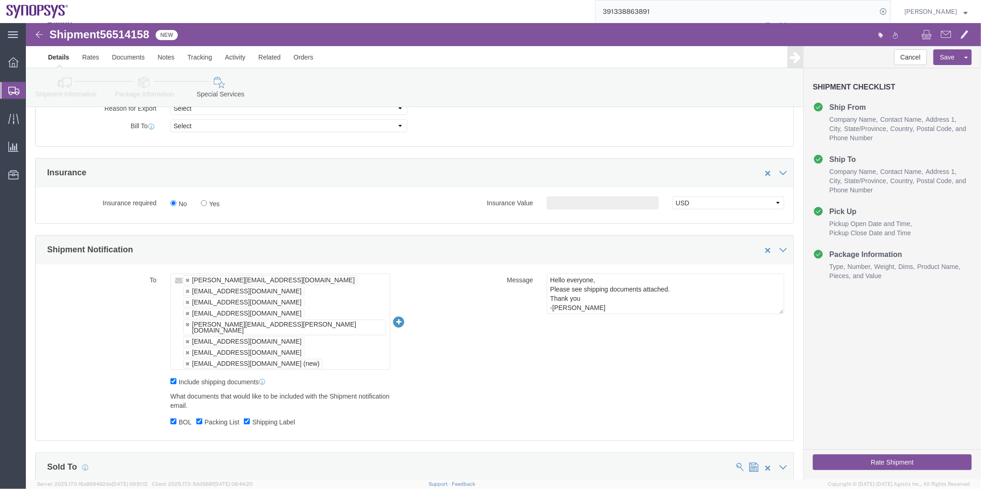
scroll to position [382, 0]
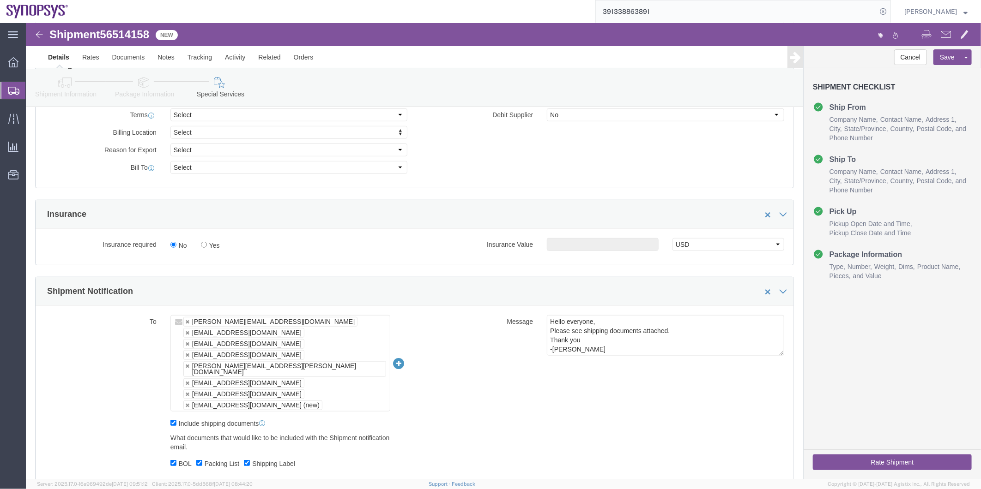
click button "Rate Shipment"
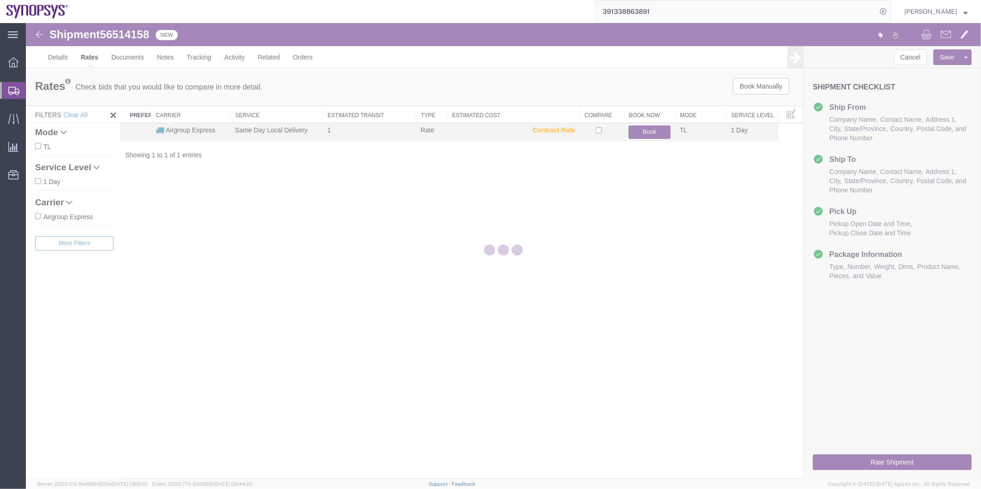
scroll to position [0, 0]
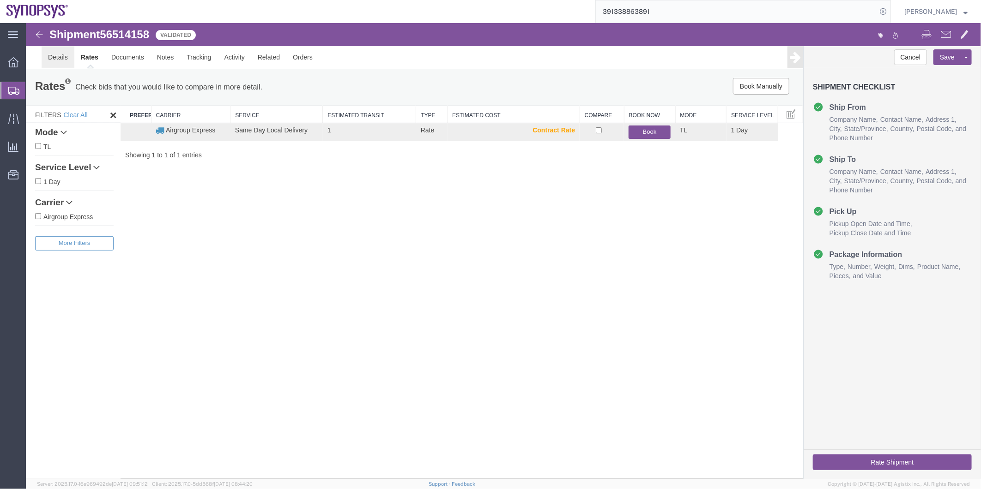
click at [55, 55] on link "Details" at bounding box center [57, 57] width 33 height 22
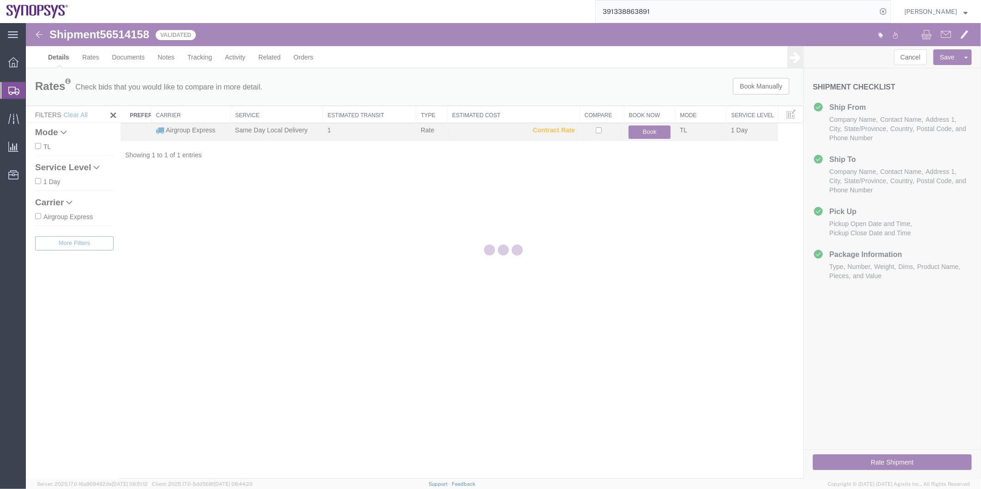
select select "65511"
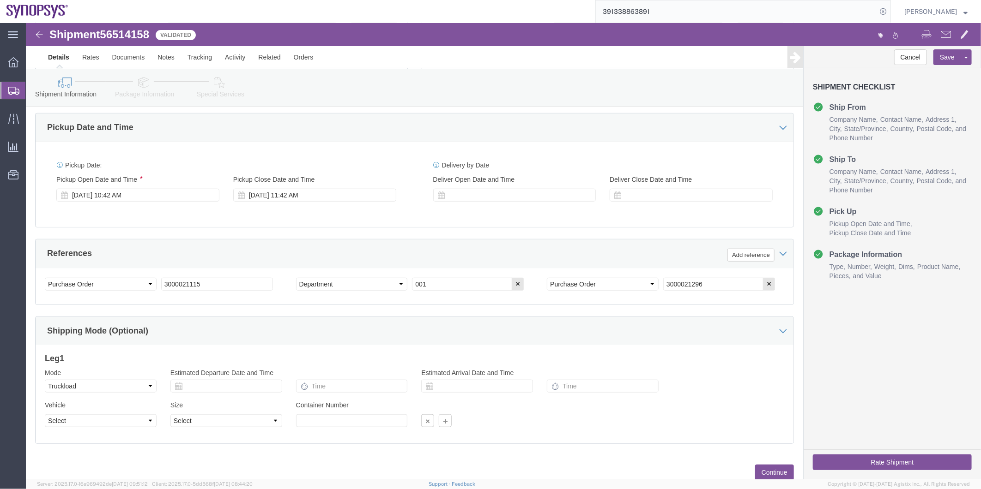
scroll to position [340, 0]
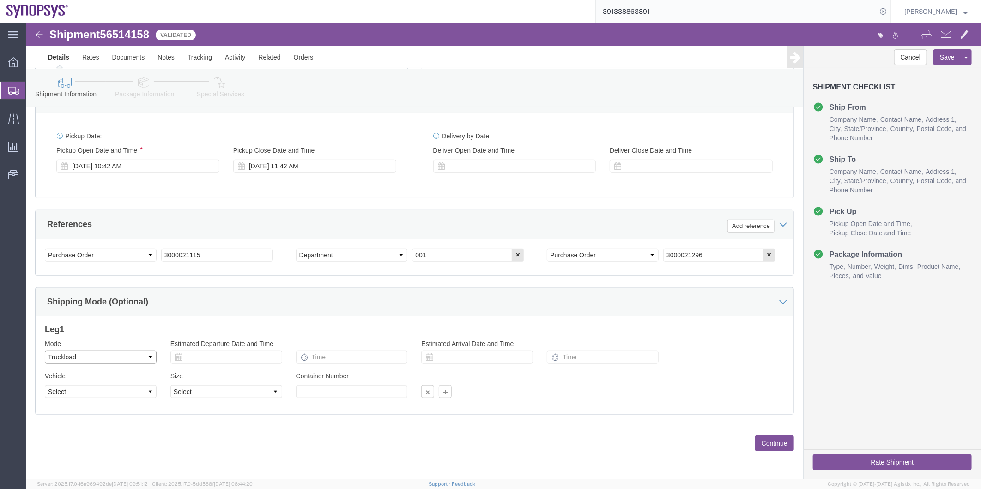
click select "Select Air Less than Truckload Multi-Leg Ocean Freight Rail Small Parcel Truckl…"
select select
click select "Select Air Less than Truckload Multi-Leg Ocean Freight Rail Small Parcel Truckl…"
click link "Special Services"
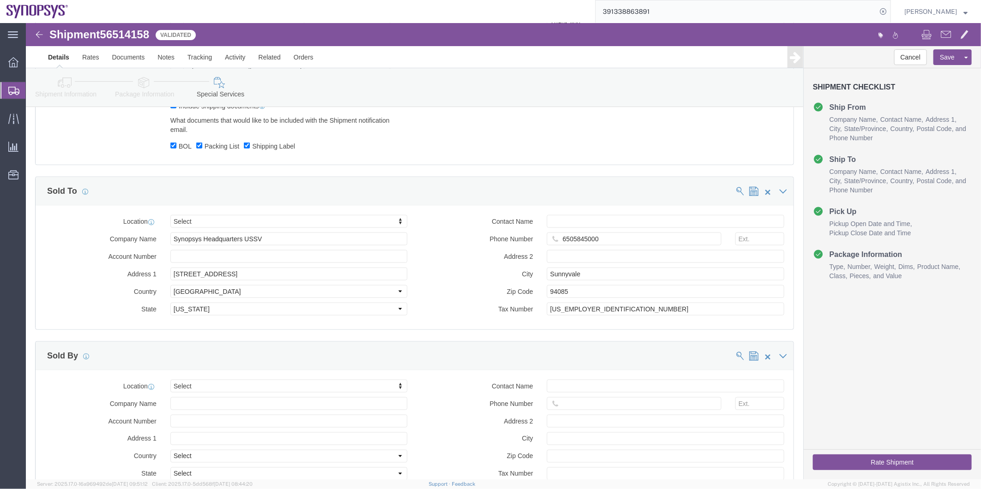
scroll to position [495, 0]
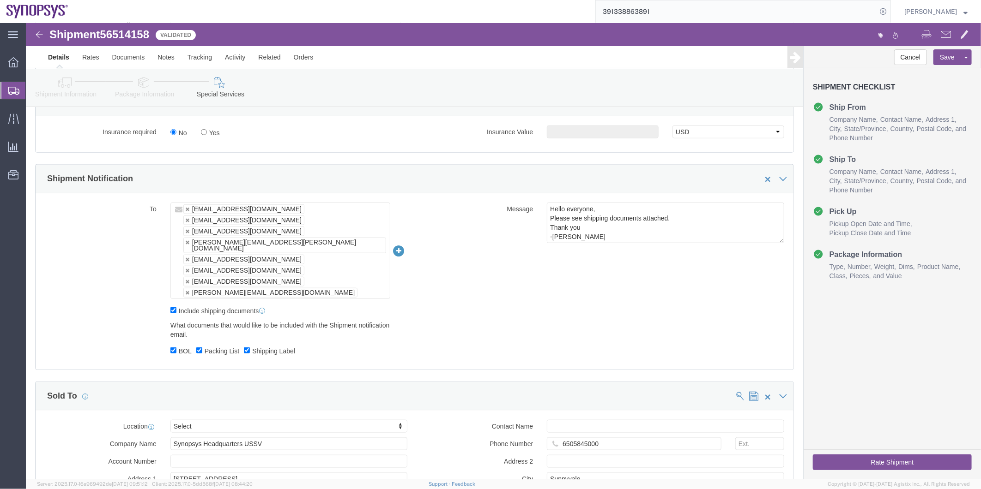
click button "Rate Shipment"
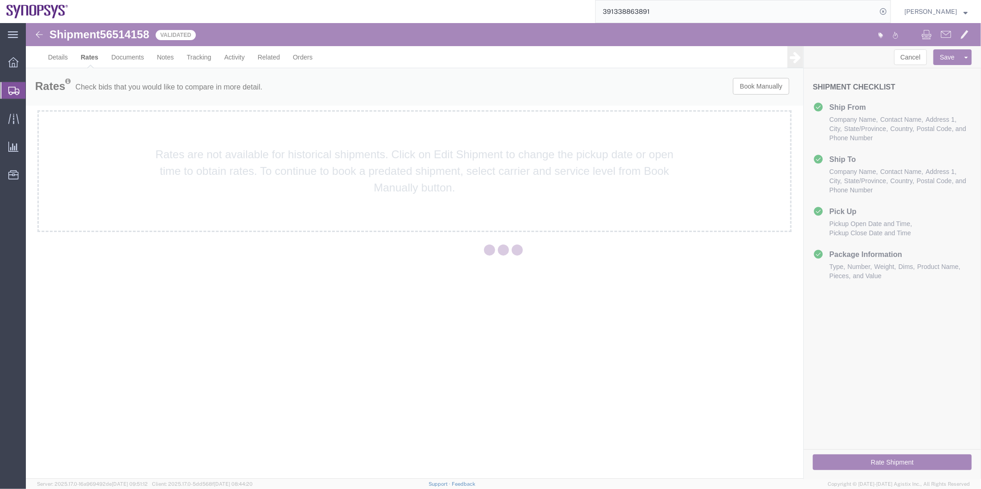
scroll to position [0, 0]
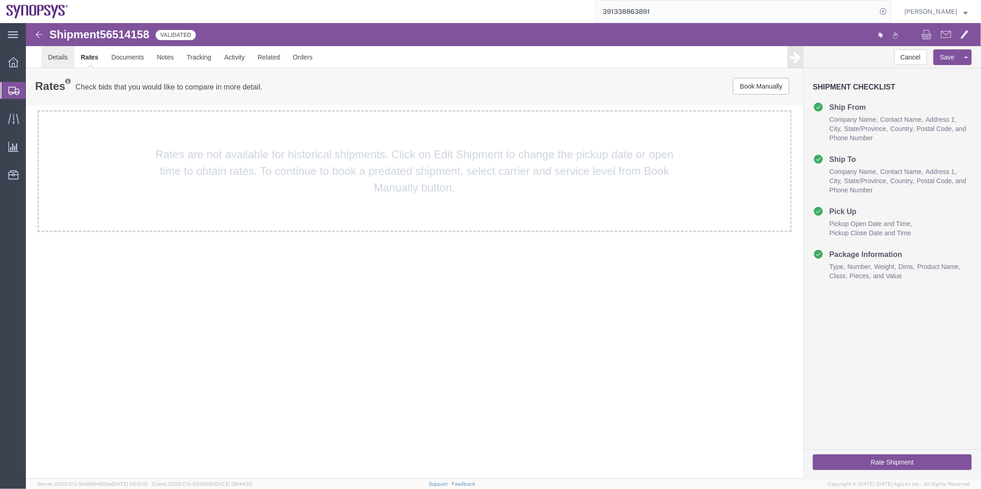
click at [55, 60] on link "Details" at bounding box center [57, 57] width 33 height 22
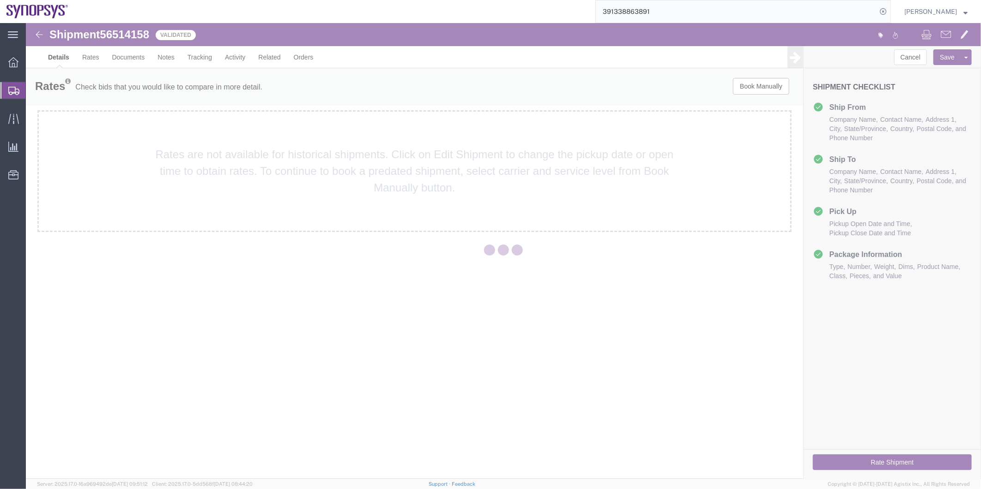
select select "65511"
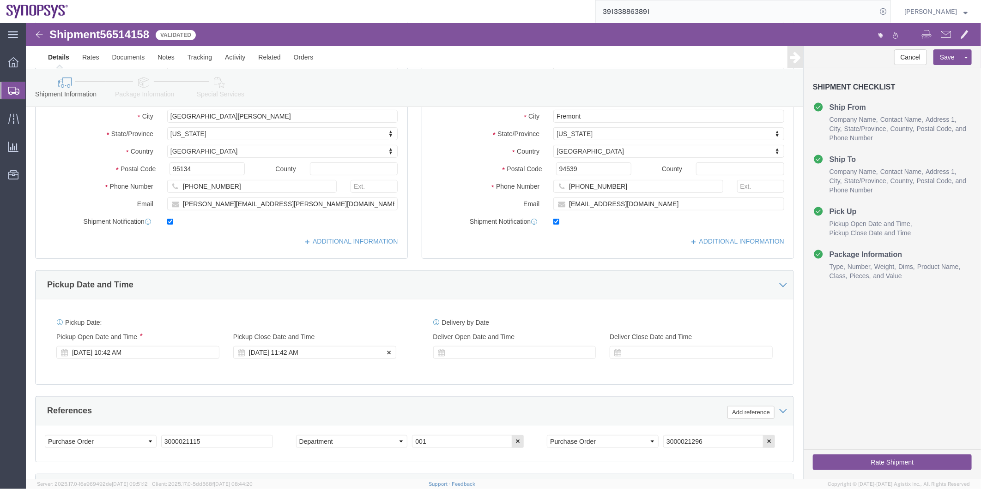
scroll to position [154, 0]
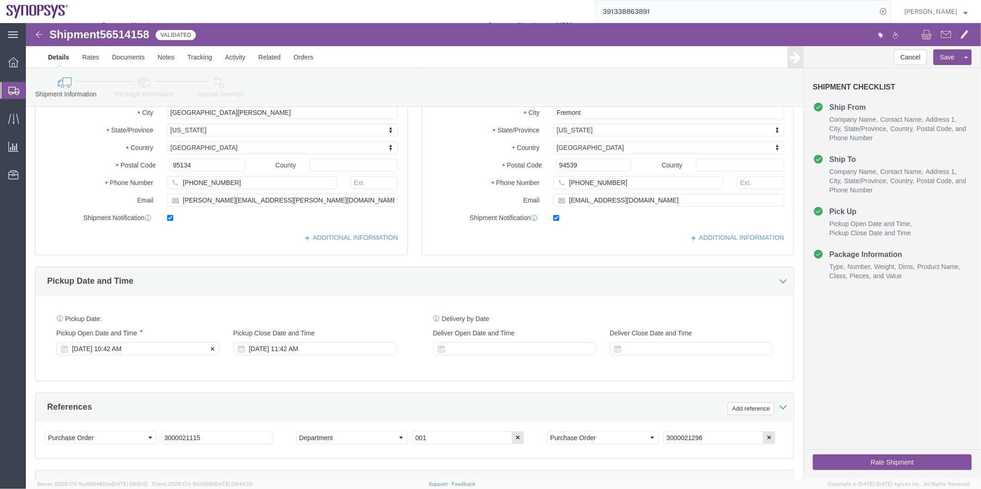
click div "Aug 18 2025 10:42 AM"
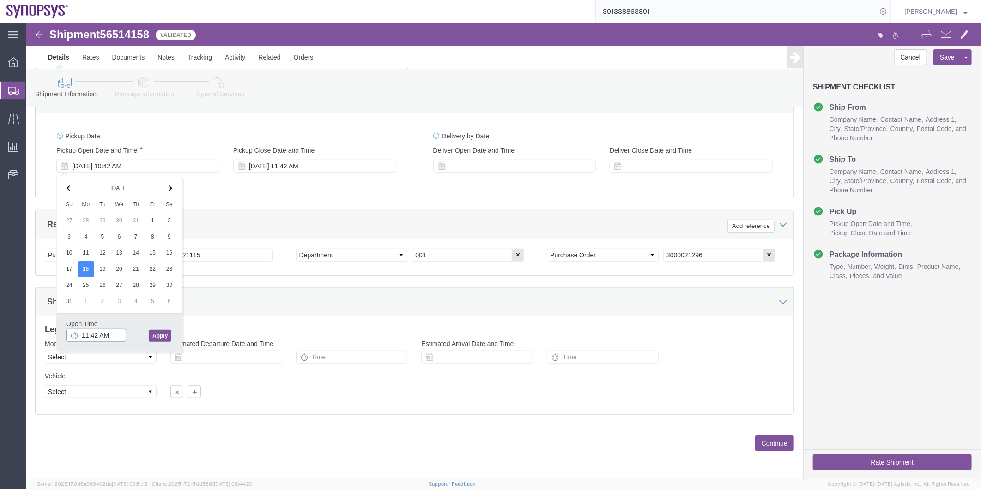
type input "11:42 AM"
click button "Apply"
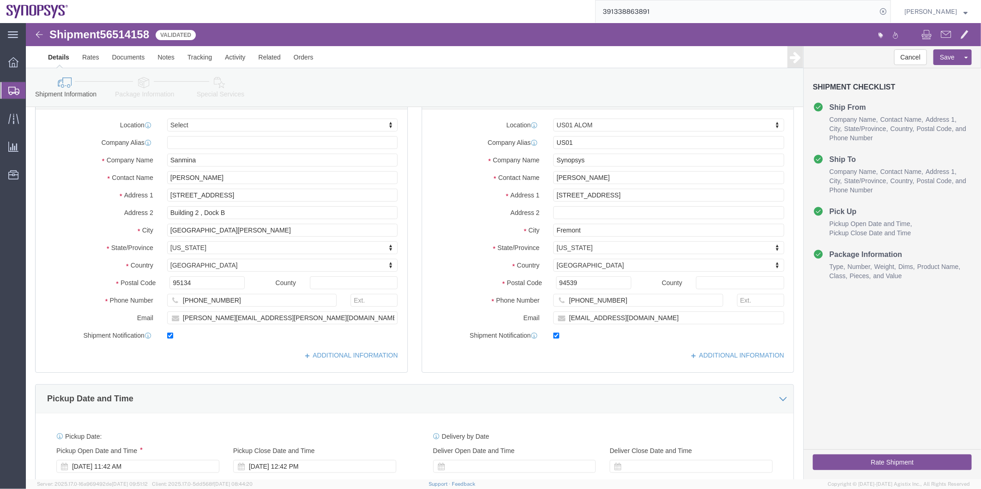
scroll to position [32, 0]
click icon
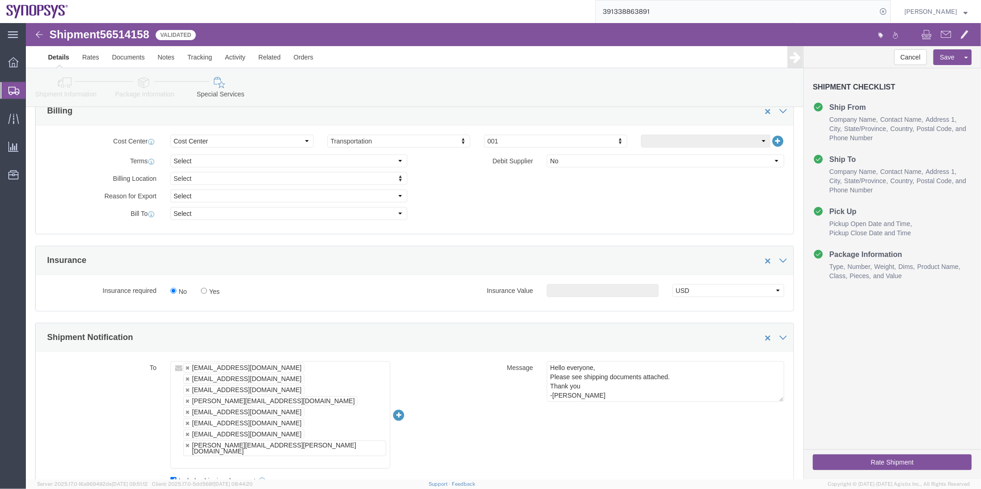
scroll to position [494, 0]
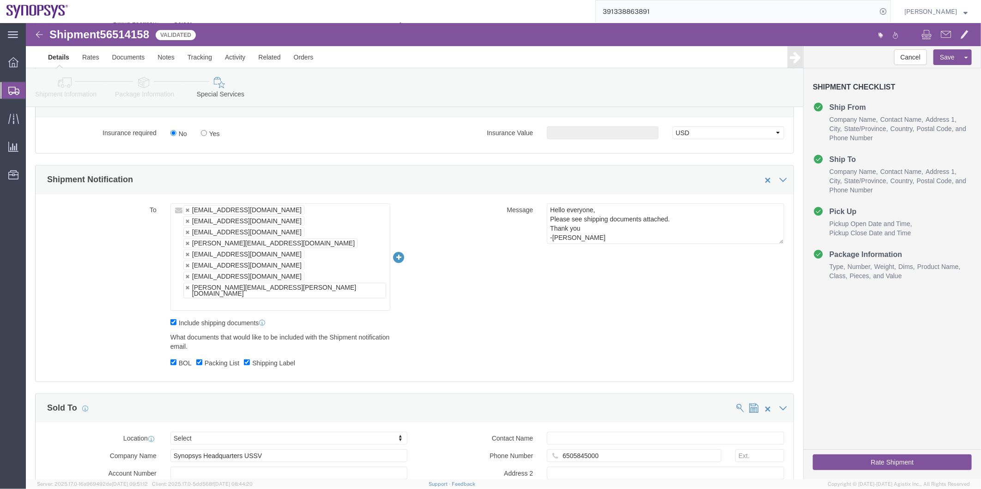
click button "Rate Shipment"
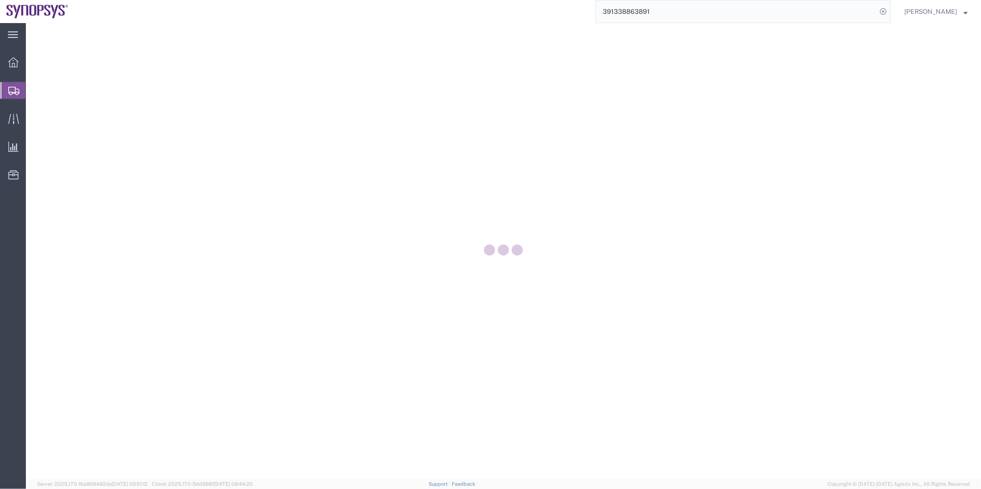
select select
select select "COSTCENTER"
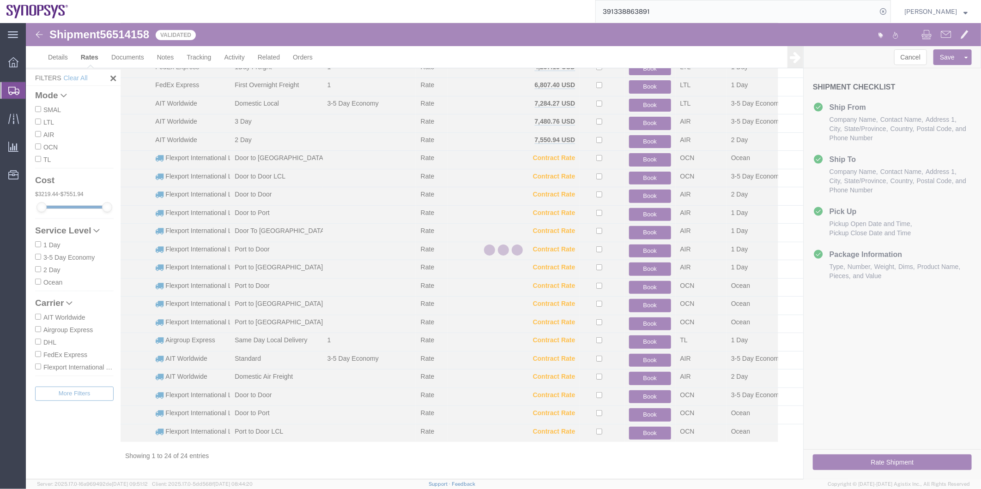
scroll to position [101, 0]
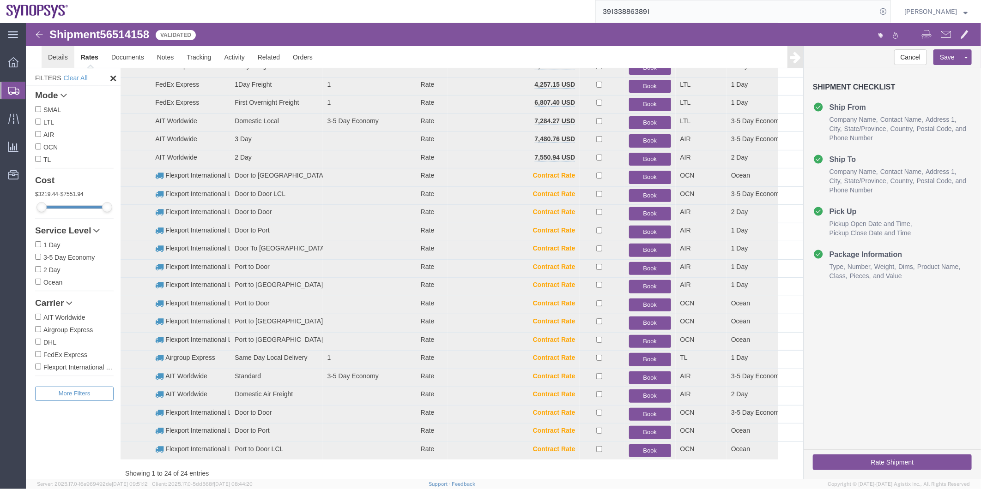
click at [62, 57] on link "Details" at bounding box center [57, 57] width 33 height 22
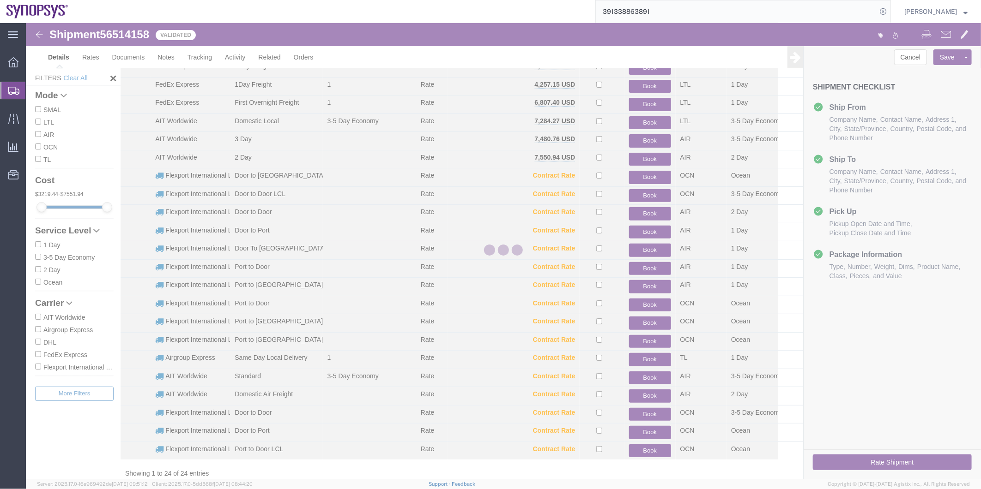
select select "65511"
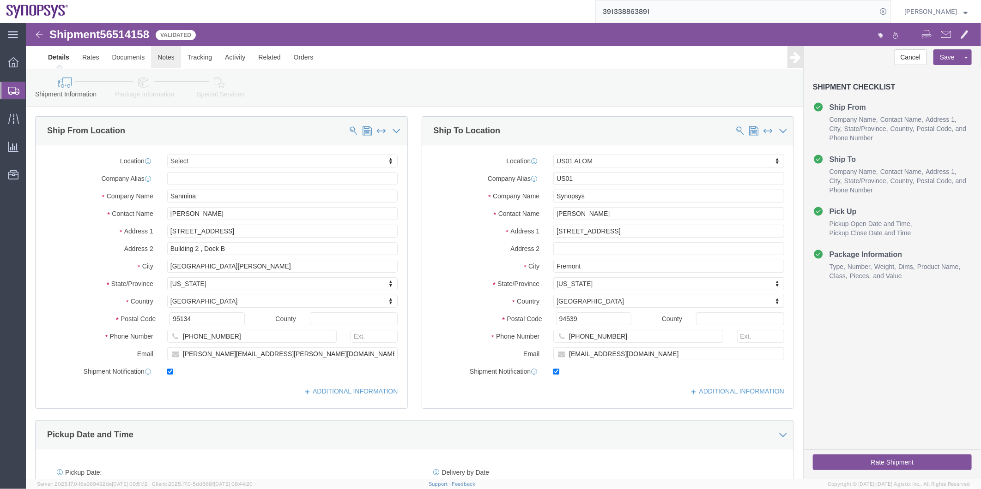
click link "Notes"
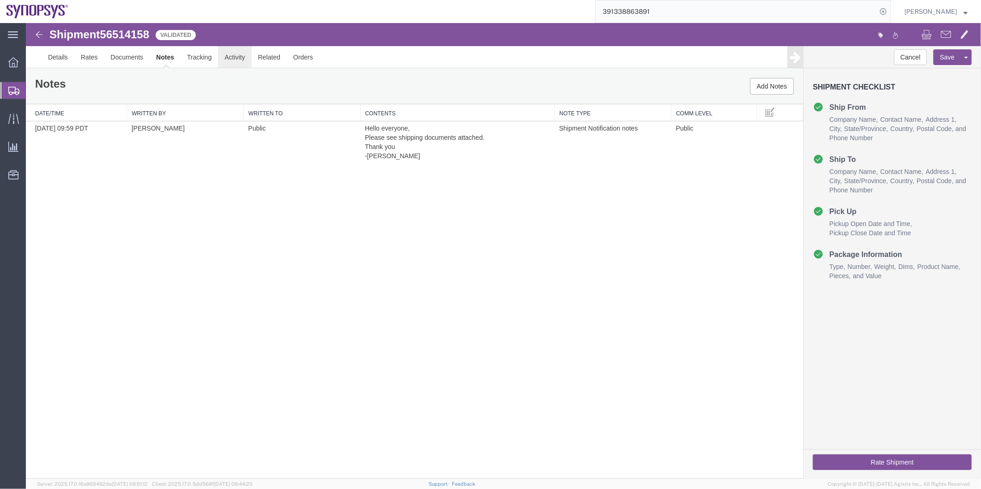
click at [238, 57] on link "Activity" at bounding box center [233, 57] width 33 height 22
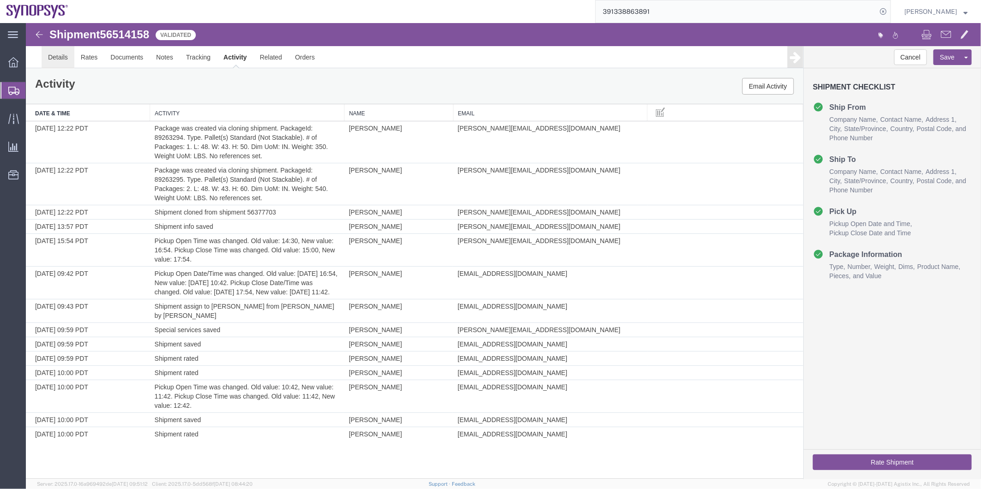
click at [59, 53] on link "Details" at bounding box center [57, 57] width 33 height 22
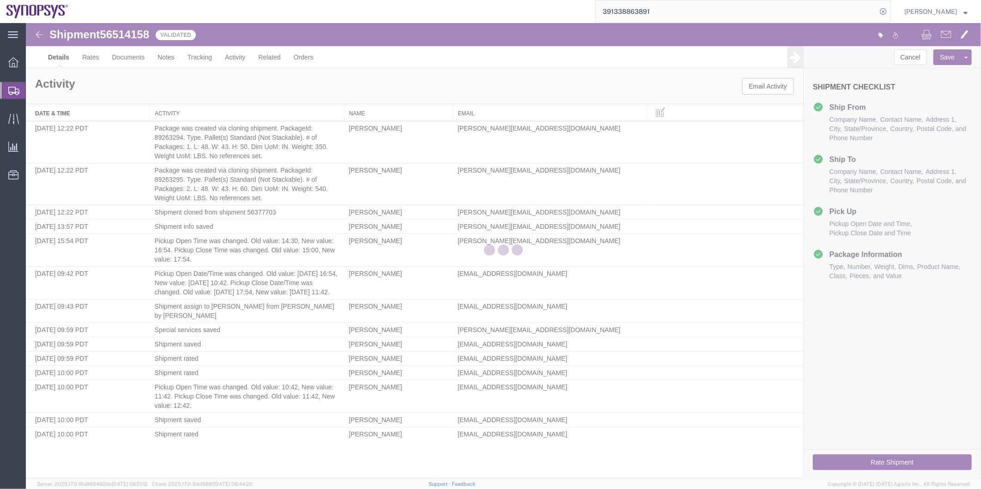
select select "65511"
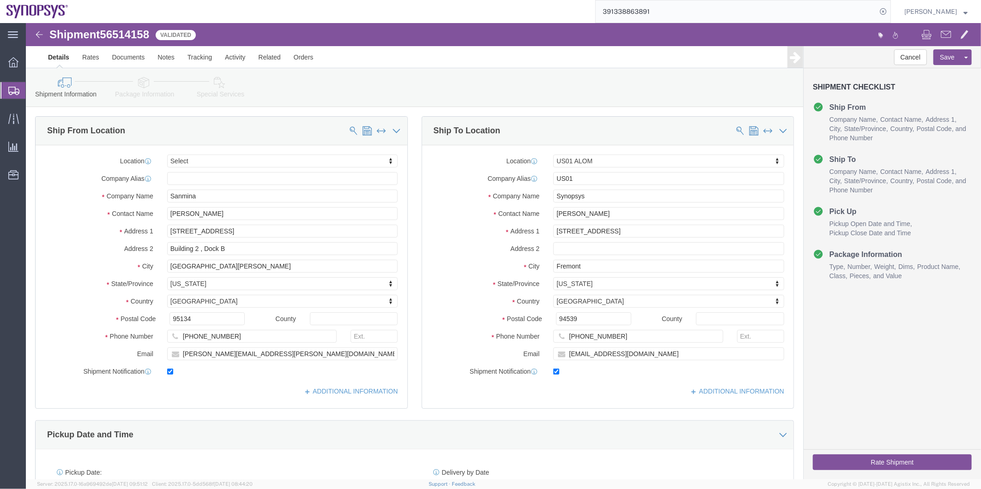
click icon
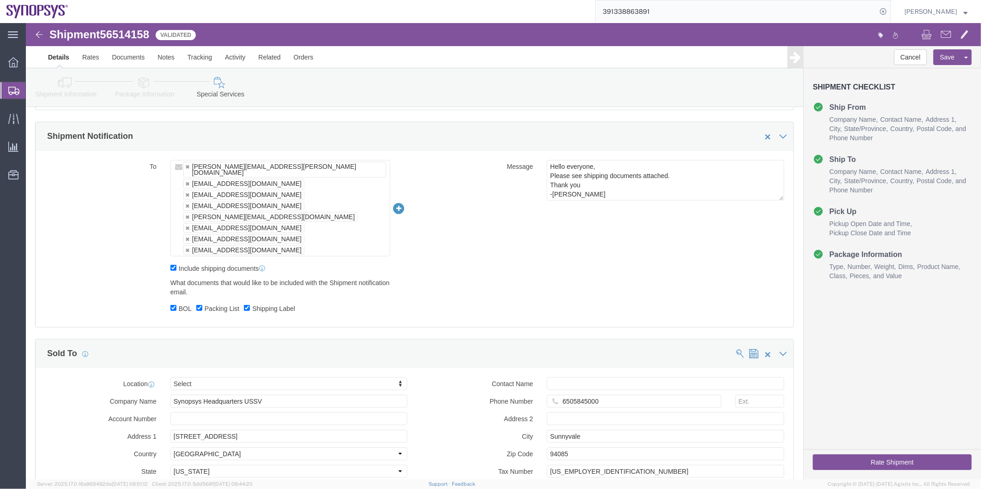
scroll to position [462, 0]
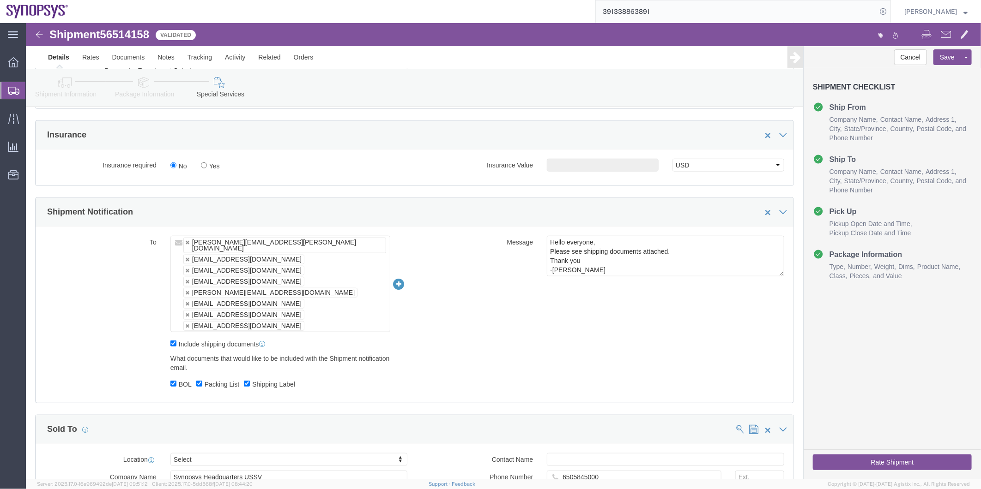
click button "Rate Shipment"
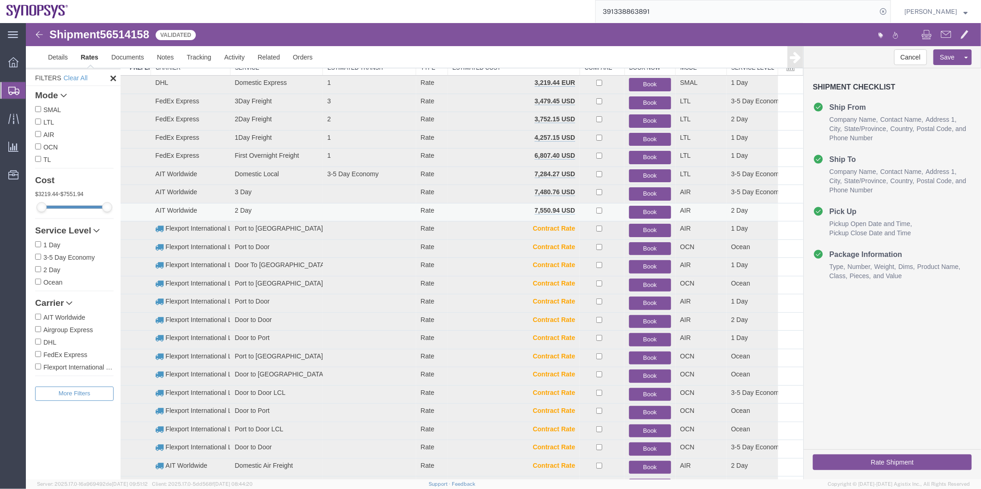
scroll to position [103, 0]
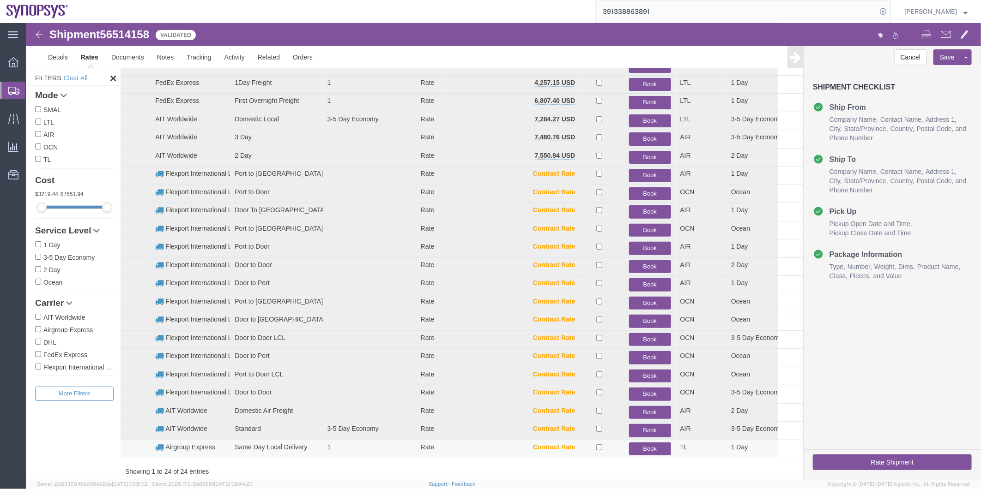
click at [642, 445] on button "Book" at bounding box center [649, 448] width 42 height 13
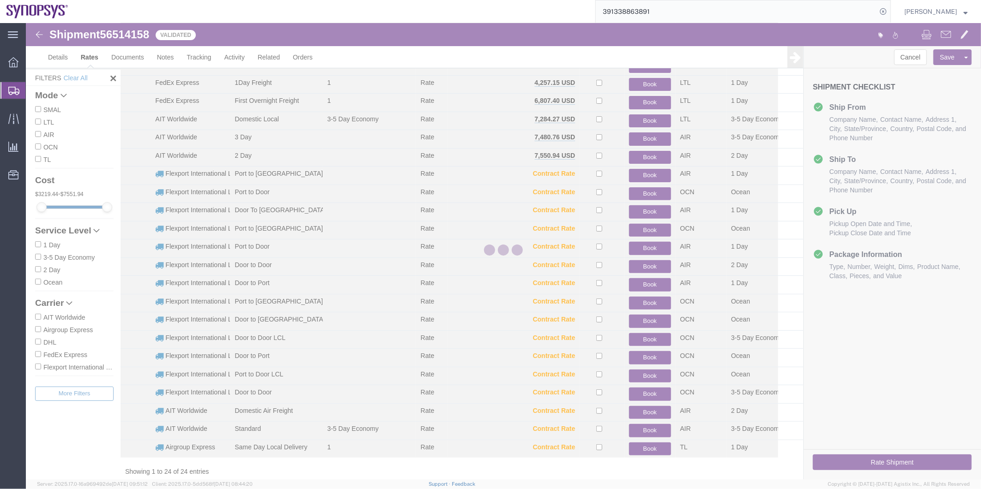
scroll to position [0, 0]
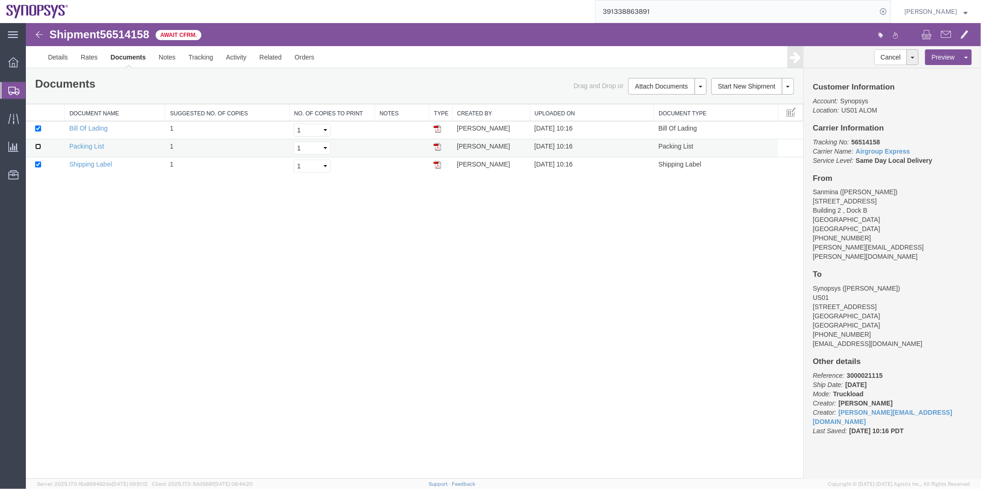
click at [39, 149] on input "checkbox" at bounding box center [38, 146] width 6 height 6
checkbox input "true"
click at [0, 0] on span "Shipment Manager" at bounding box center [0, 0] width 0 height 0
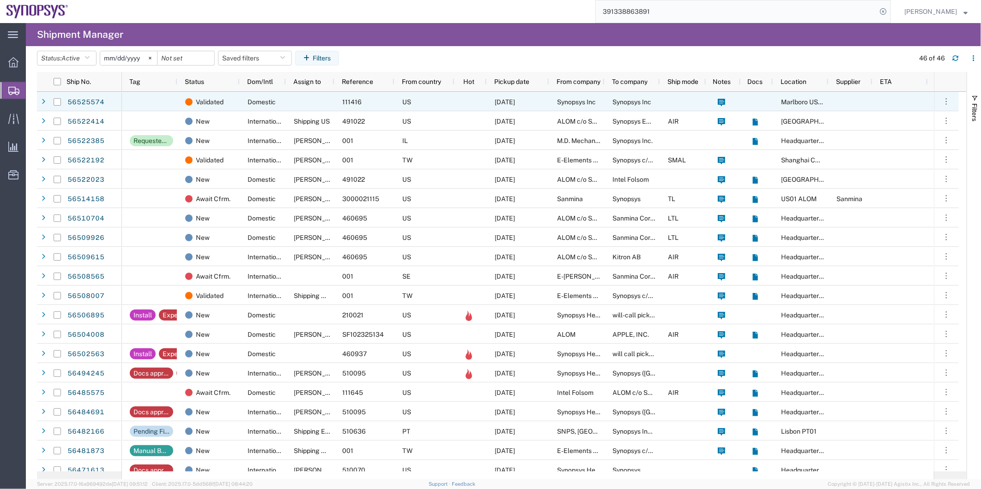
click at [287, 105] on div at bounding box center [310, 101] width 48 height 19
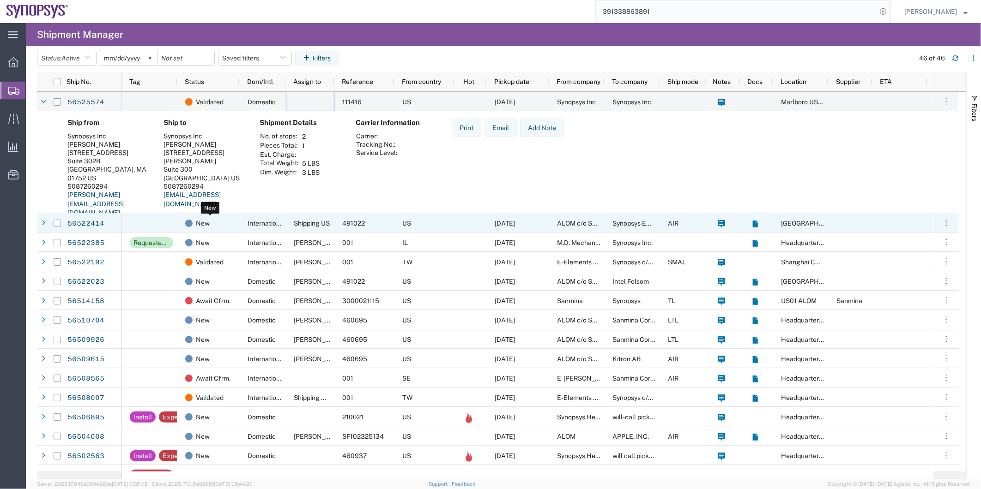
click at [211, 217] on div "New" at bounding box center [210, 223] width 50 height 19
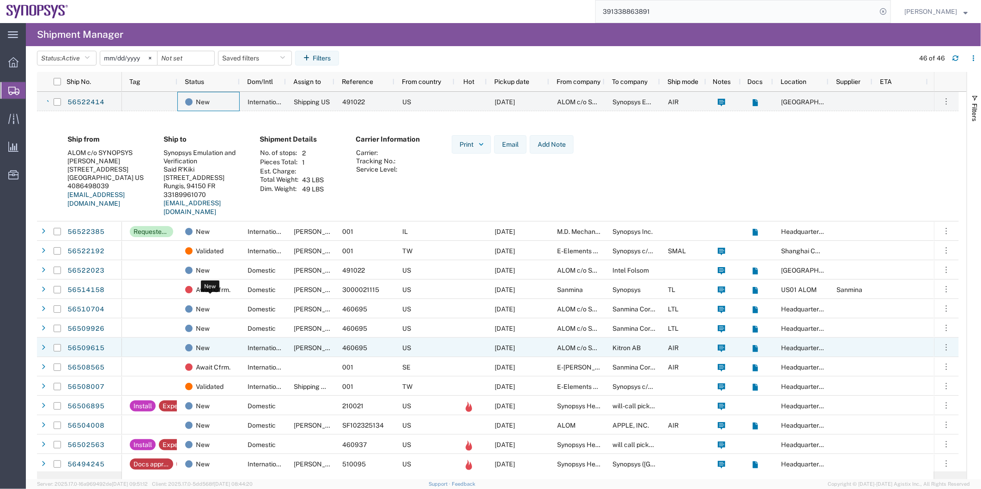
scroll to position [154, 0]
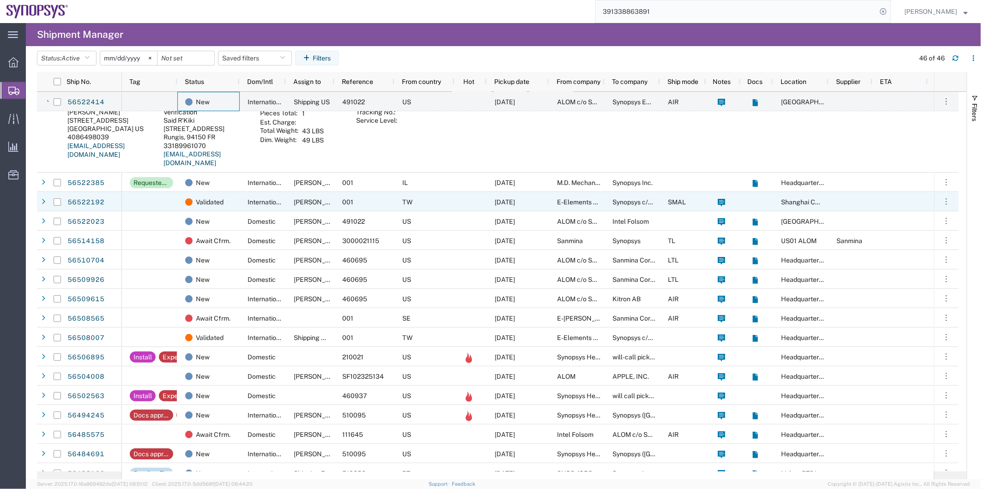
click at [252, 204] on span "International" at bounding box center [266, 202] width 38 height 7
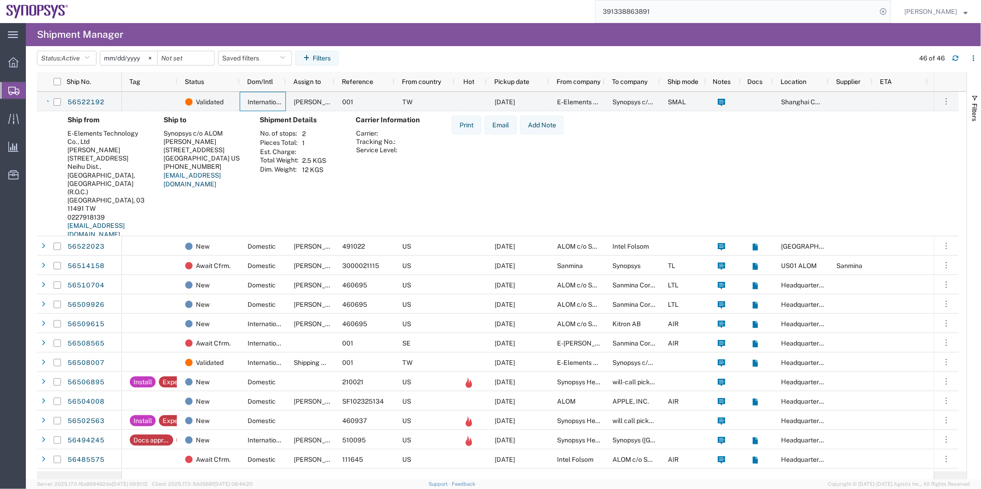
scroll to position [256, 0]
click at [417, 4] on div "391338863891" at bounding box center [483, 11] width 816 height 23
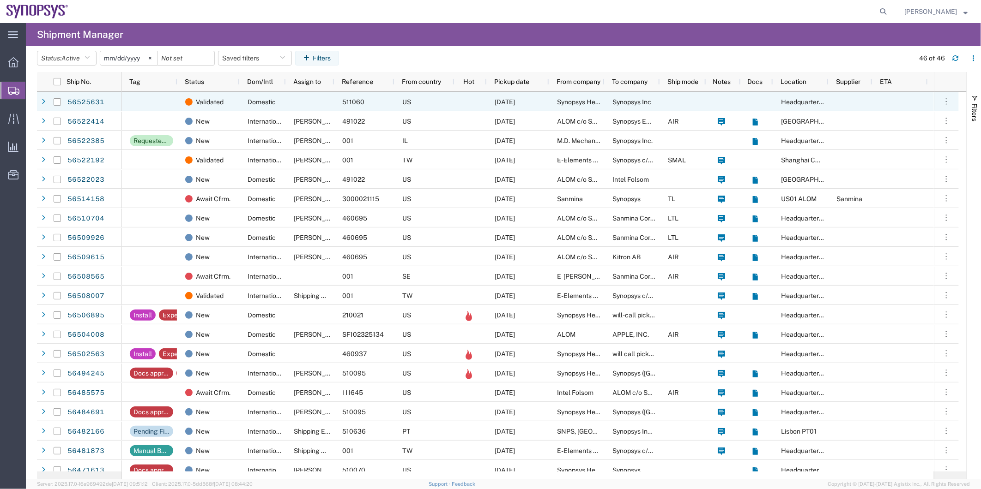
click at [302, 97] on div at bounding box center [310, 101] width 48 height 19
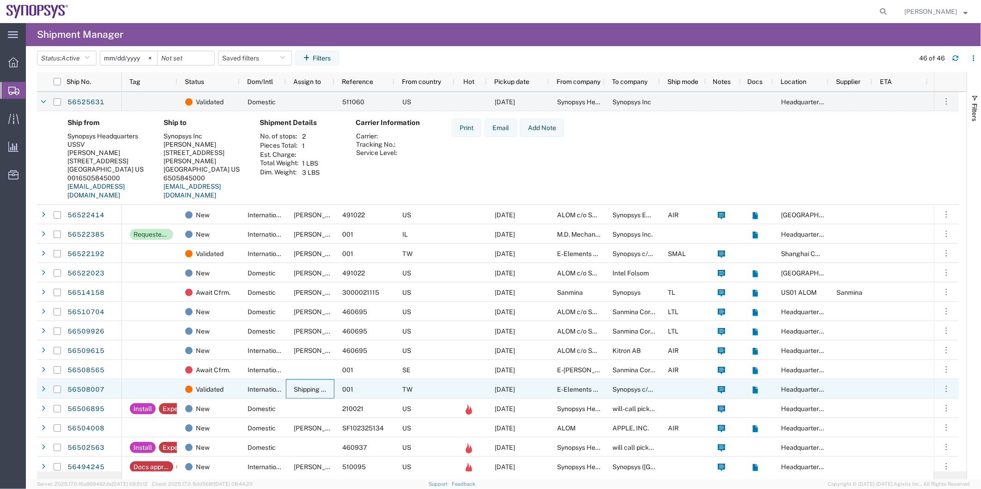
click at [320, 388] on span "Shipping APAC" at bounding box center [316, 389] width 45 height 7
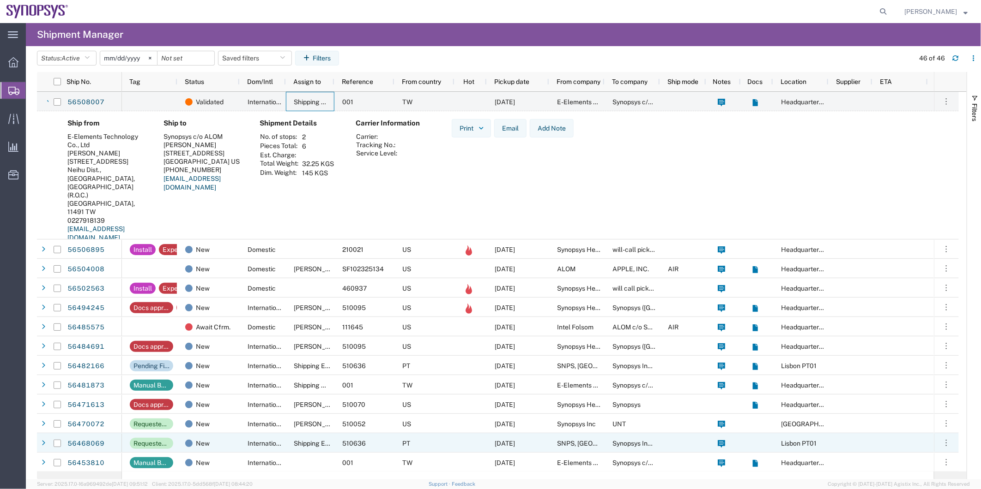
scroll to position [359, 0]
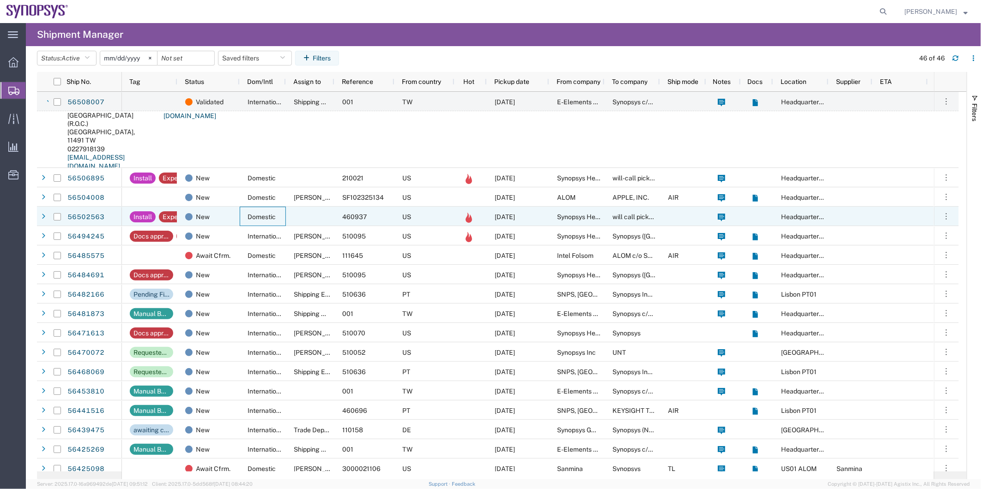
click at [275, 210] on div "Domestic" at bounding box center [263, 216] width 46 height 19
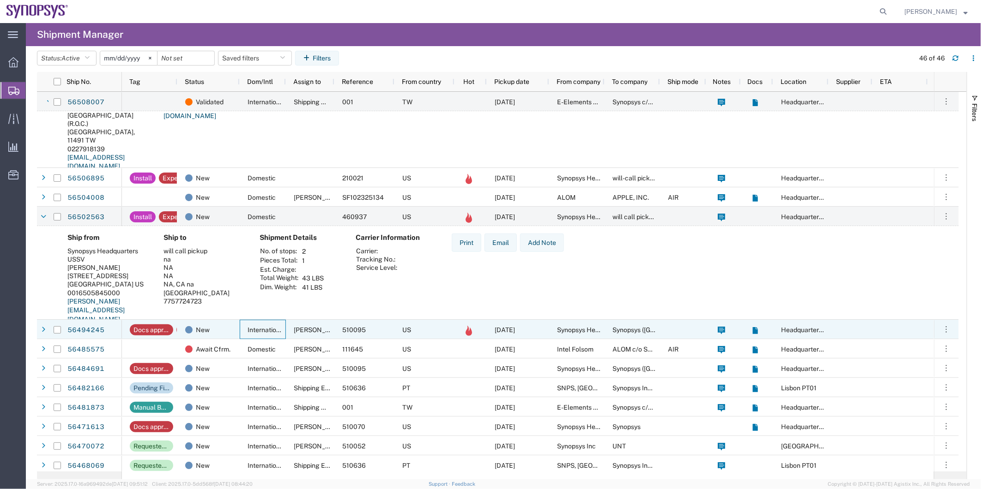
click at [266, 330] on span "International" at bounding box center [266, 329] width 38 height 7
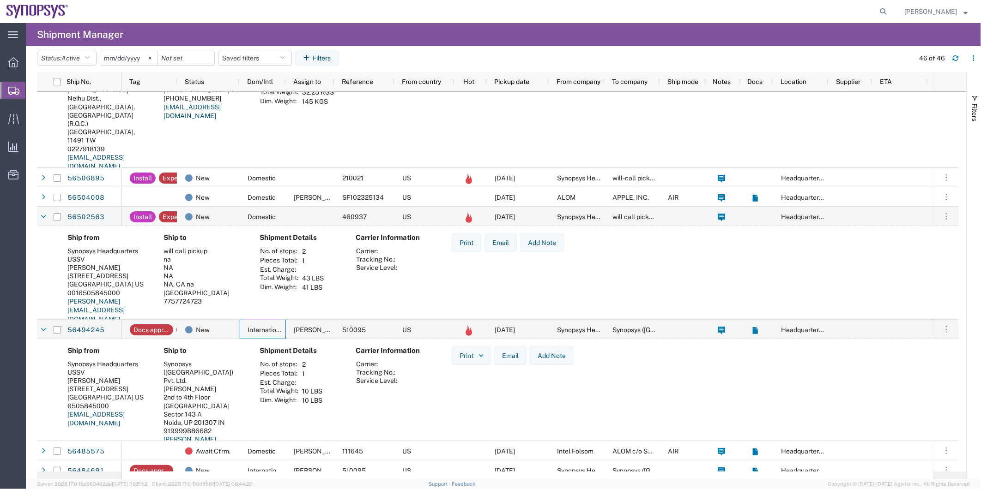
scroll to position [513, 0]
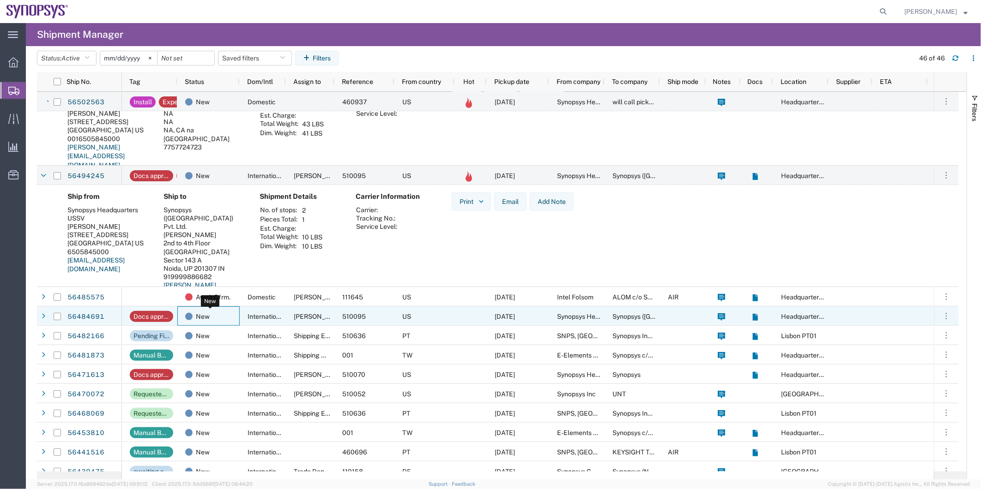
click at [218, 313] on div "New" at bounding box center [210, 316] width 50 height 19
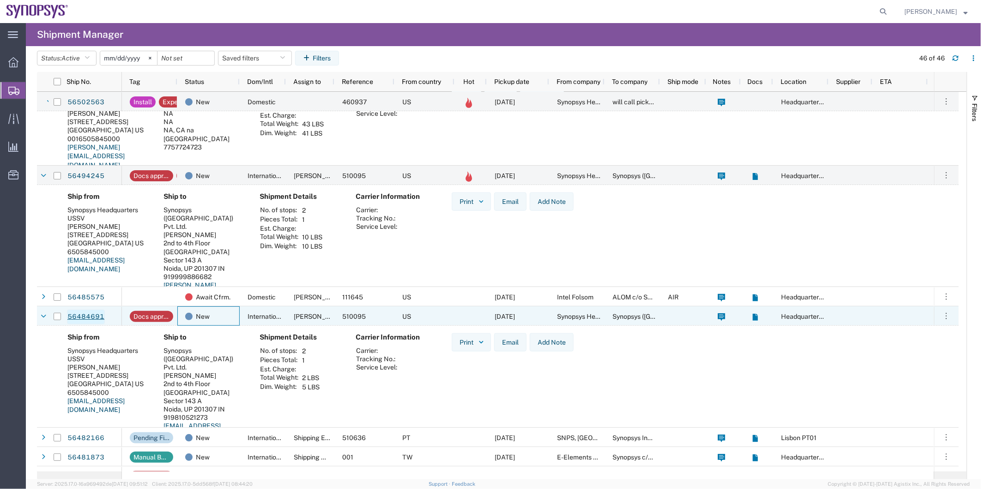
click at [92, 311] on link "56484691" at bounding box center [86, 317] width 38 height 15
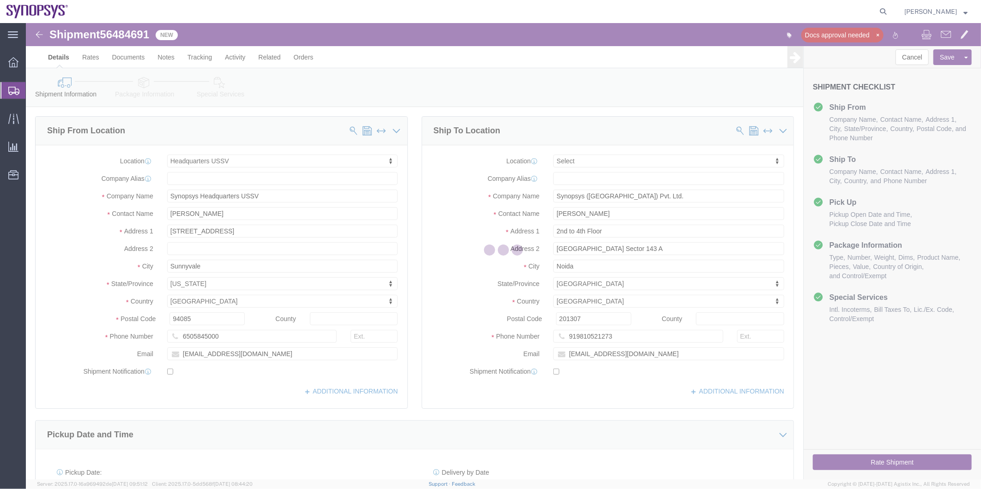
click at [121, 35] on div at bounding box center [503, 251] width 955 height 457
select select "63204"
select select
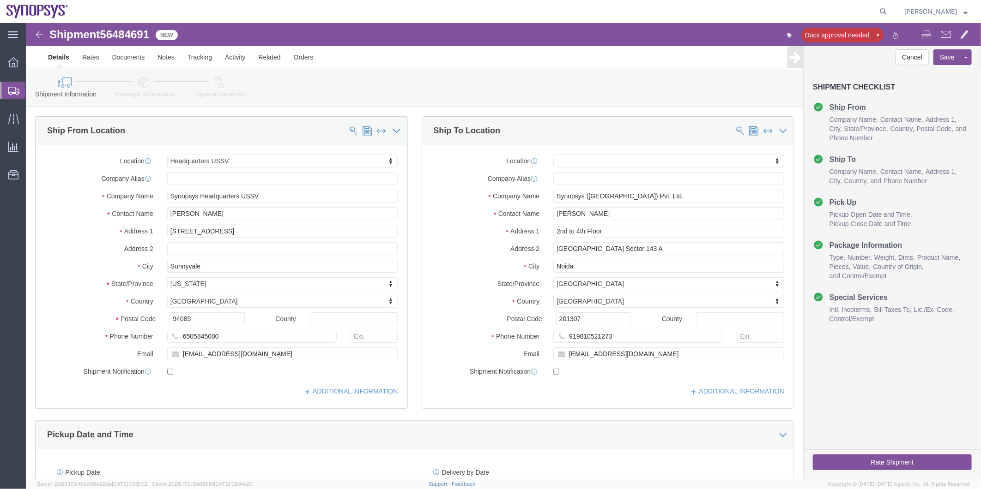
click div "Shipment 56484691 New Docs approval needed Details Rates Documents Notes Tracki…"
click span "56484691"
copy span "56484691"
drag, startPoint x: 248, startPoint y: 175, endPoint x: 146, endPoint y: 177, distance: 102.1
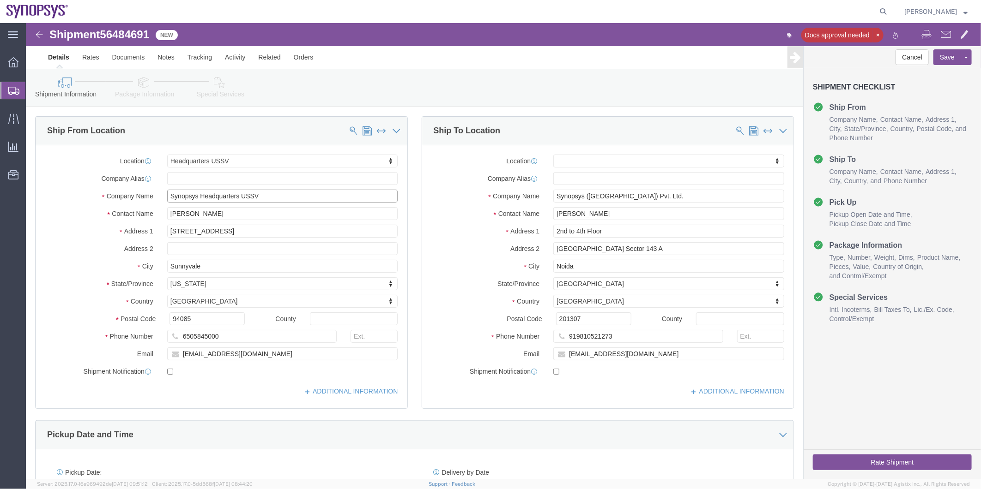
click input "Synopsys Headquarters USSV"
click div "Location Headquarters USSV My Profile Location Aachen DE04 Agrate Brianza IT01 …"
click input "Synopsys Headquarters USSV"
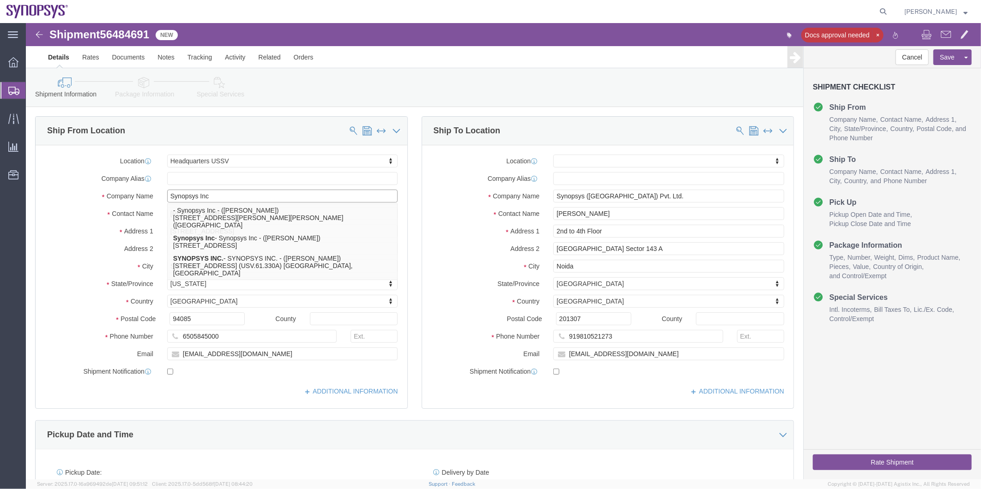
type input "Synopsys Inc"
click label "City"
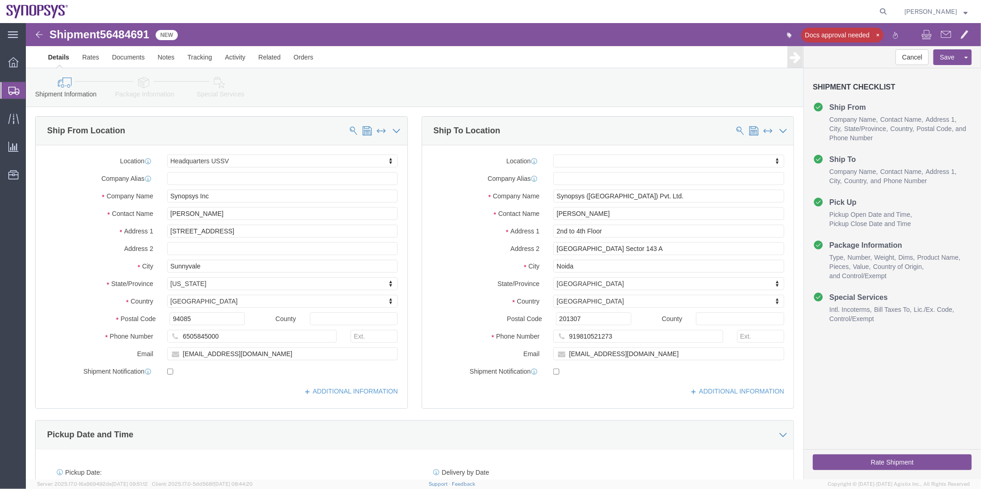
click icon
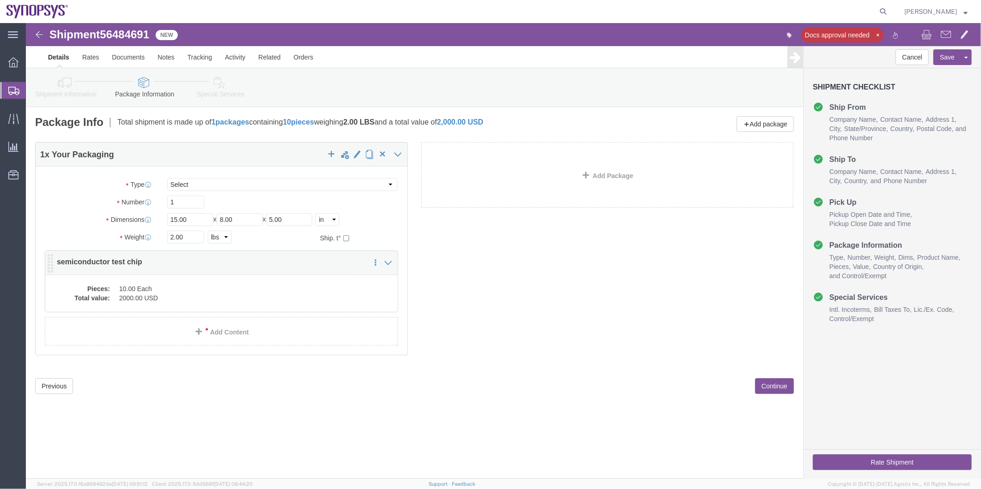
click dd "10.00 Each"
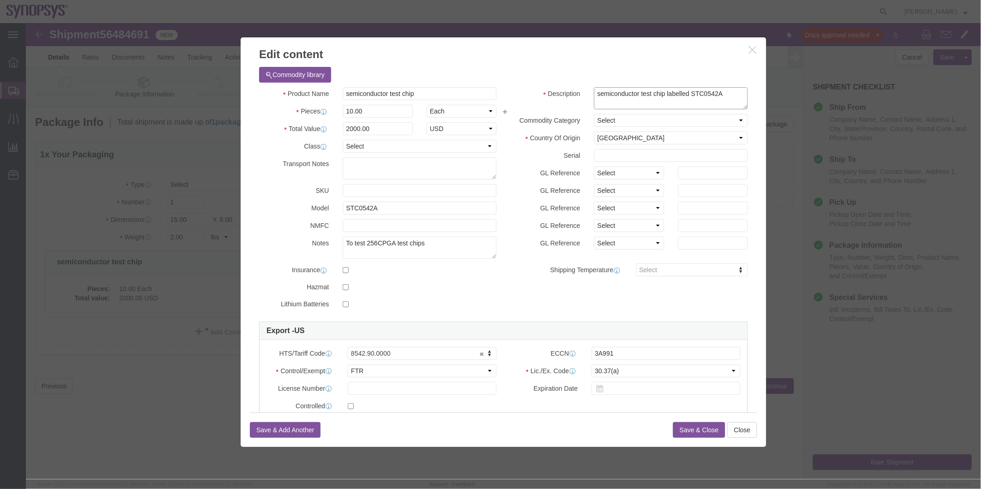
click textarea "semiconductor test chip labelled STC0542A"
type textarea "semiconductor test chip labelled STC0542A (FREE OF CHARGE)"
click button "Save & Close"
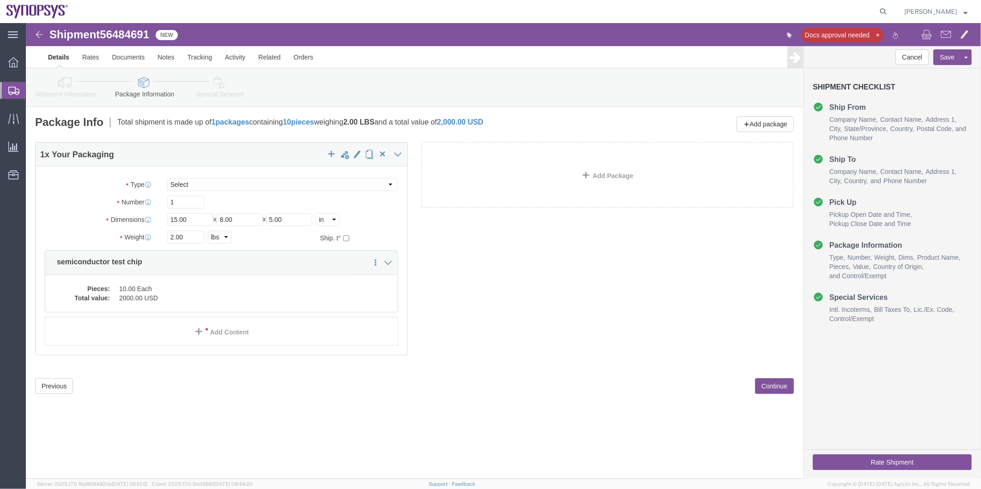
click icon
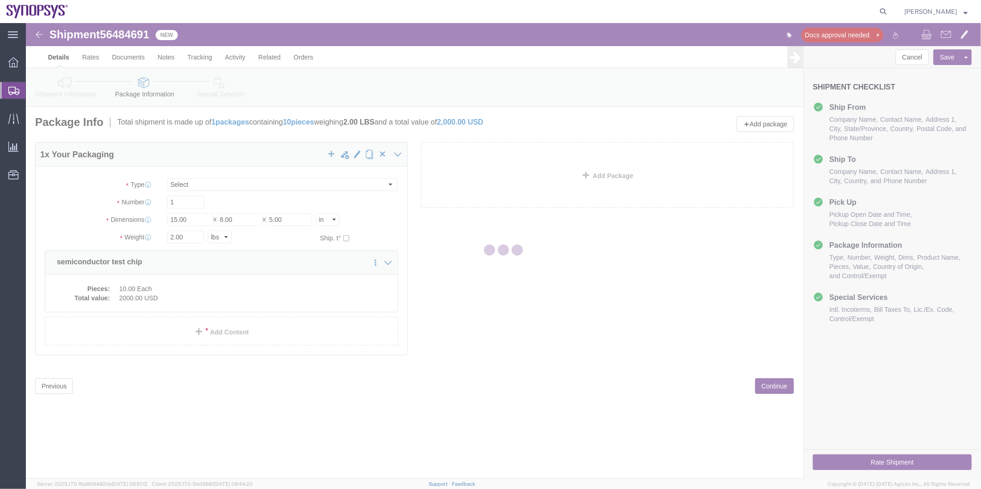
select select
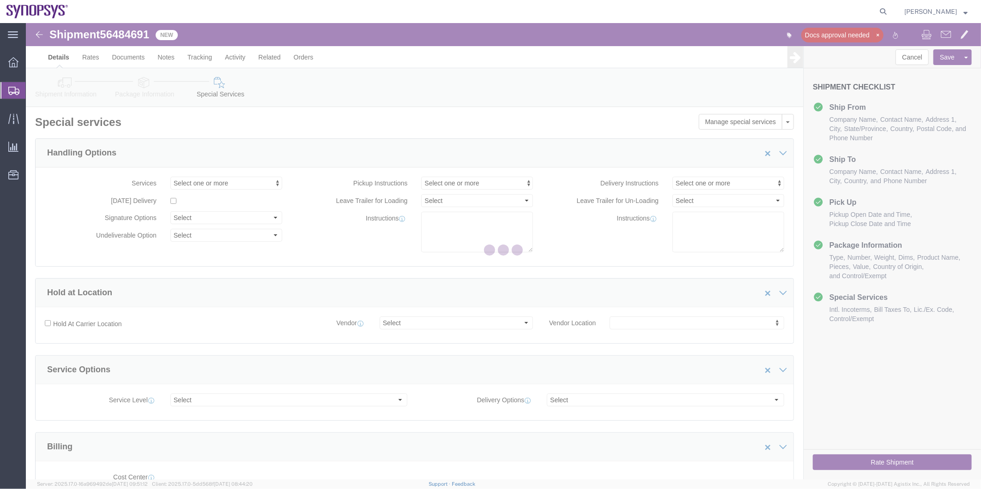
select select "COSTCENTER"
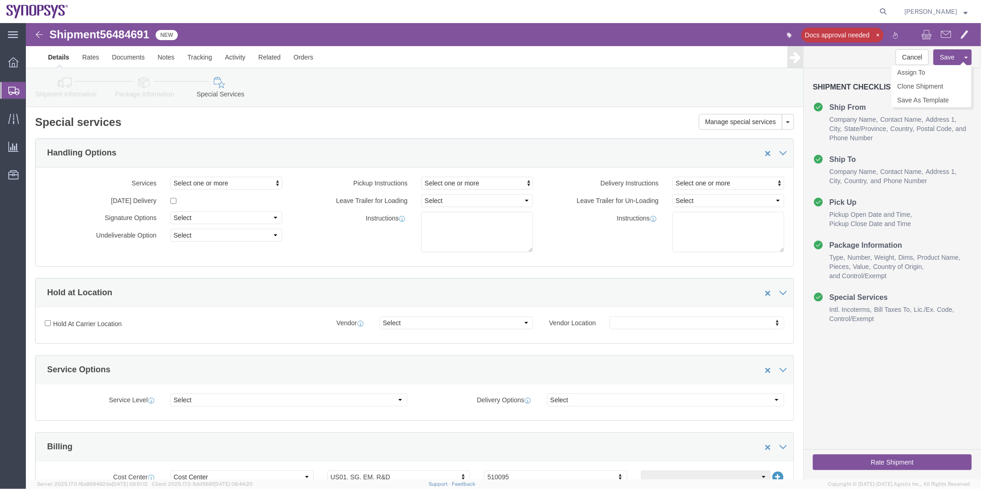
click button "Save"
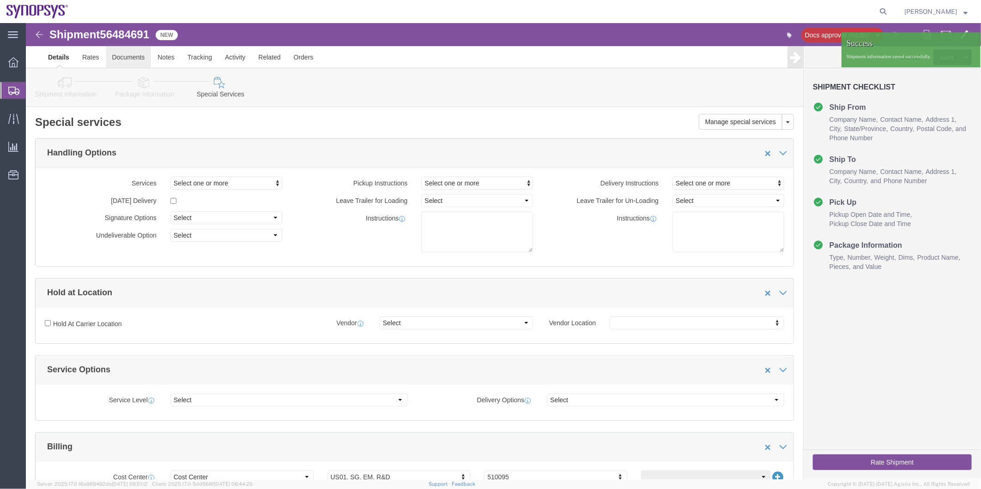
click link "Documents"
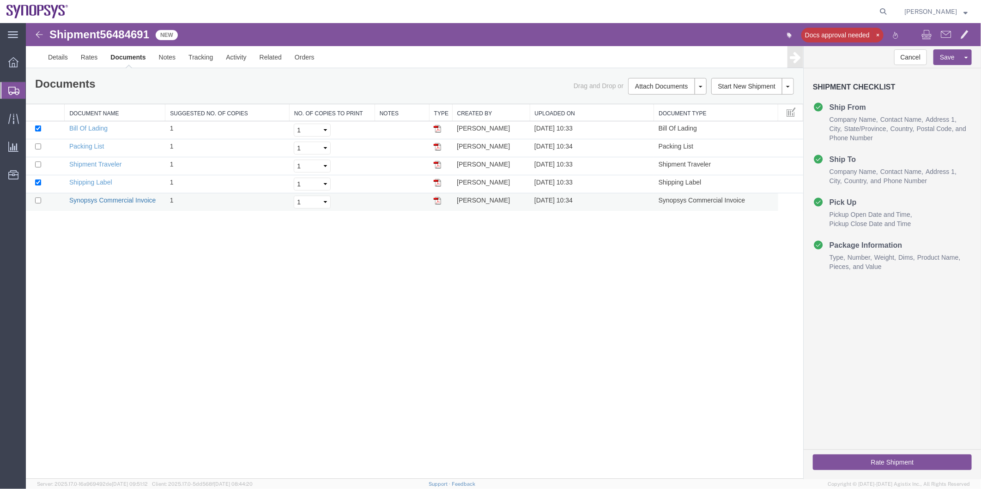
click at [112, 200] on link "Synopsys Commercial Invoice" at bounding box center [112, 199] width 87 height 7
click at [951, 56] on button "Save" at bounding box center [947, 57] width 28 height 16
click at [0, 0] on span "Shipment Manager" at bounding box center [0, 0] width 0 height 0
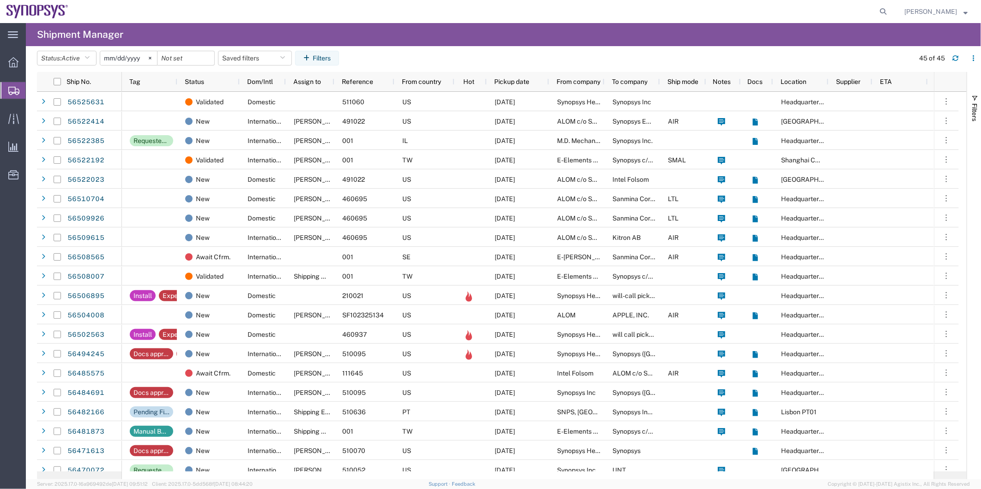
click at [878, 12] on form at bounding box center [883, 11] width 15 height 23
click at [879, 12] on icon at bounding box center [882, 11] width 13 height 13
paste input "56494245"
type input "56494245"
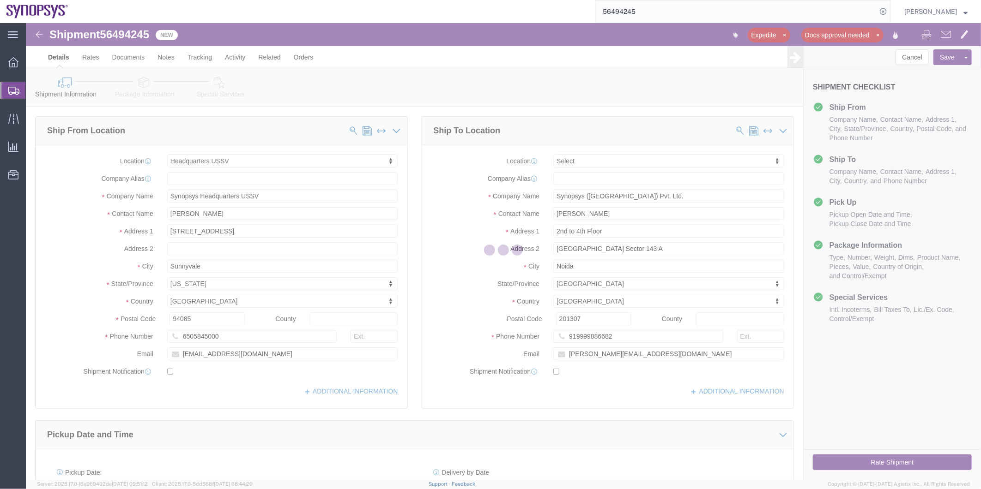
select select "63204"
select select
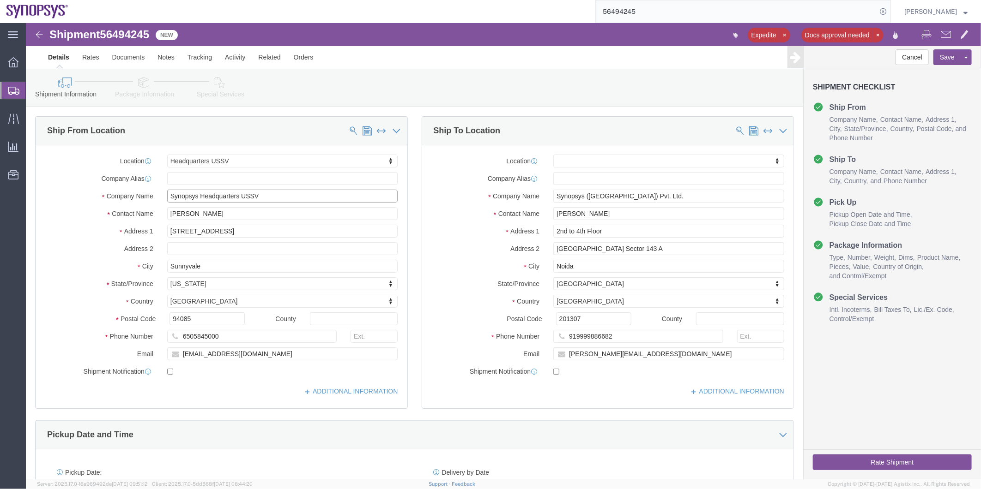
click input "Synopsys Headquarters USSV"
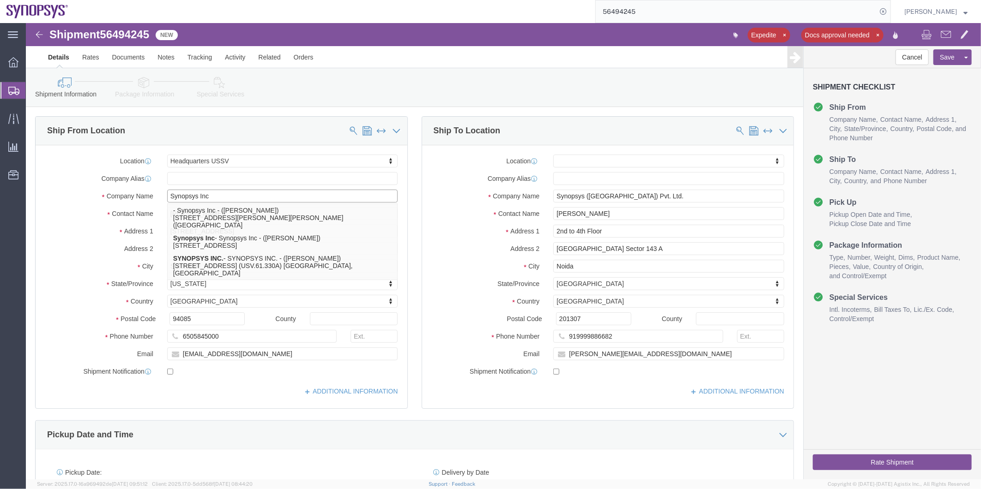
type input "Synopsys Inc"
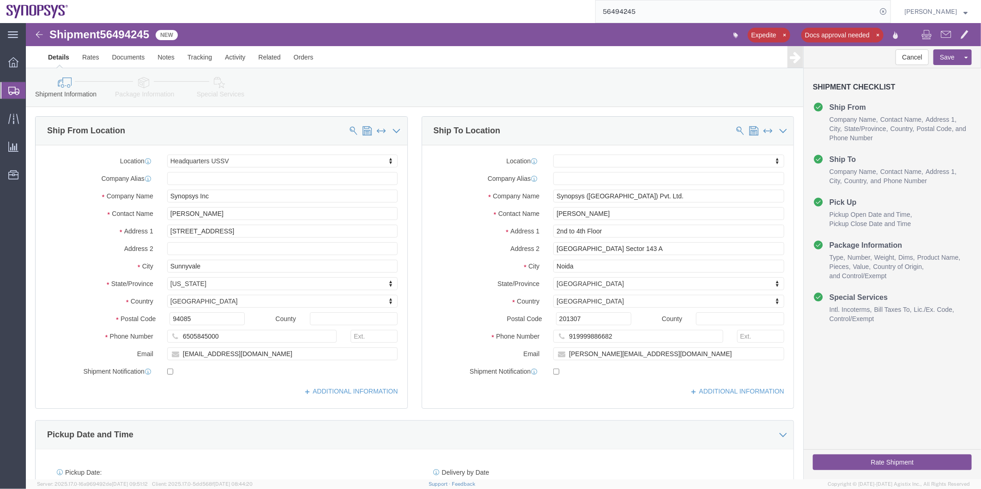
click div "Location My Profile Location Aachen DE04 Agrate Brianza IT01 Aschheim DE02 Atla…"
click icon
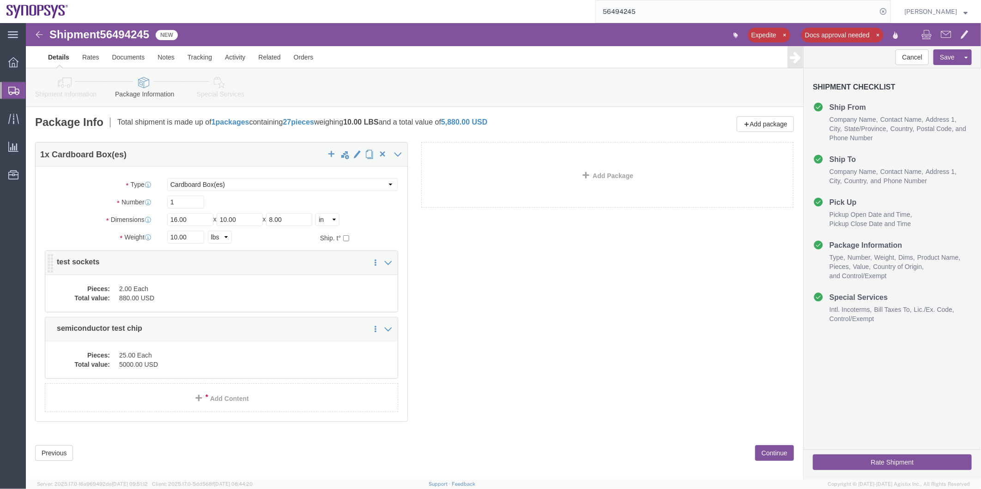
click dd "880.00 USD"
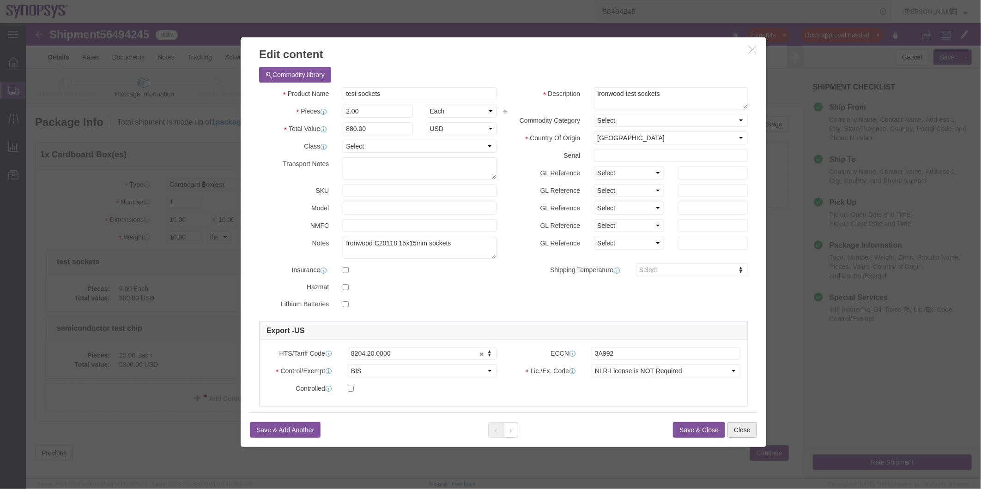
click button "Close"
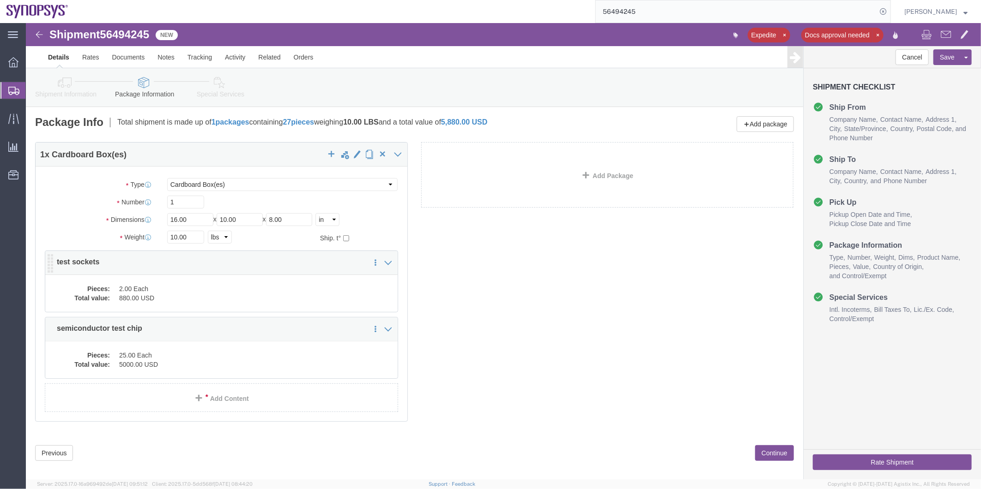
click dd "2.00 Each"
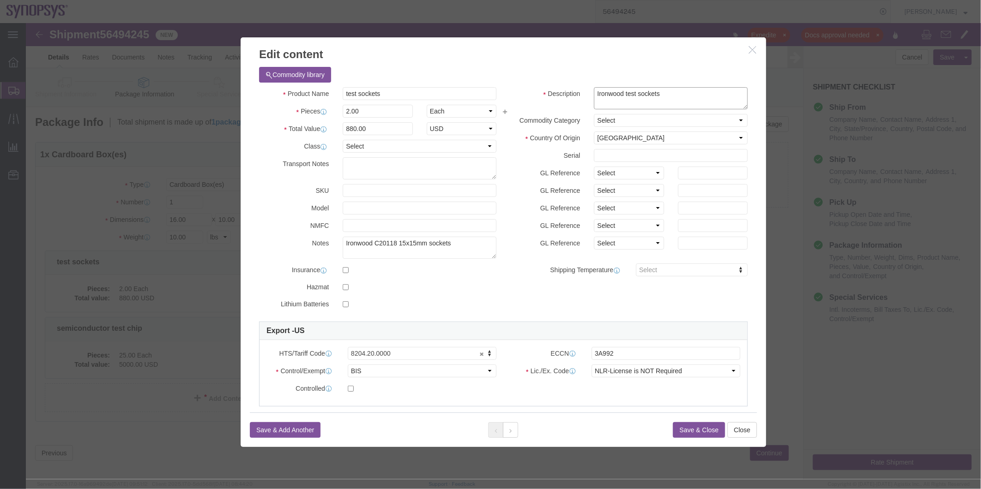
click textarea "Ironwood test sockets"
type textarea "Ironwood test sockets (FREE OF CHARGE)"
click button "Save & Close"
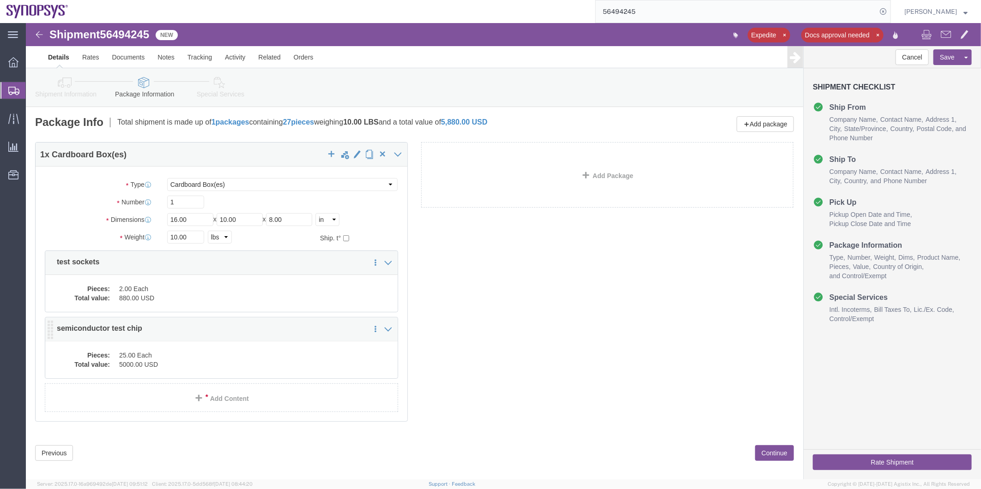
click dd "5000.00 USD"
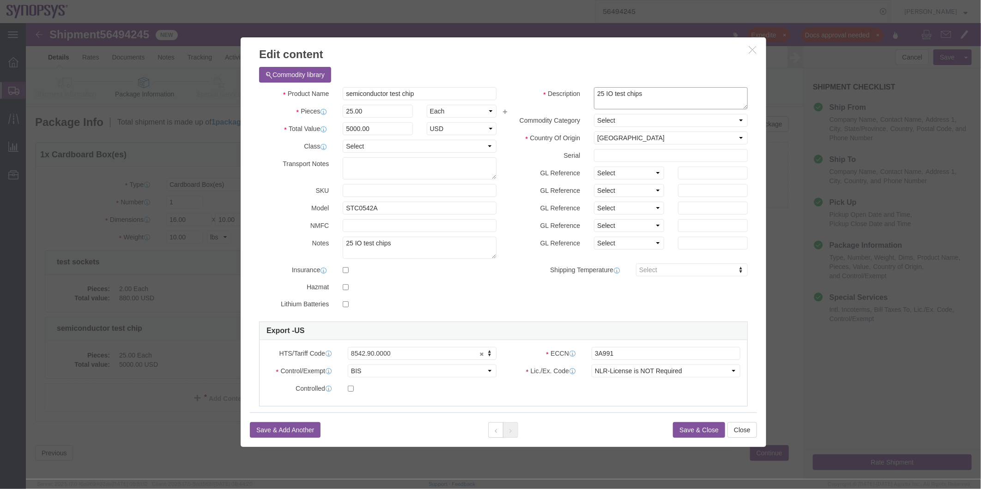
click textarea "25 IO test chips"
type textarea "25 IO test chips (FREE OF CHARGE)"
click button "Save & Close"
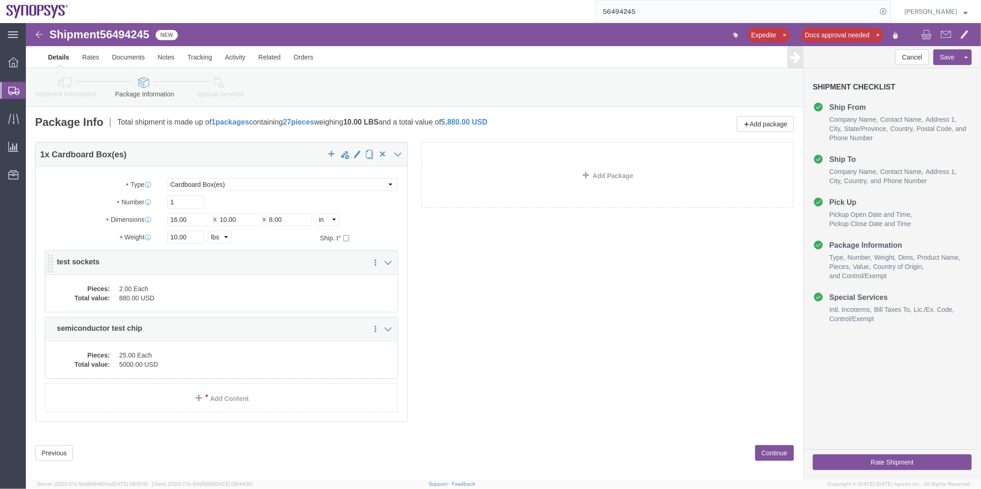
click dd "880.00 USD"
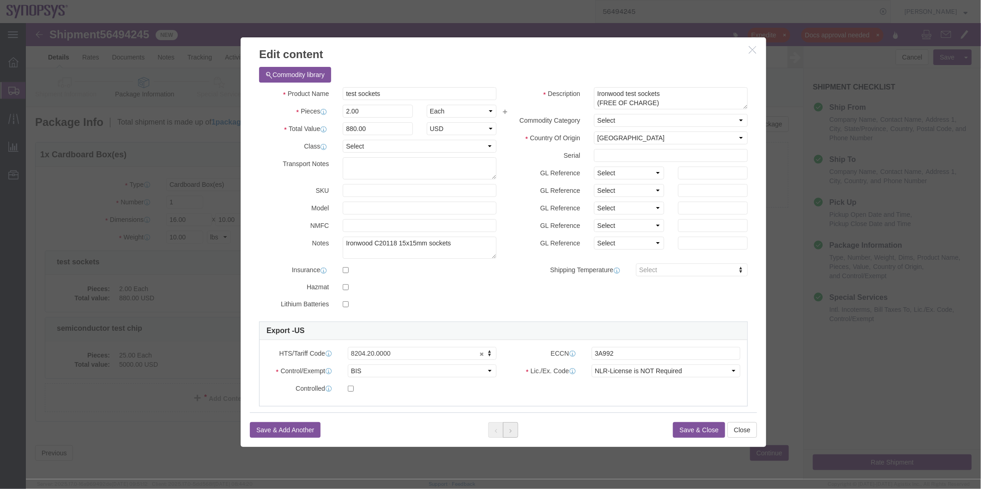
click icon
click button "Save & Close"
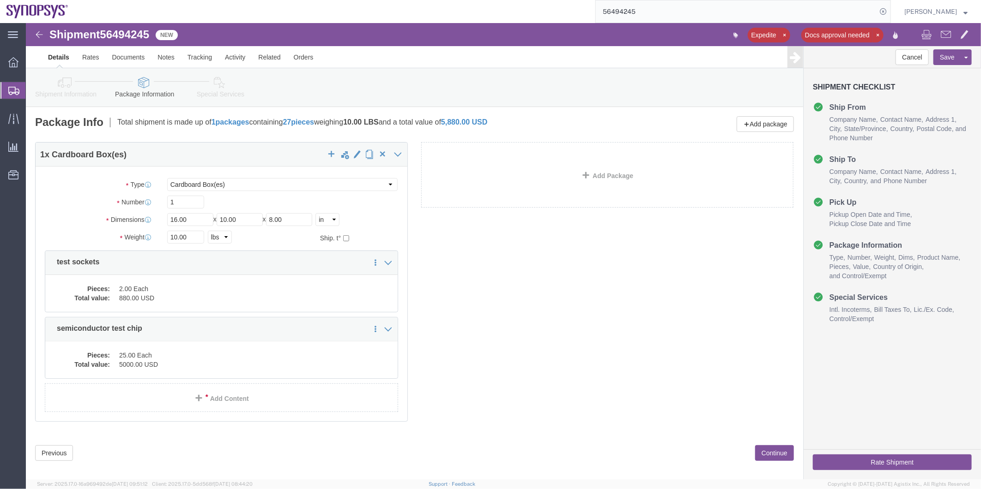
click icon
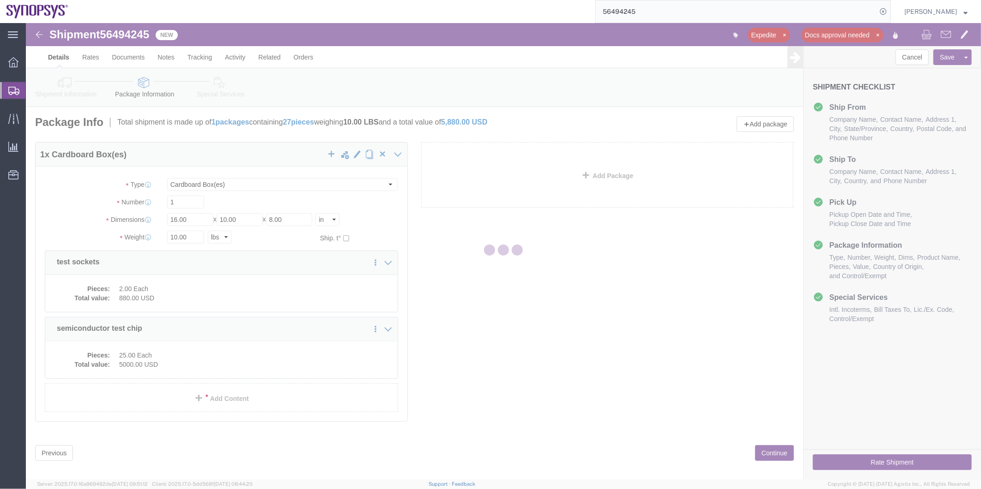
select select
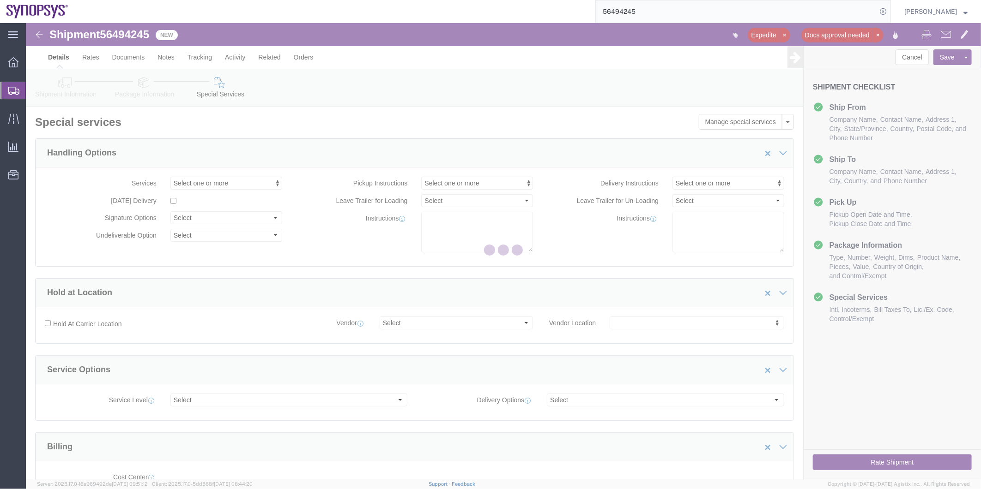
select select "COSTCENTER"
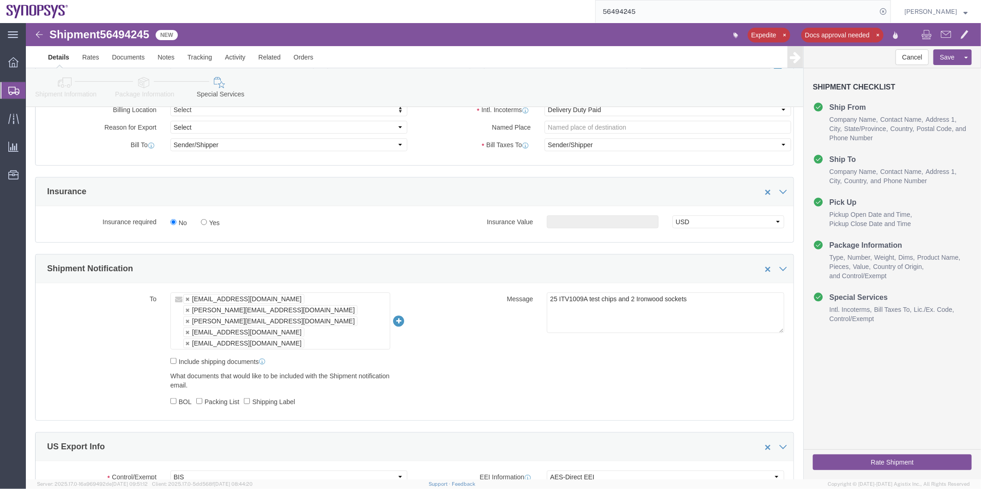
scroll to position [410, 0]
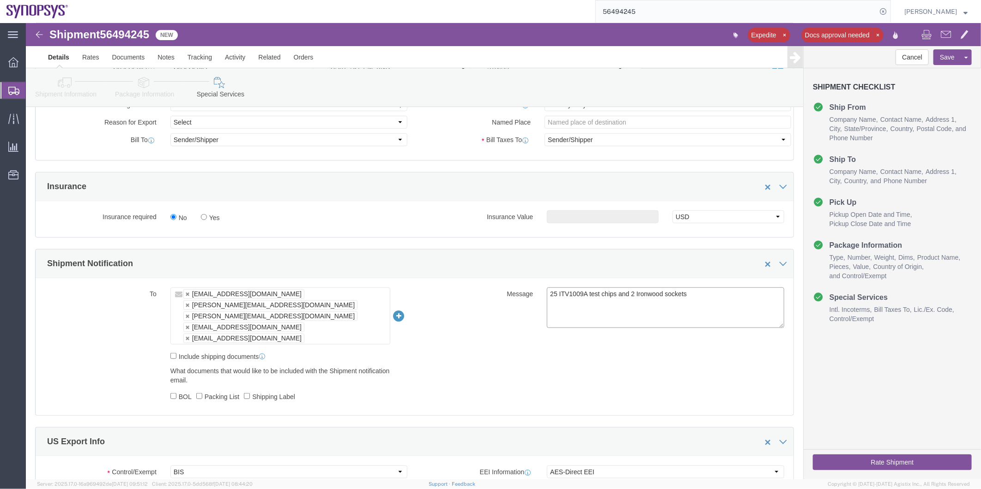
drag, startPoint x: 680, startPoint y: 283, endPoint x: 473, endPoint y: 287, distance: 206.4
click div "Message 25 ITV1009A test chips and 2 Ironwood sockets"
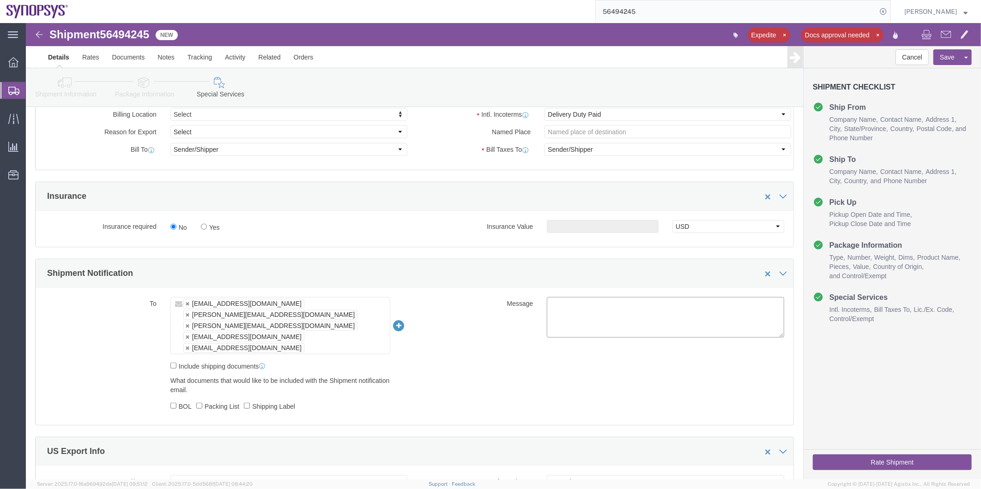
scroll to position [256, 0]
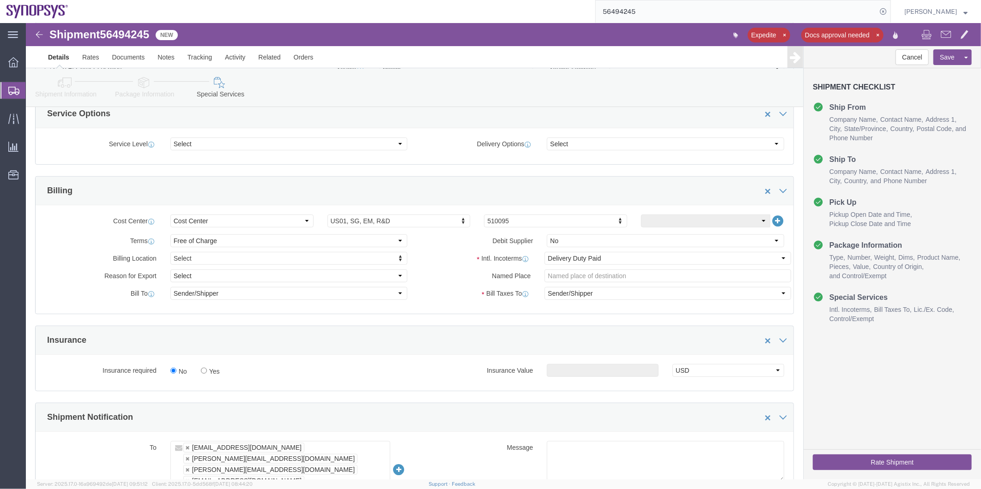
click span "56494245"
copy span "56494245"
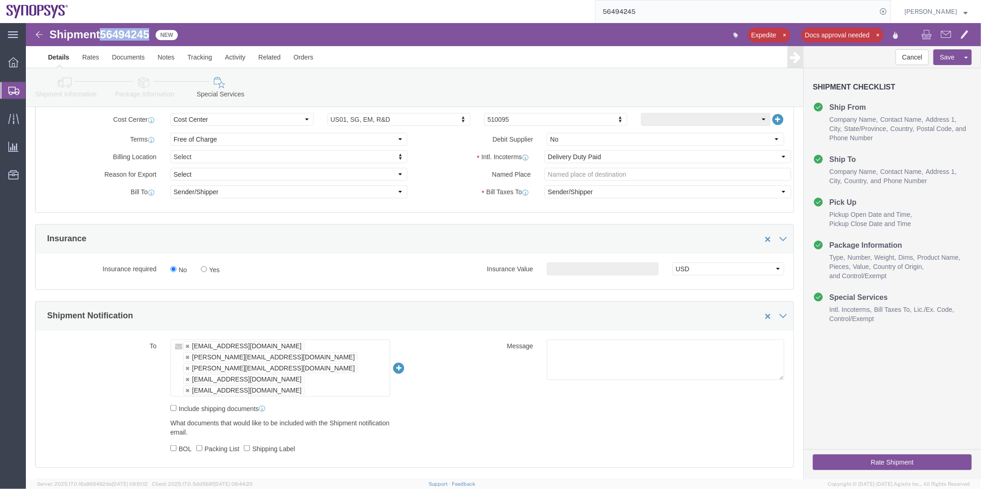
scroll to position [359, 0]
click ul "kyjang@synopsys.com ranjeets@synopsys.com anthonyn@synopsys.com manojkt@synopsy…"
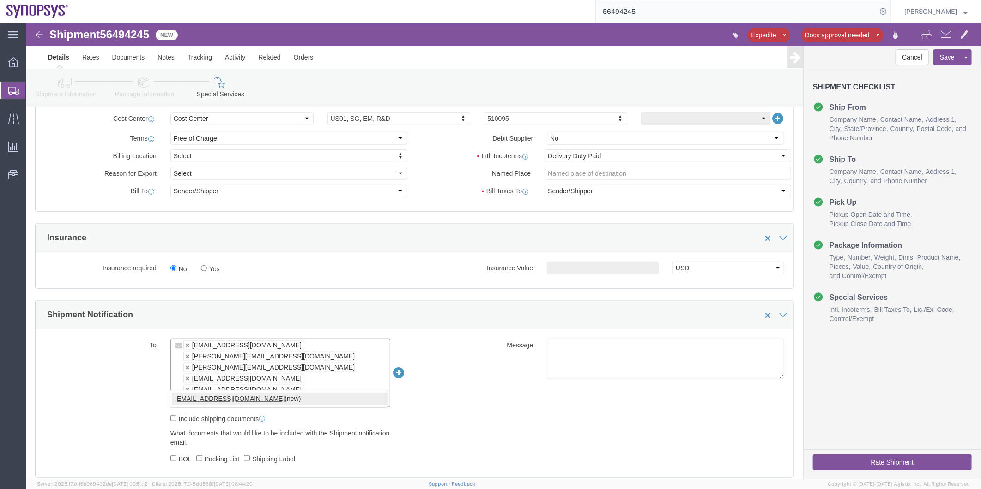
type input "SHIPPING@SYNOPSYS.COM"
type input "kyjang@synopsys.com,ranjeets@synopsys.com,anthonyn@synopsys.com,manojkt@synopsy…"
click button "Save"
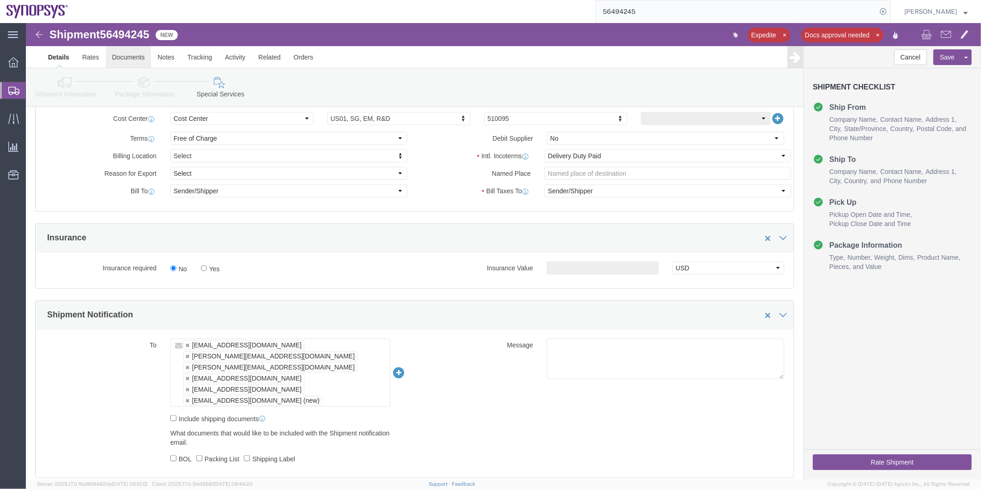
click link "Documents"
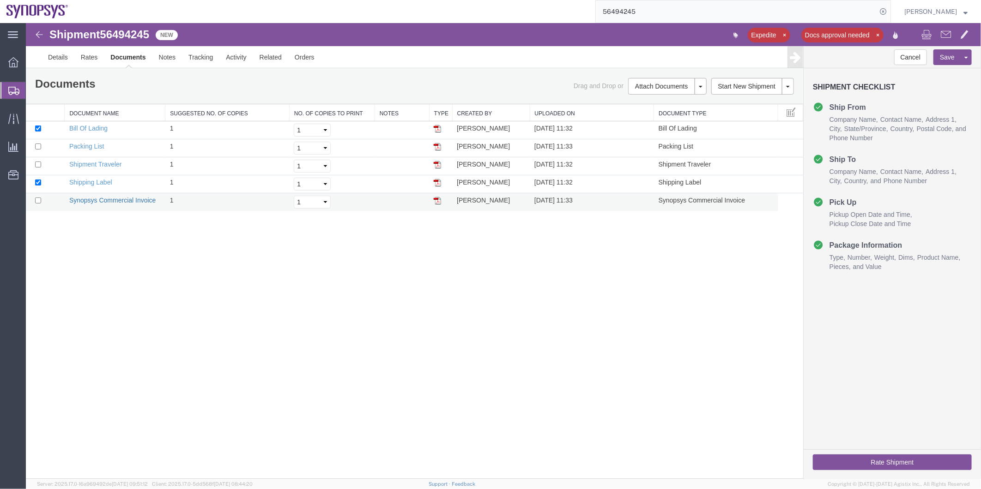
click at [109, 199] on link "Synopsys Commercial Invoice" at bounding box center [112, 199] width 87 height 7
click at [0, 0] on span "Shipment Manager" at bounding box center [0, 0] width 0 height 0
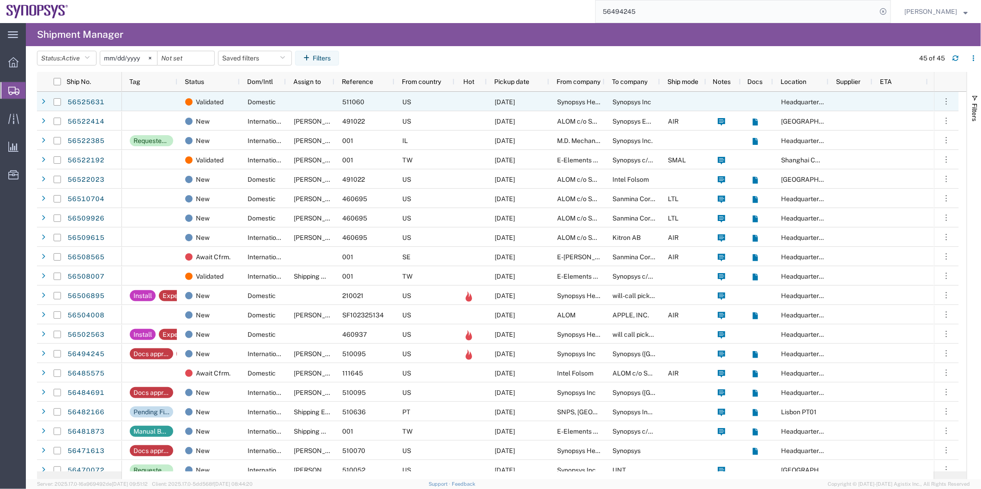
click at [315, 94] on div at bounding box center [310, 101] width 48 height 19
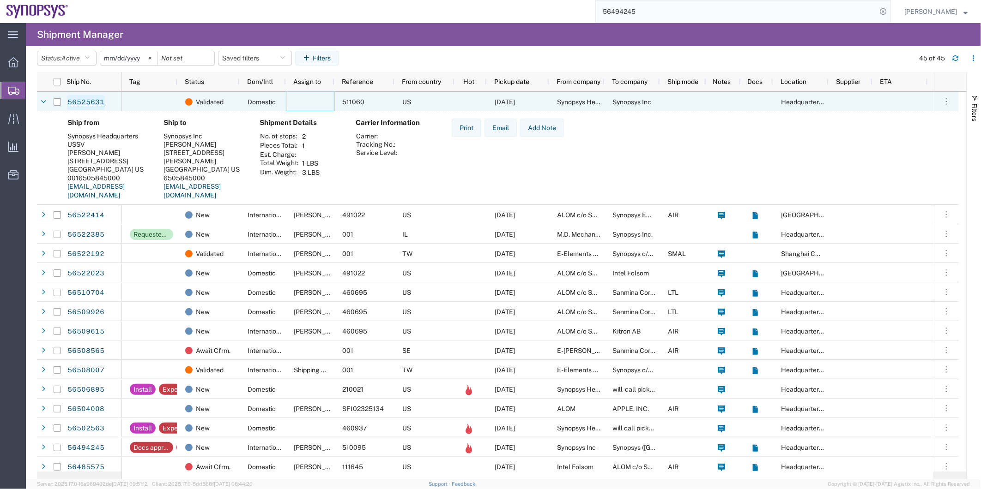
click at [88, 98] on link "56525631" at bounding box center [86, 102] width 38 height 15
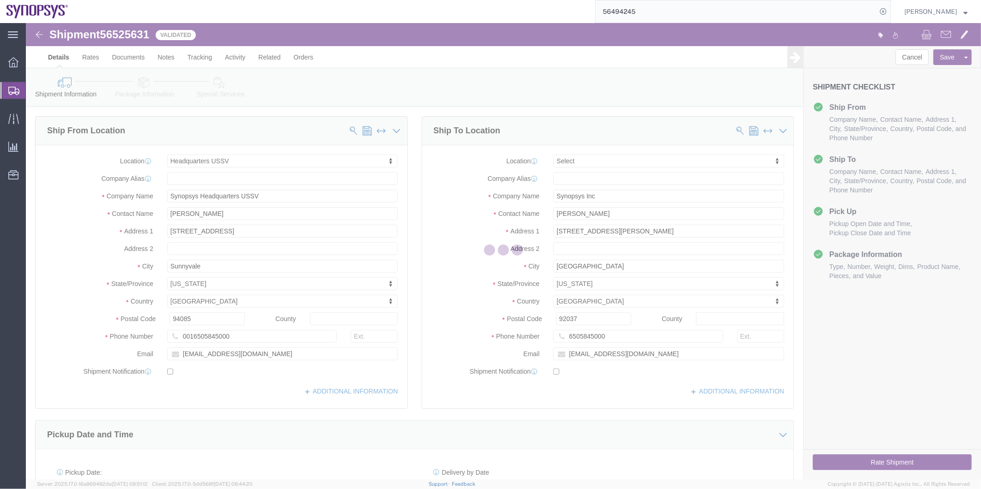
select select "63204"
select select
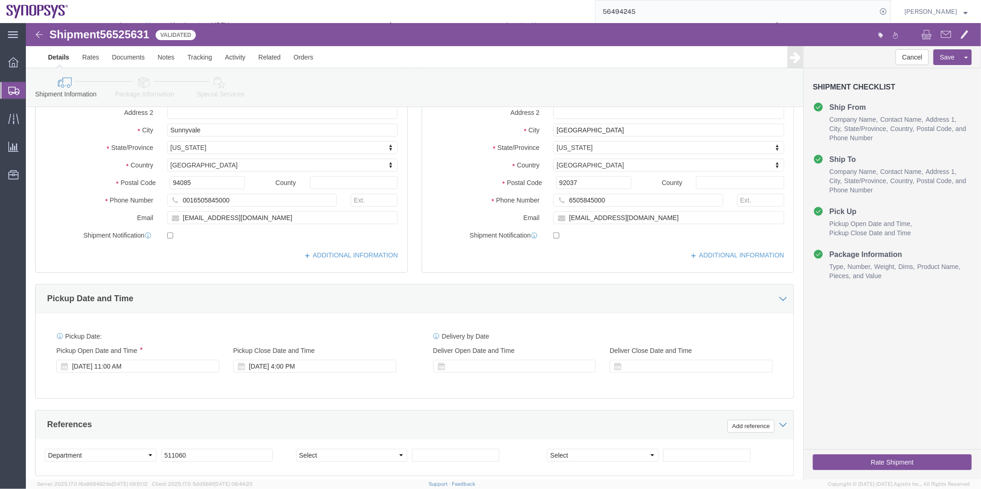
scroll to position [256, 0]
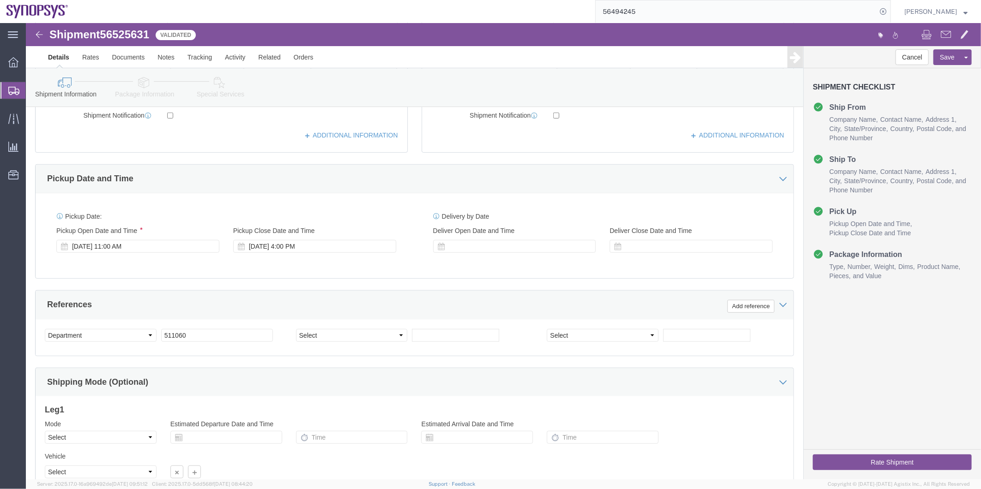
click icon
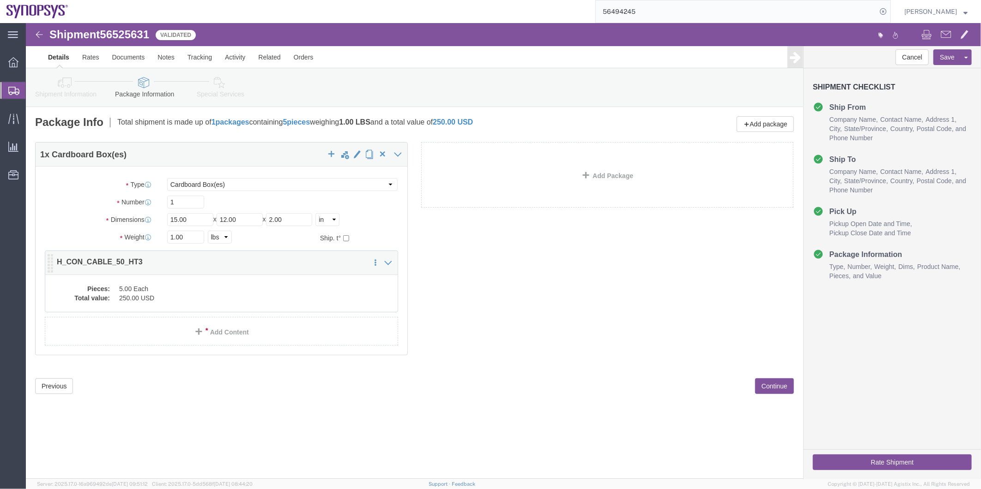
click dd "5.00 Each"
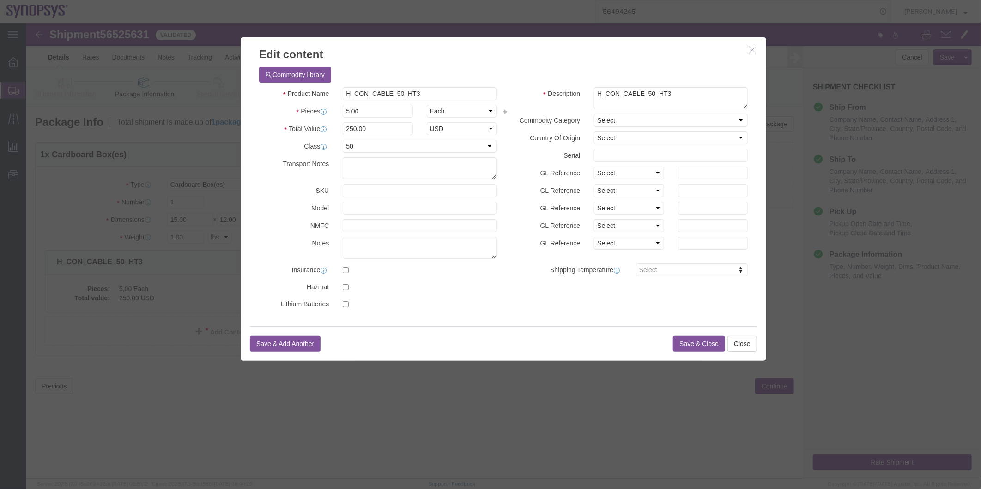
click button "Save & Close"
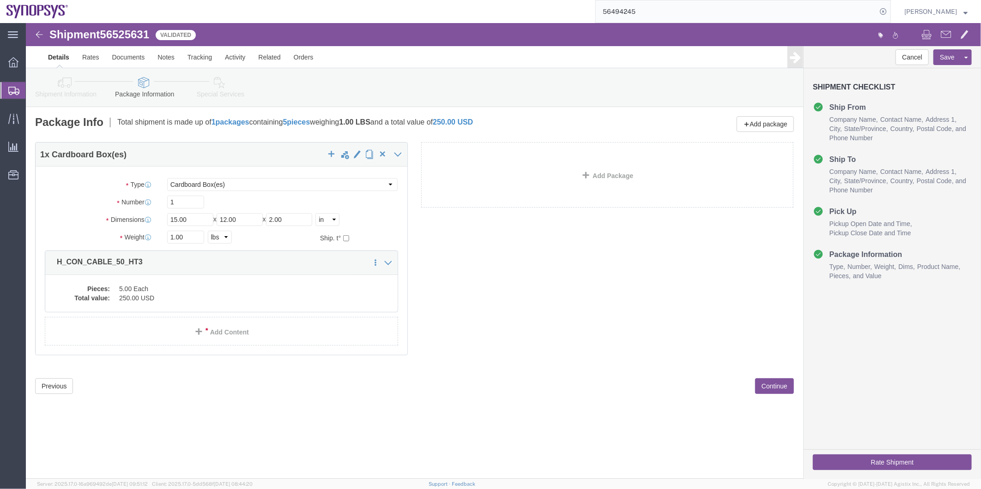
click icon
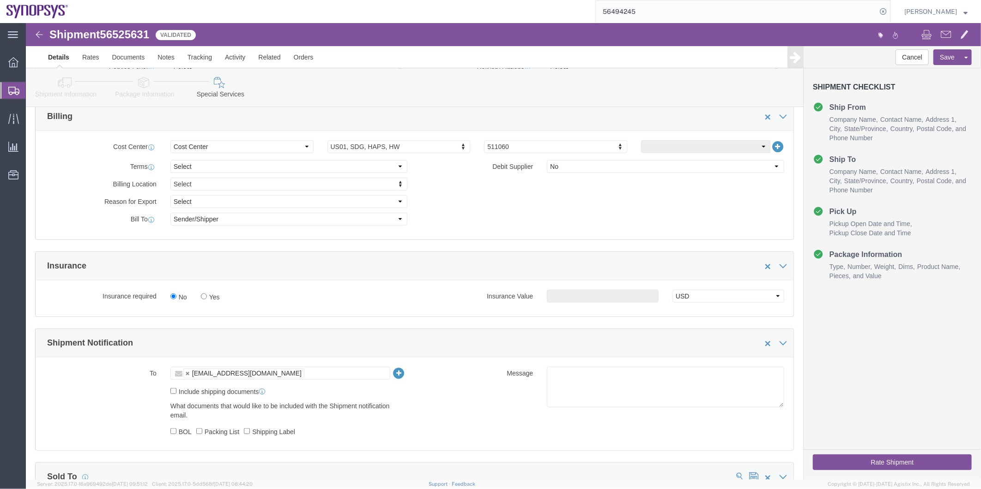
scroll to position [462, 0]
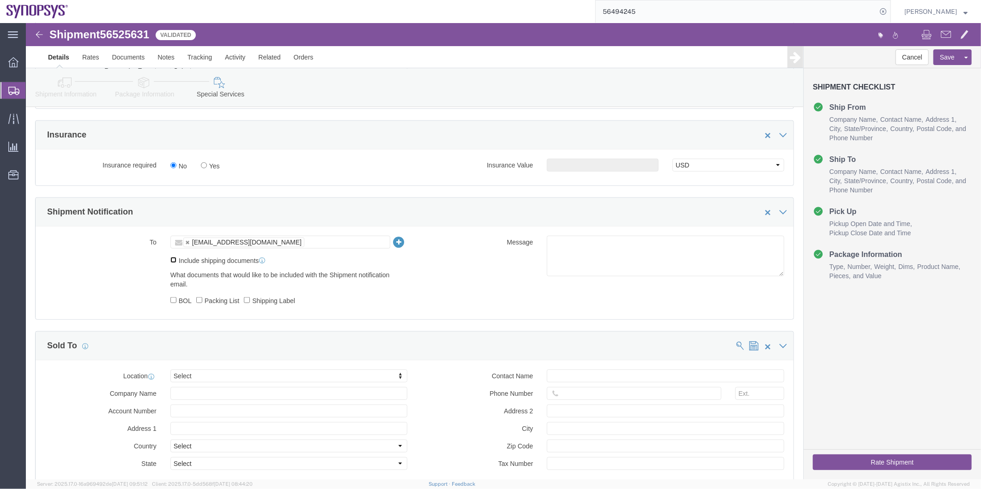
click input "Include shipping documents"
checkbox input "true"
drag, startPoint x: 146, startPoint y: 283, endPoint x: 194, endPoint y: 287, distance: 47.8
click input "BOL"
checkbox input "true"
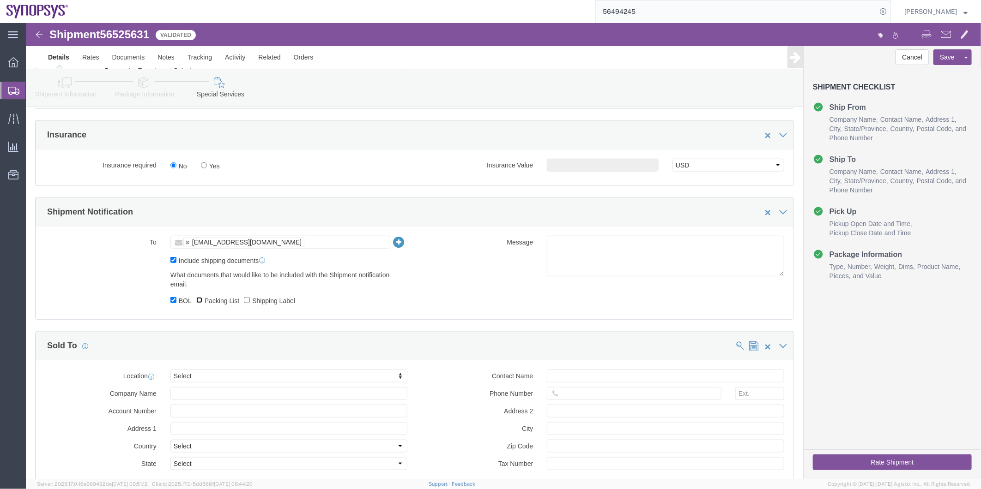
click input "Packing List"
checkbox input "true"
click label "Shipping Label"
click input "Shipping Label"
checkbox input "true"
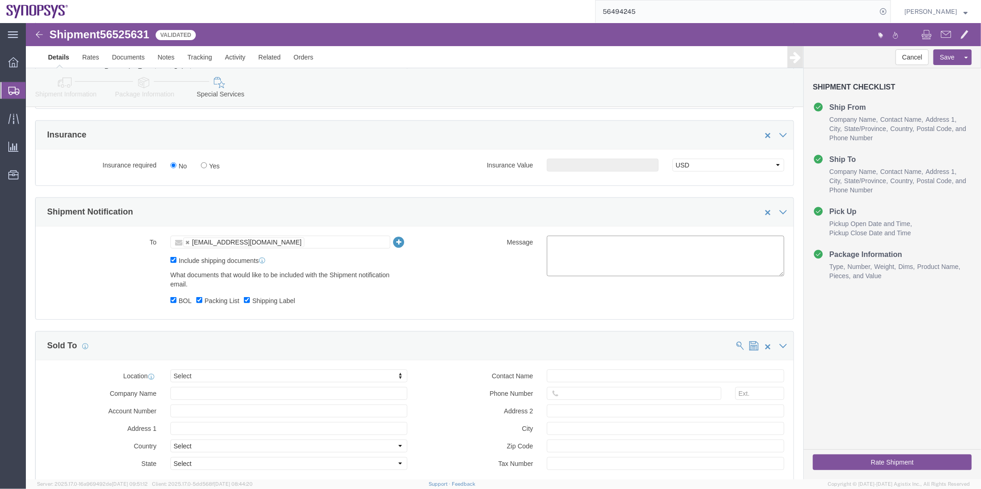
click textarea
type textarea "Please see attached. -Kaelen"
click button "Save"
click icon
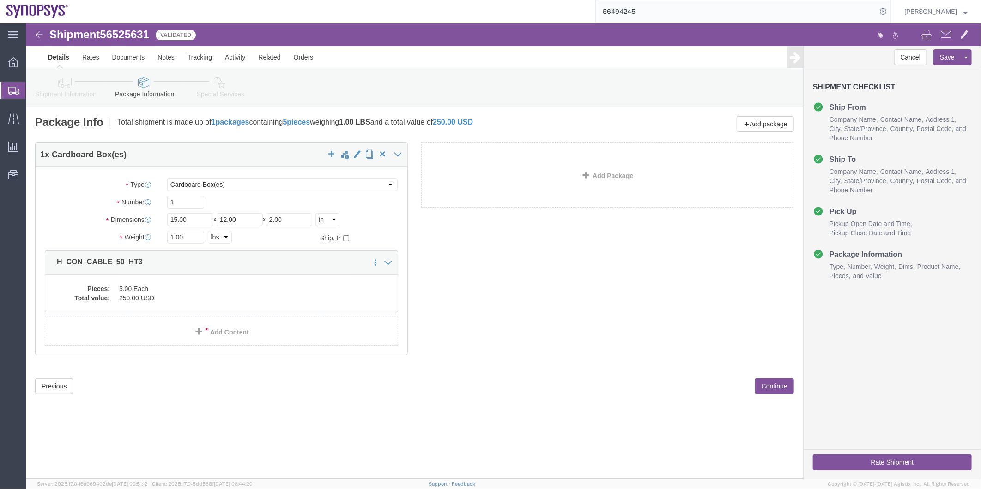
click icon
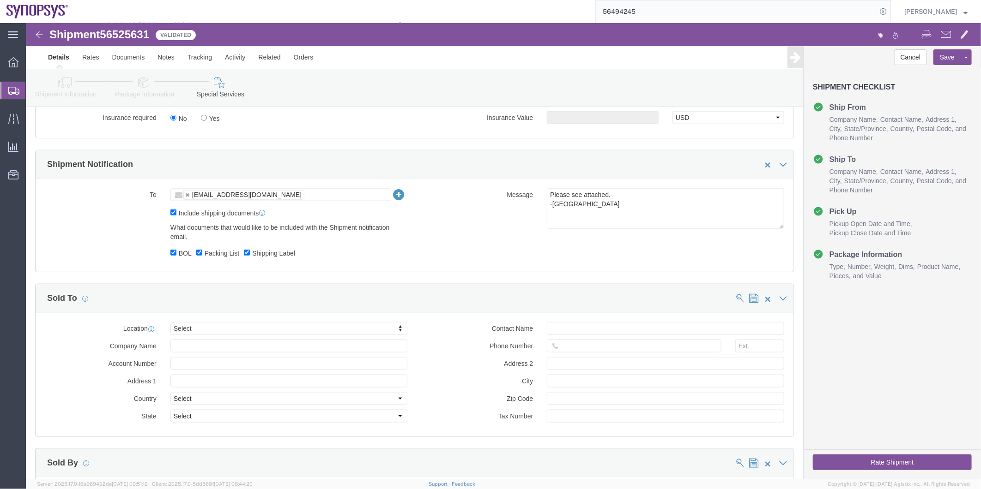
scroll to position [564, 0]
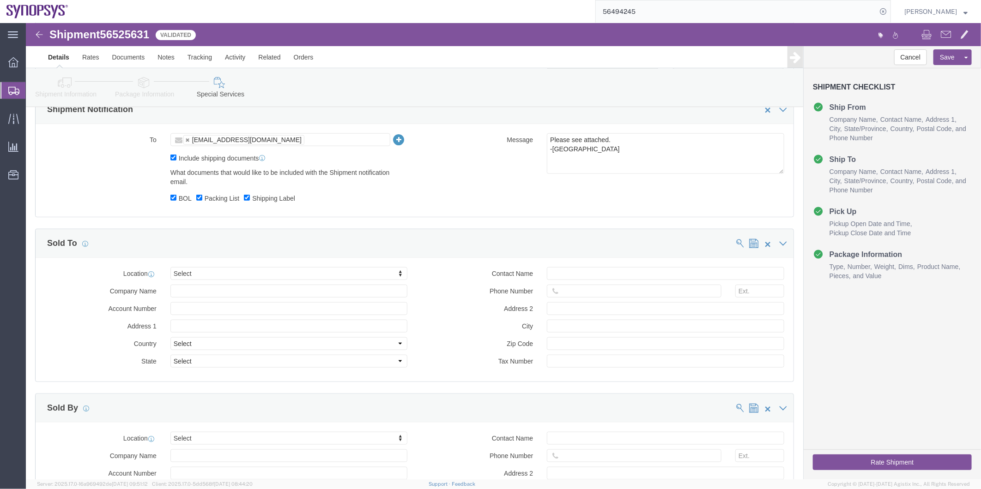
click icon
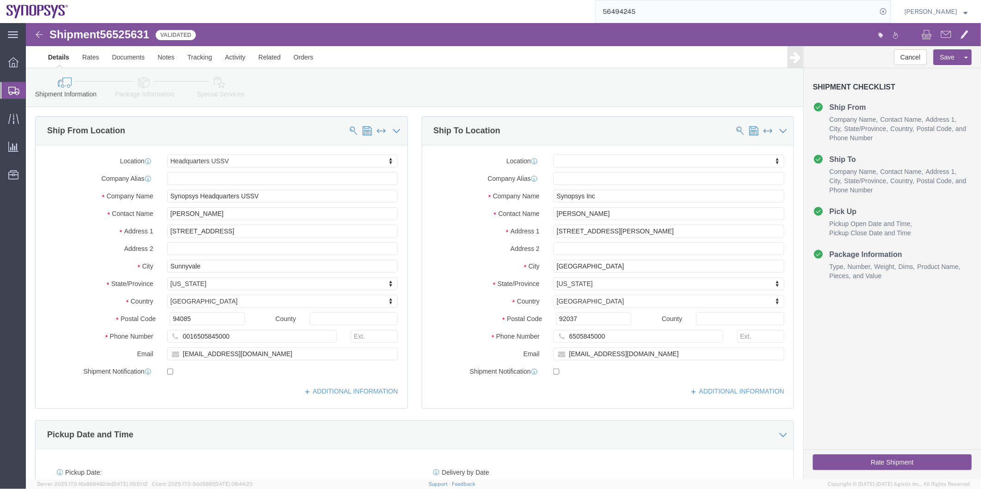
click icon
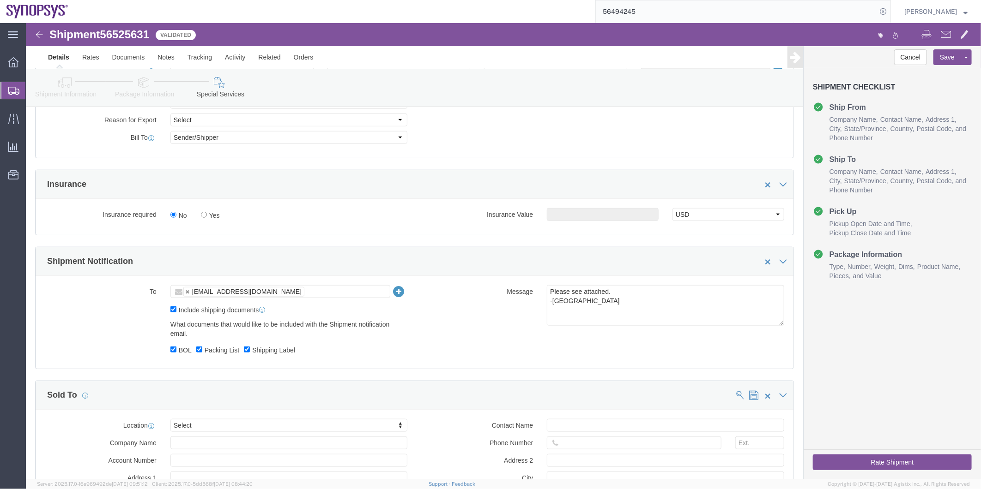
scroll to position [462, 0]
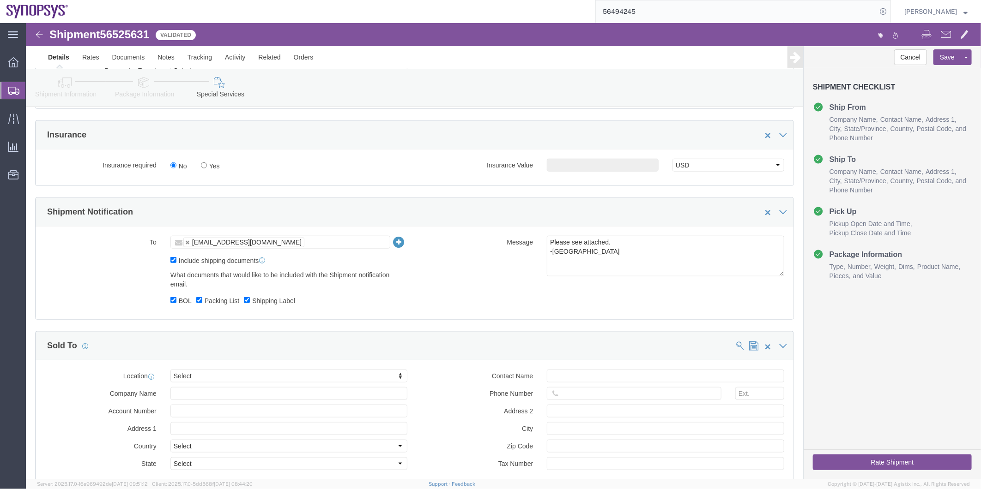
click button "Rate Shipment"
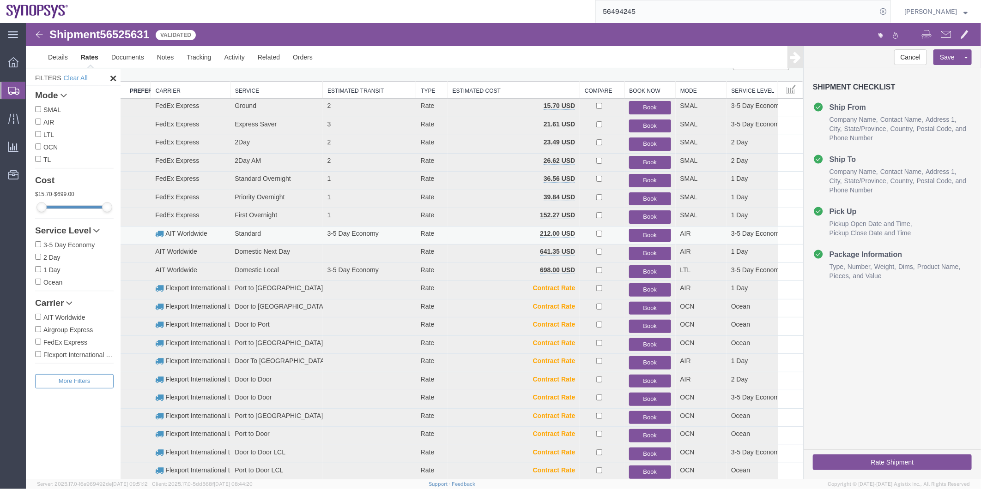
scroll to position [16, 0]
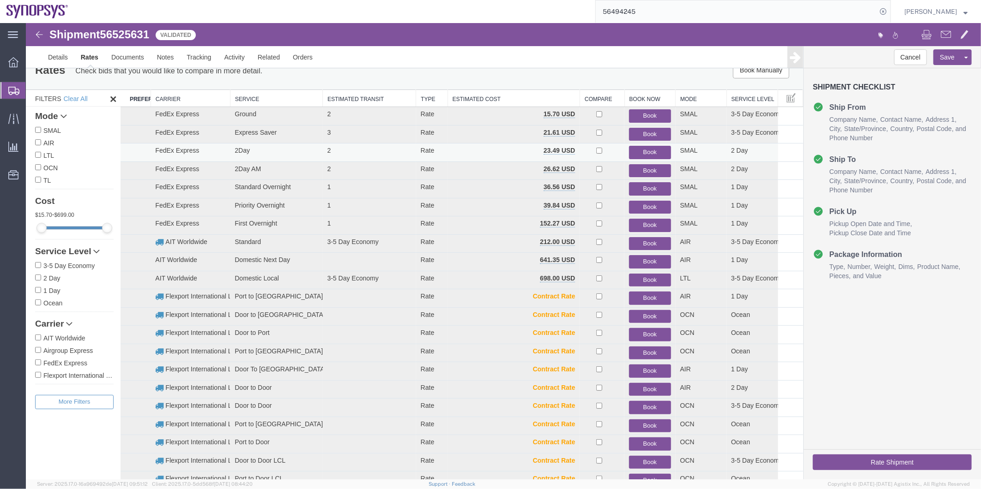
click at [648, 148] on button "Book" at bounding box center [649, 151] width 42 height 13
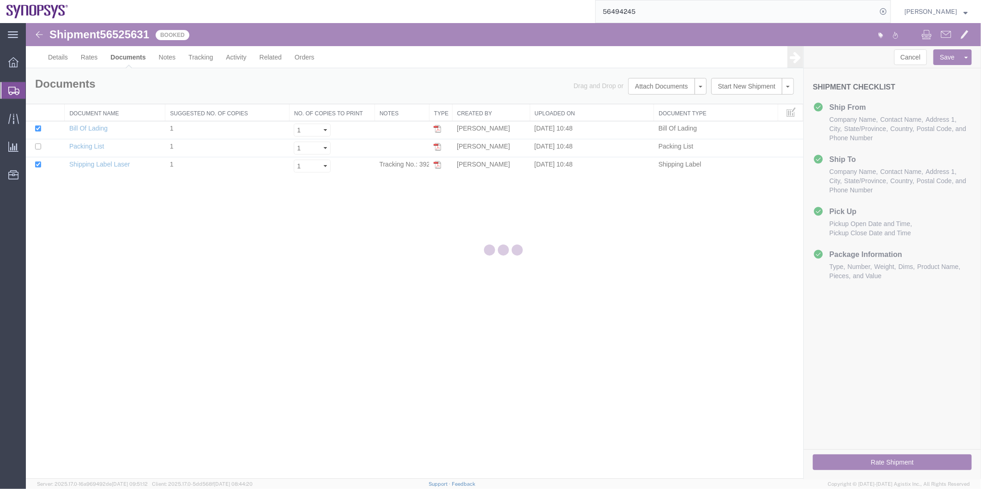
scroll to position [0, 0]
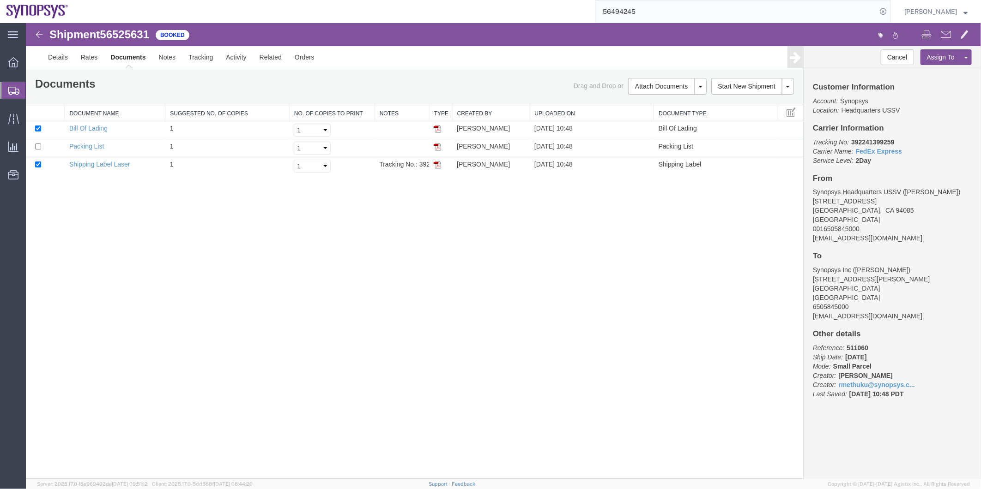
click at [0, 0] on span "Shipment Manager" at bounding box center [0, 0] width 0 height 0
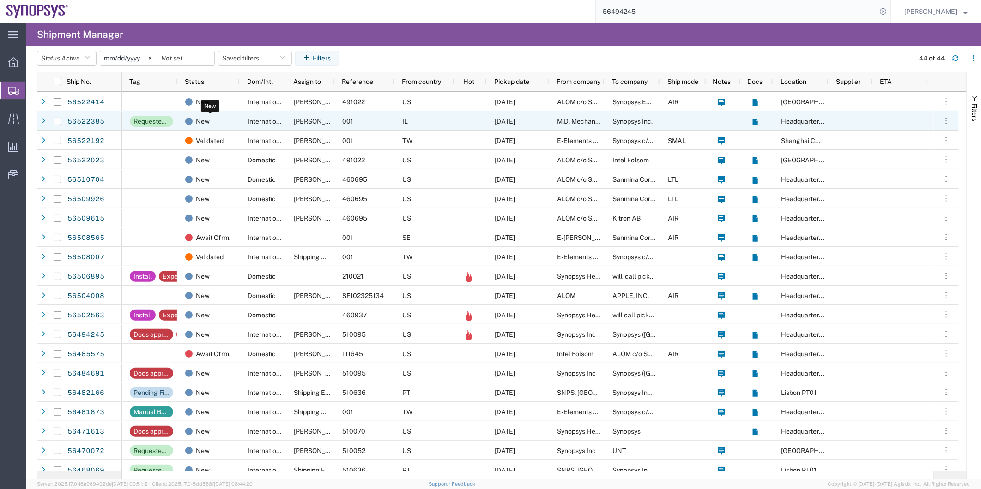
click at [227, 125] on div "New" at bounding box center [210, 121] width 50 height 19
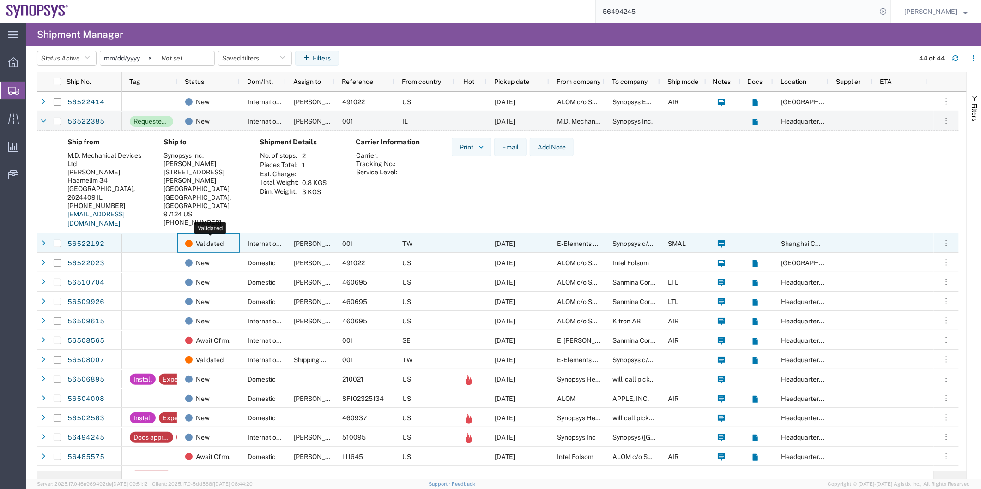
click at [233, 245] on div "Validated" at bounding box center [210, 243] width 50 height 19
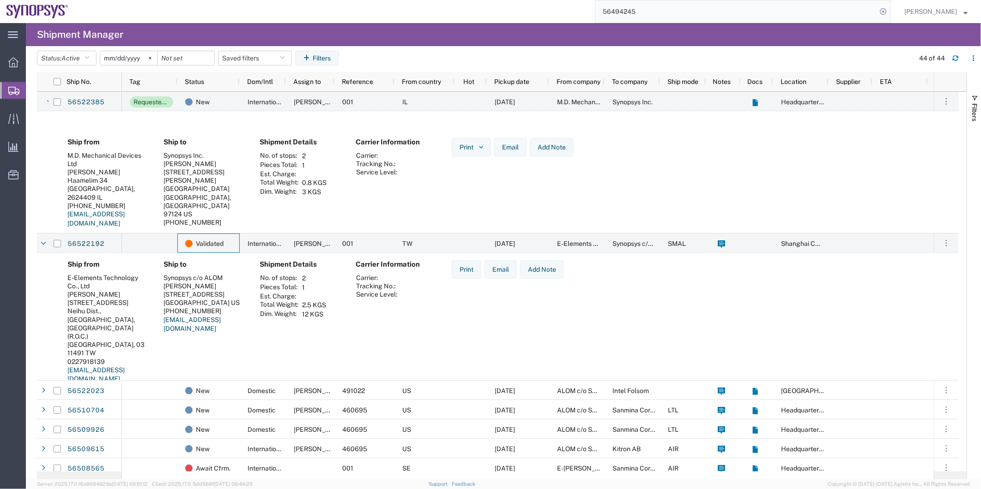
scroll to position [154, 0]
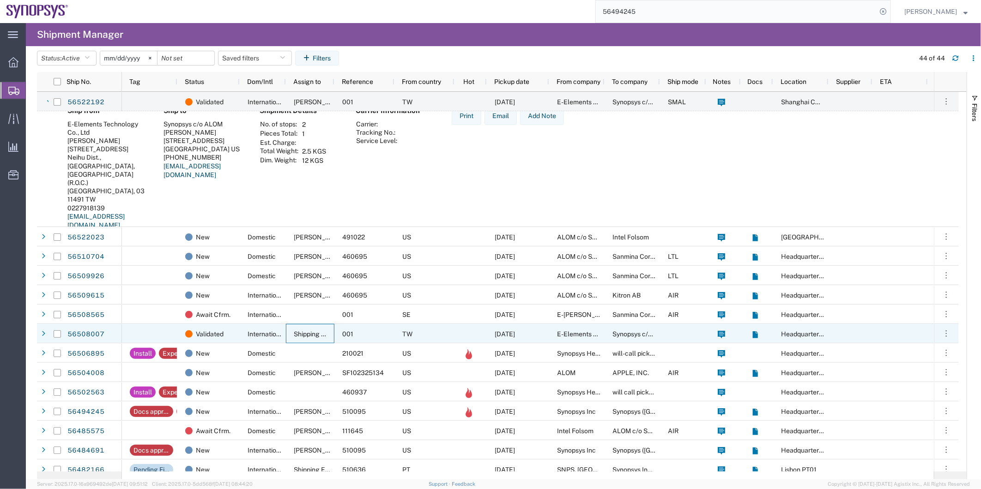
click at [290, 328] on div "Shipping APAC" at bounding box center [310, 333] width 48 height 19
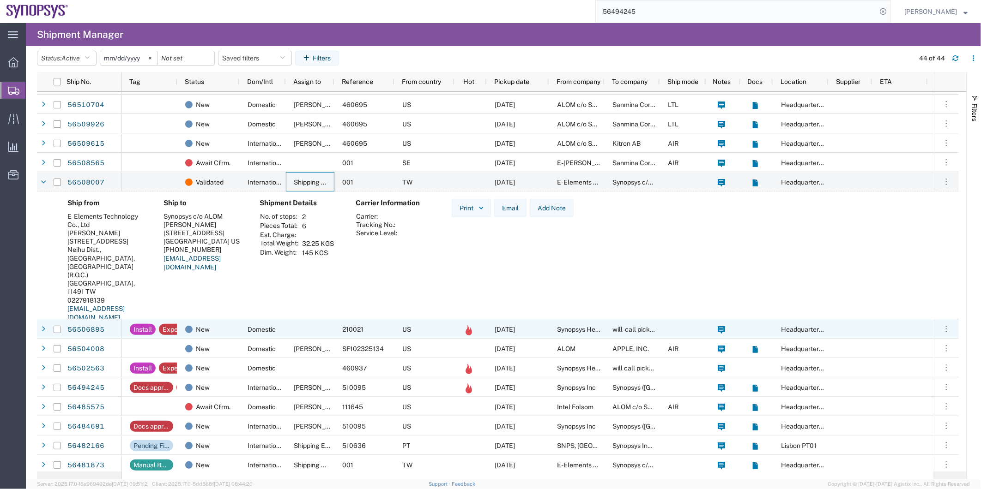
scroll to position [308, 0]
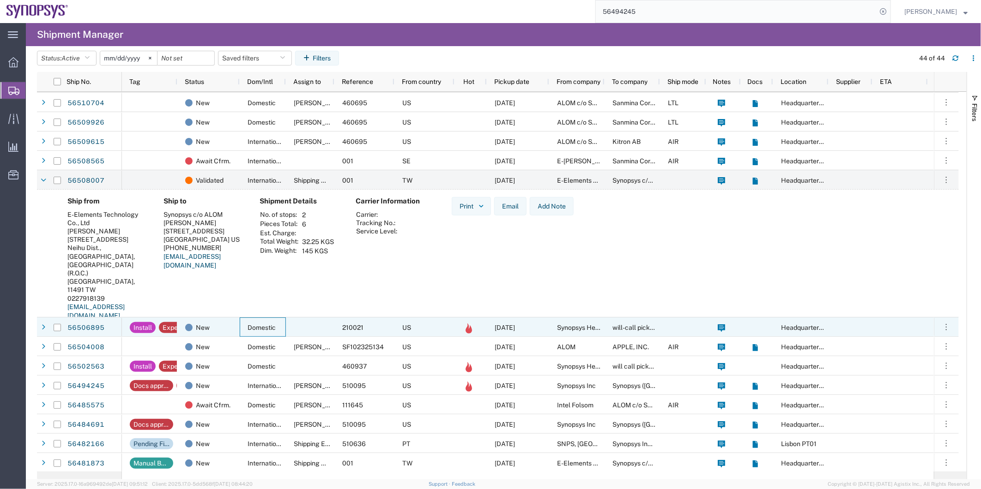
click at [282, 328] on div "Domestic" at bounding box center [263, 327] width 46 height 19
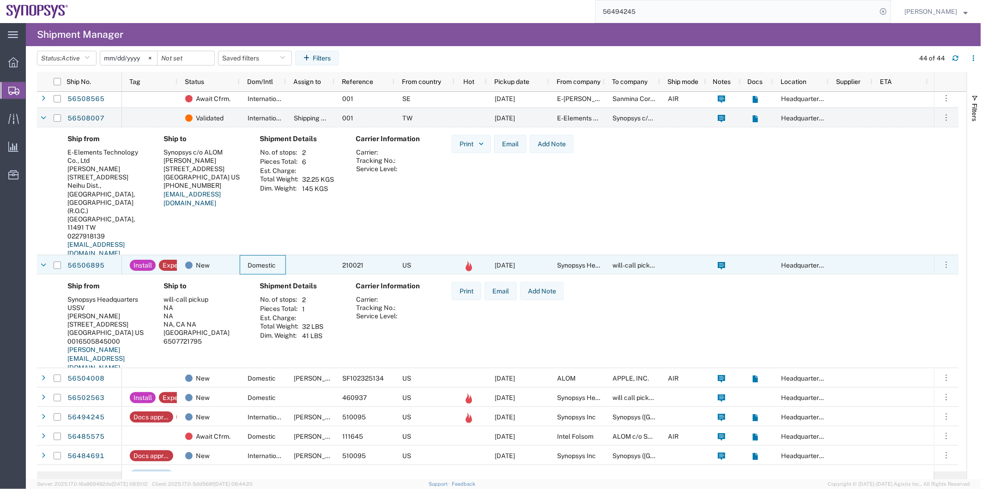
scroll to position [513, 0]
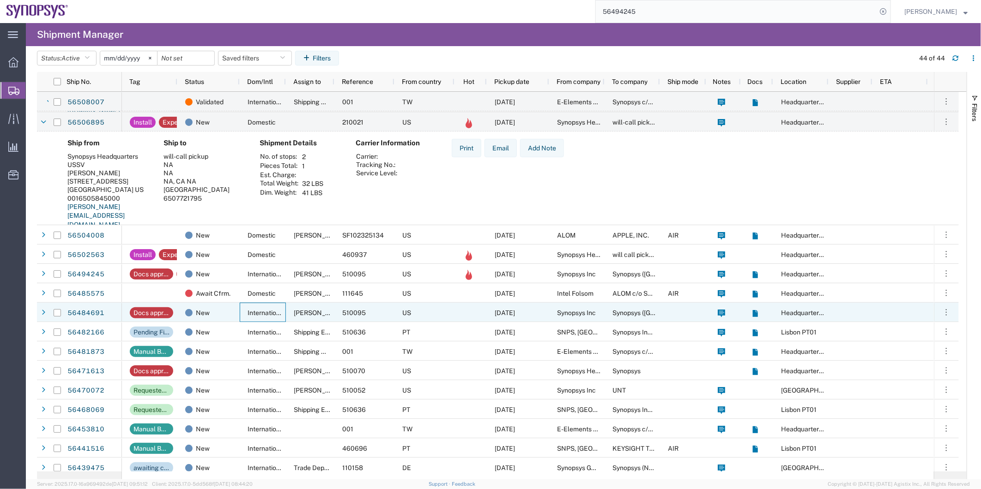
click at [242, 311] on div "International" at bounding box center [263, 312] width 46 height 19
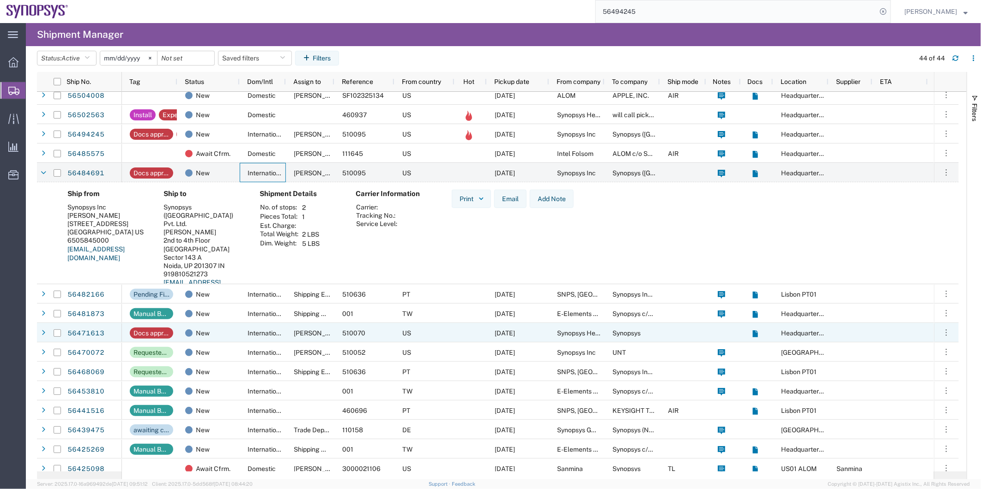
scroll to position [667, 0]
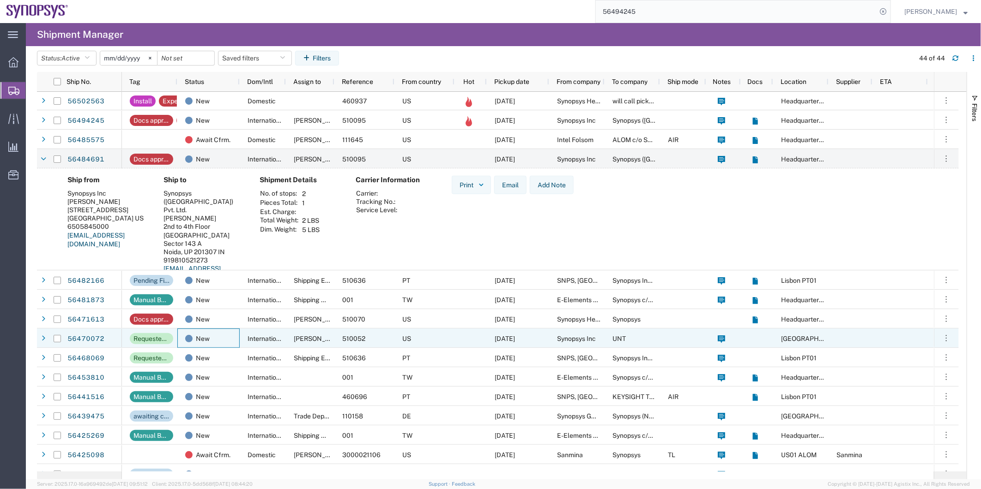
click at [236, 335] on div "New" at bounding box center [208, 338] width 62 height 19
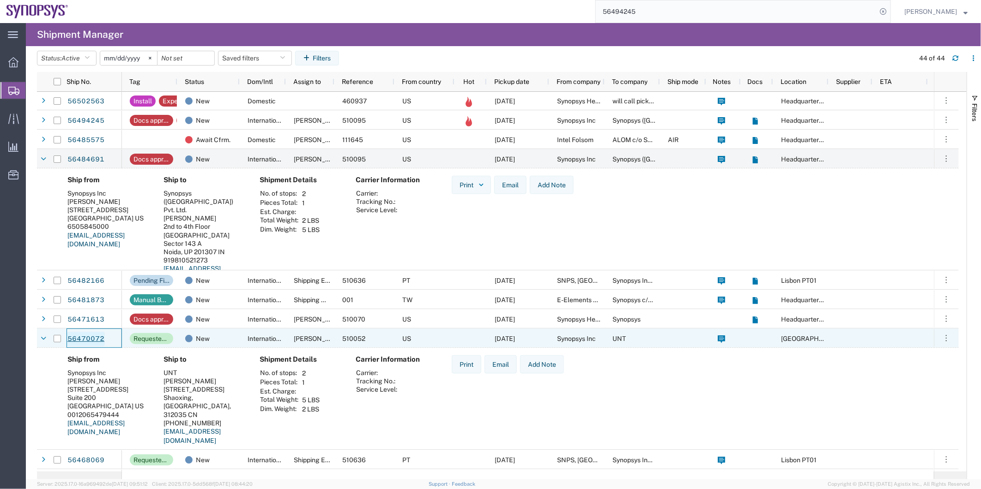
click at [90, 334] on link "56470072" at bounding box center [86, 339] width 38 height 15
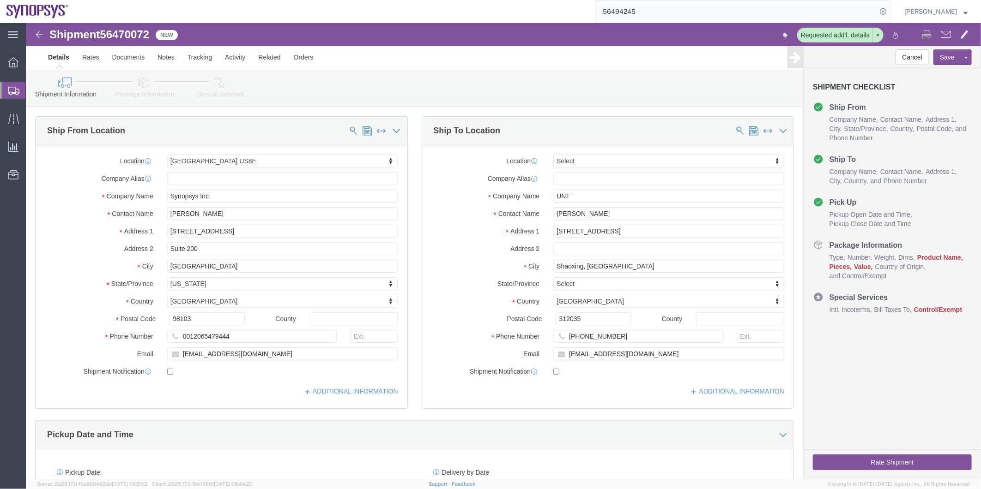
select select "63203"
select select
click icon
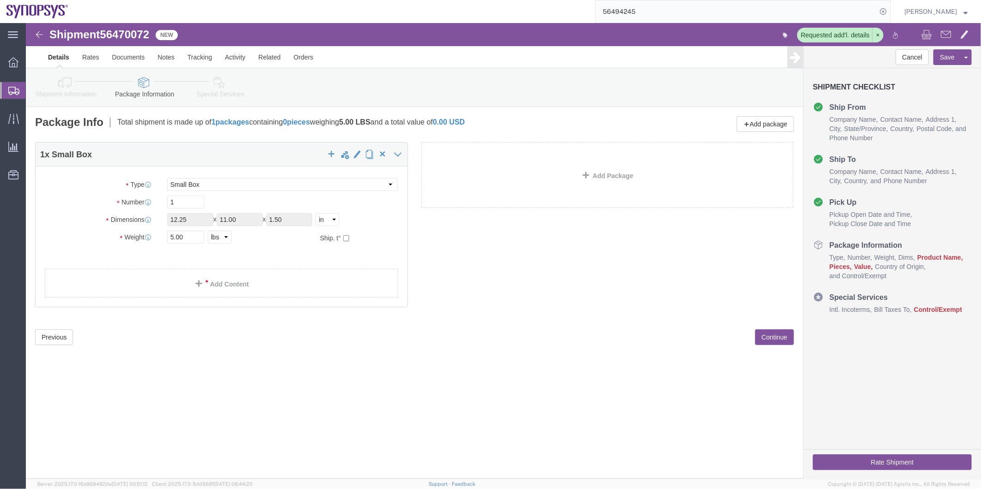
click icon
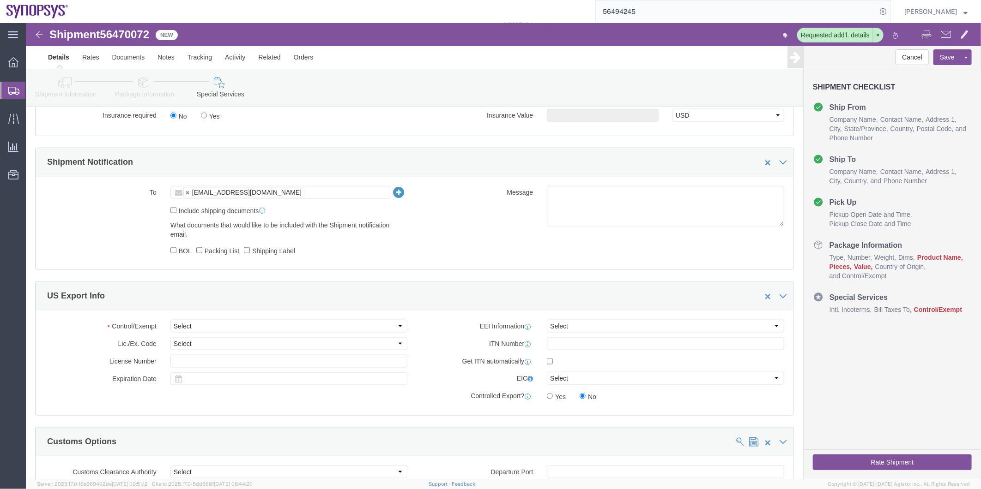
scroll to position [615, 0]
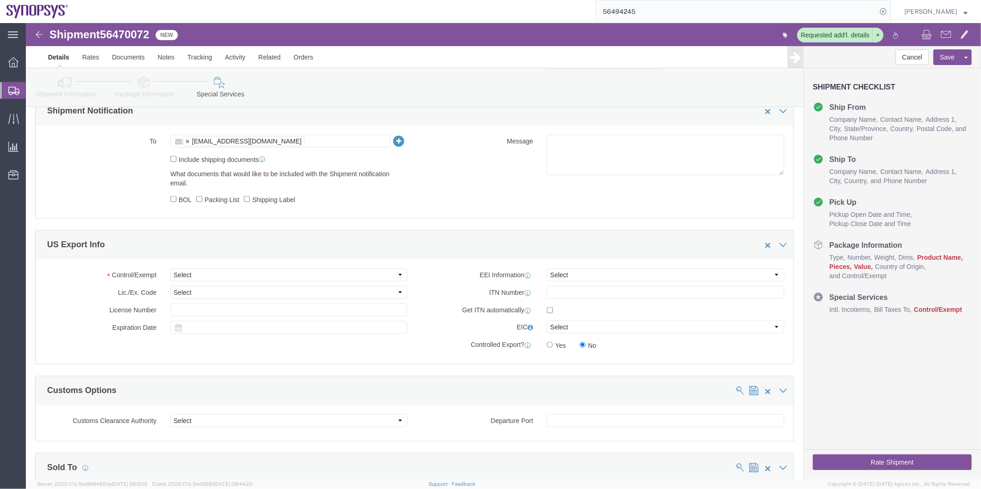
click at [0, 0] on span "Shipment Manager" at bounding box center [0, 0] width 0 height 0
